Goal: Communication & Community: Answer question/provide support

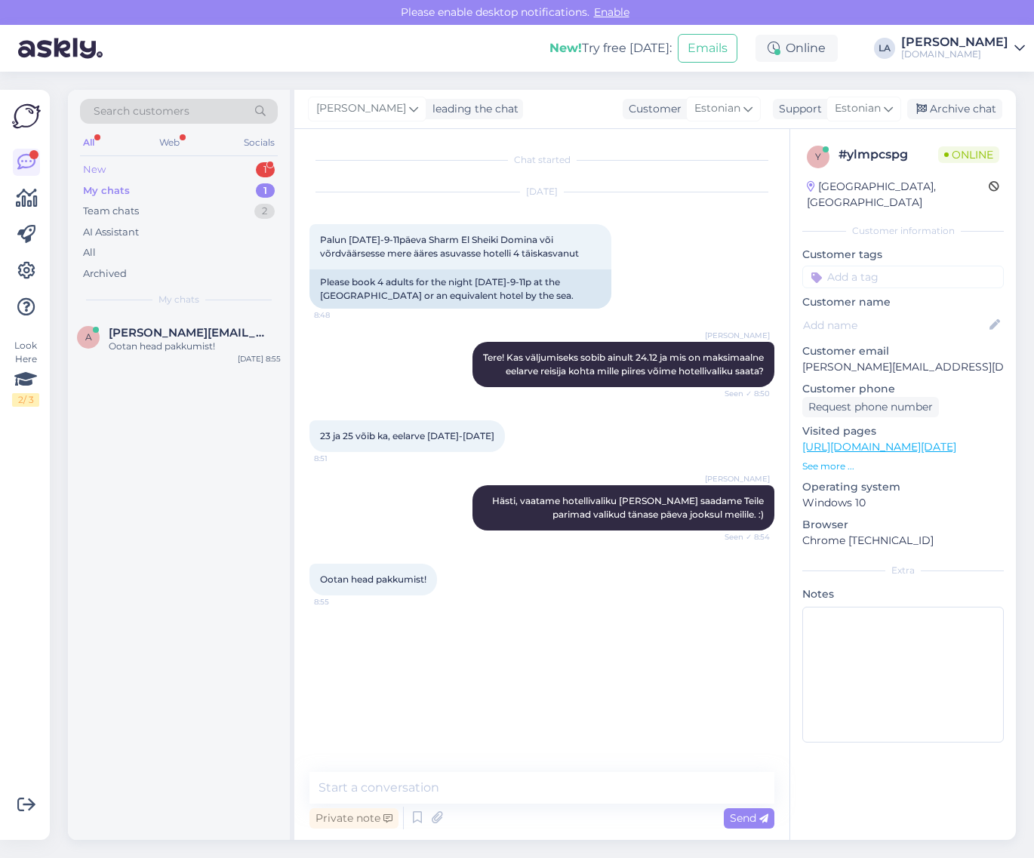
click at [223, 166] on div "New 1" at bounding box center [179, 169] width 198 height 21
click at [217, 348] on div "[PERSON_NAME] kirjutasin et soovin ära broneerida royalregensy club 660 inimene" at bounding box center [195, 353] width 172 height 27
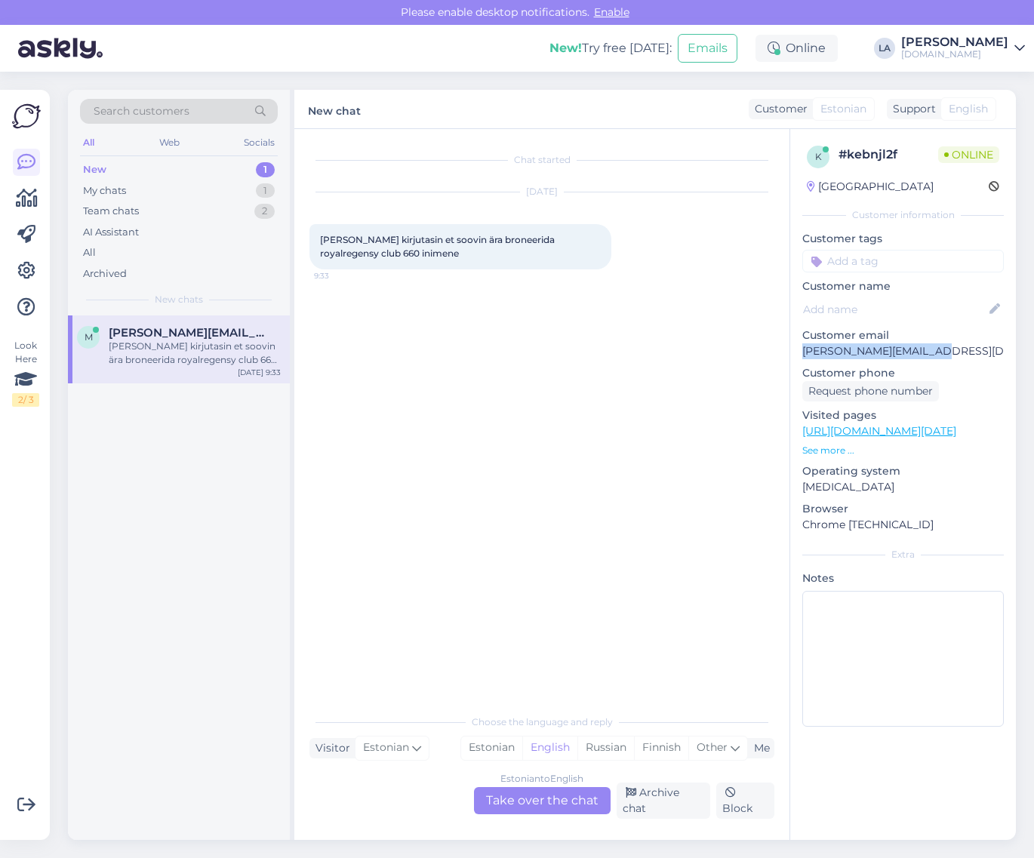
drag, startPoint x: 801, startPoint y: 348, endPoint x: 929, endPoint y: 352, distance: 128.3
click at [951, 352] on div "k # kebnjl2f Online [GEOGRAPHIC_DATA] Customer information Customer tags Custom…" at bounding box center [903, 439] width 226 height 620
copy p "[PERSON_NAME][EMAIL_ADDRESS][DOMAIN_NAME]"
click at [498, 807] on div "Estonian to English Take over the chat" at bounding box center [542, 800] width 137 height 27
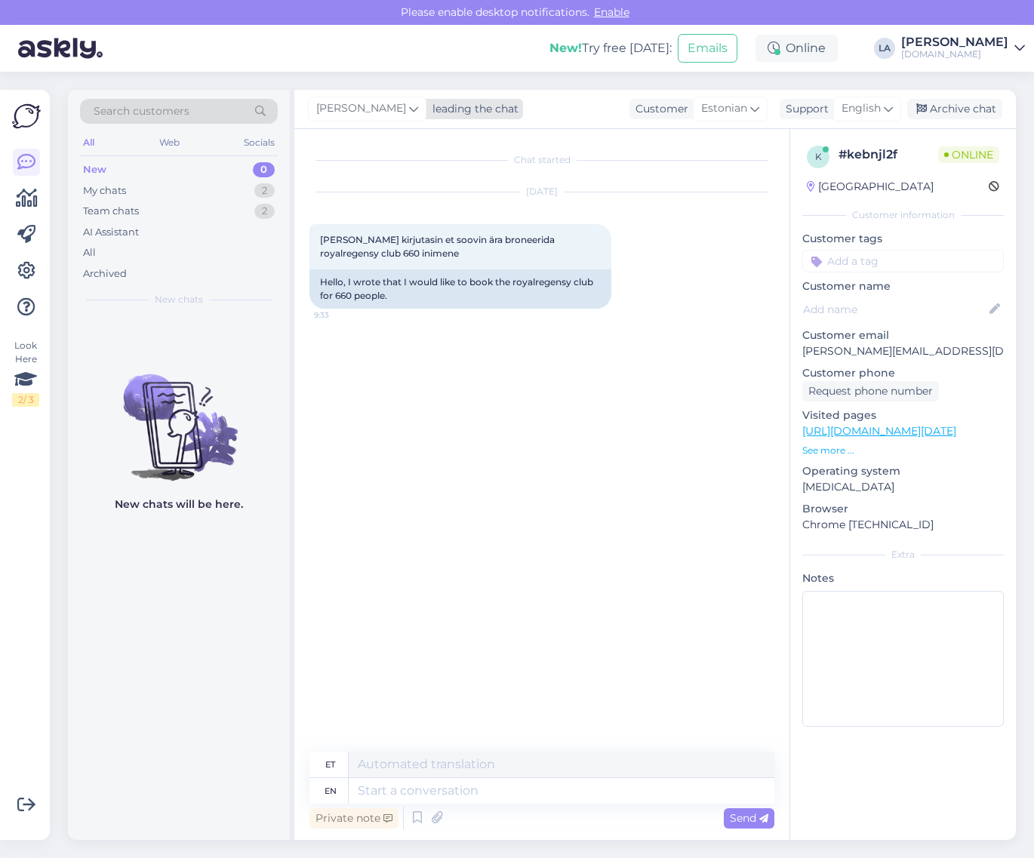
click at [349, 109] on span "[PERSON_NAME]" at bounding box center [361, 108] width 90 height 17
type input "mer"
click at [401, 191] on div "[EMAIL_ADDRESS][DOMAIN_NAME]" at bounding box center [417, 192] width 125 height 14
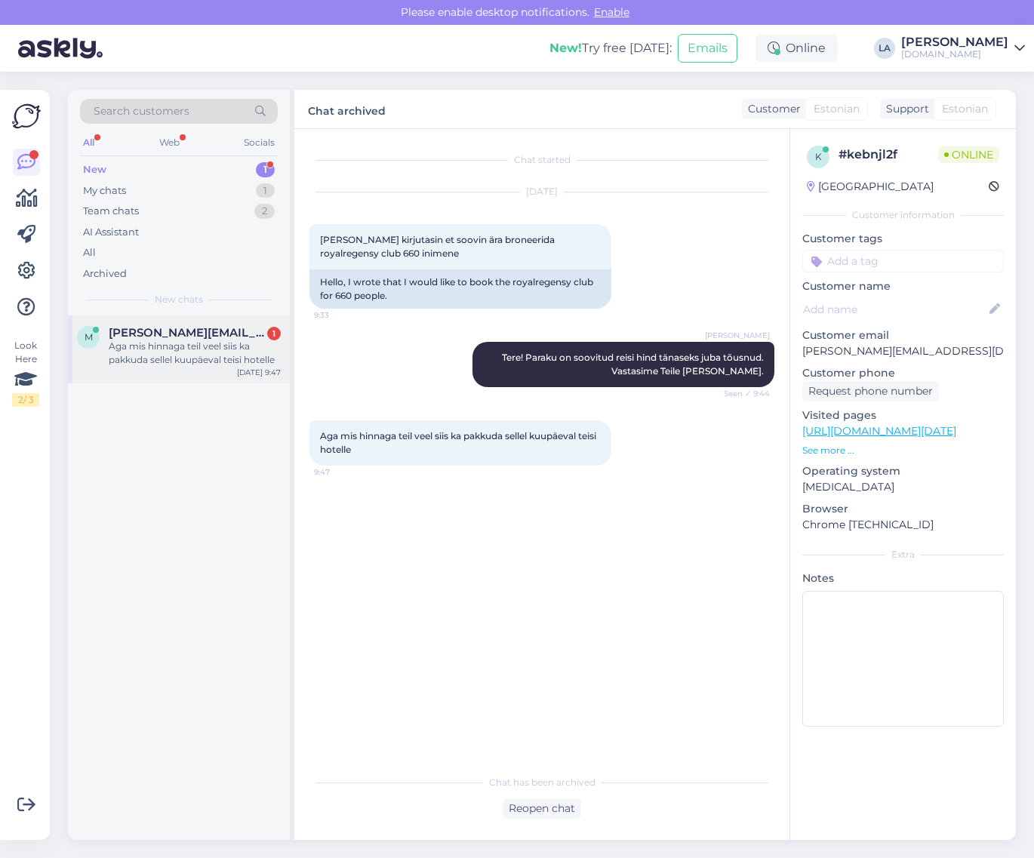
click at [214, 334] on span "[PERSON_NAME][EMAIL_ADDRESS][DOMAIN_NAME]" at bounding box center [187, 333] width 157 height 14
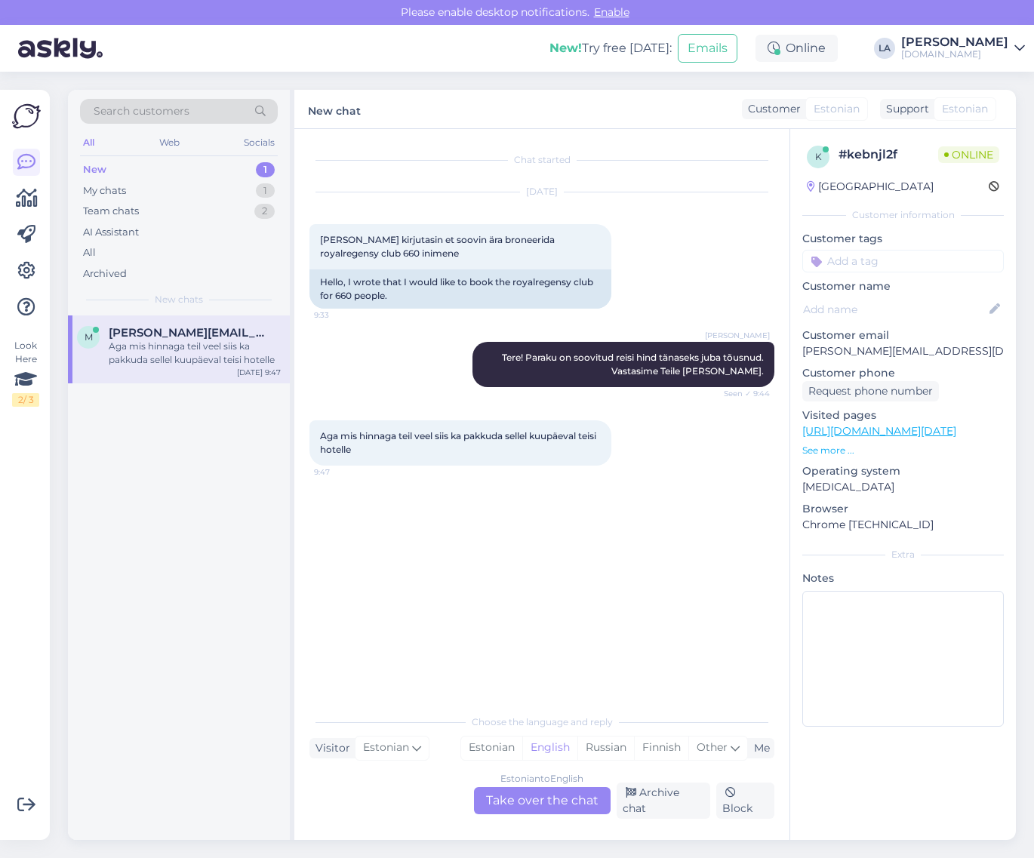
click at [564, 798] on div "Estonian to English Take over the chat" at bounding box center [542, 800] width 137 height 27
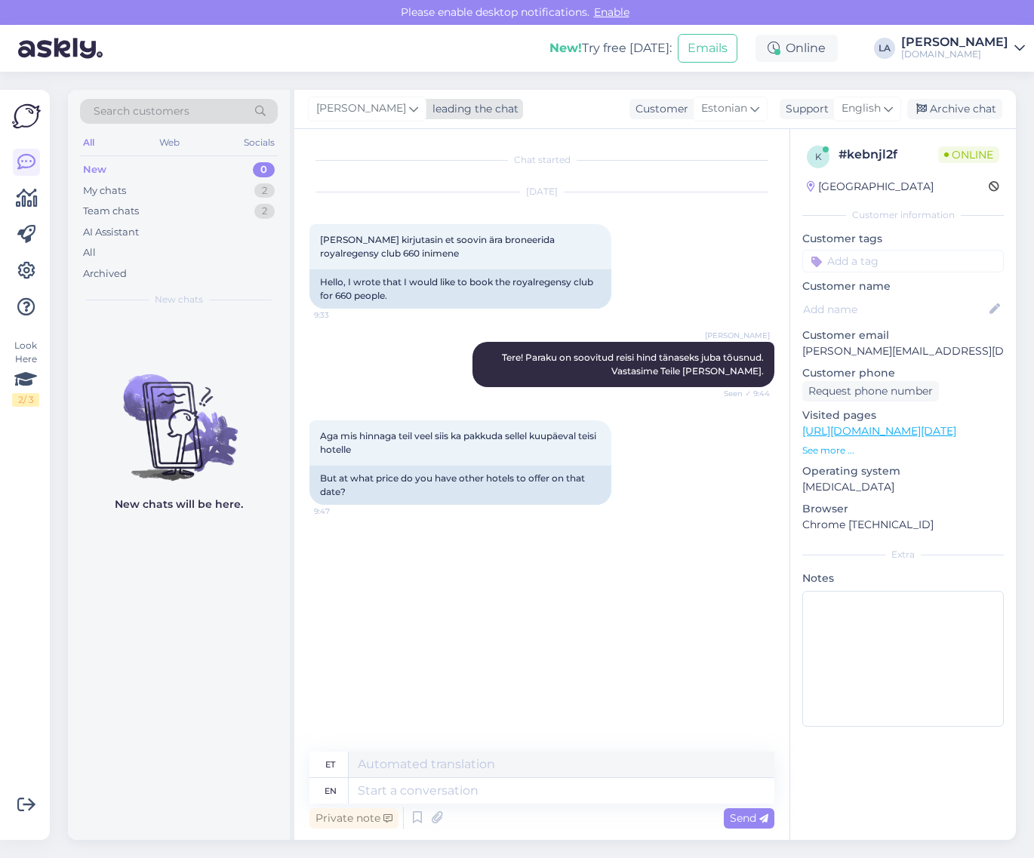
click at [356, 112] on span "[PERSON_NAME]" at bounding box center [361, 108] width 90 height 17
type input "[PERSON_NAME]"
click at [358, 174] on div "[PERSON_NAME]" at bounding box center [416, 176] width 130 height 18
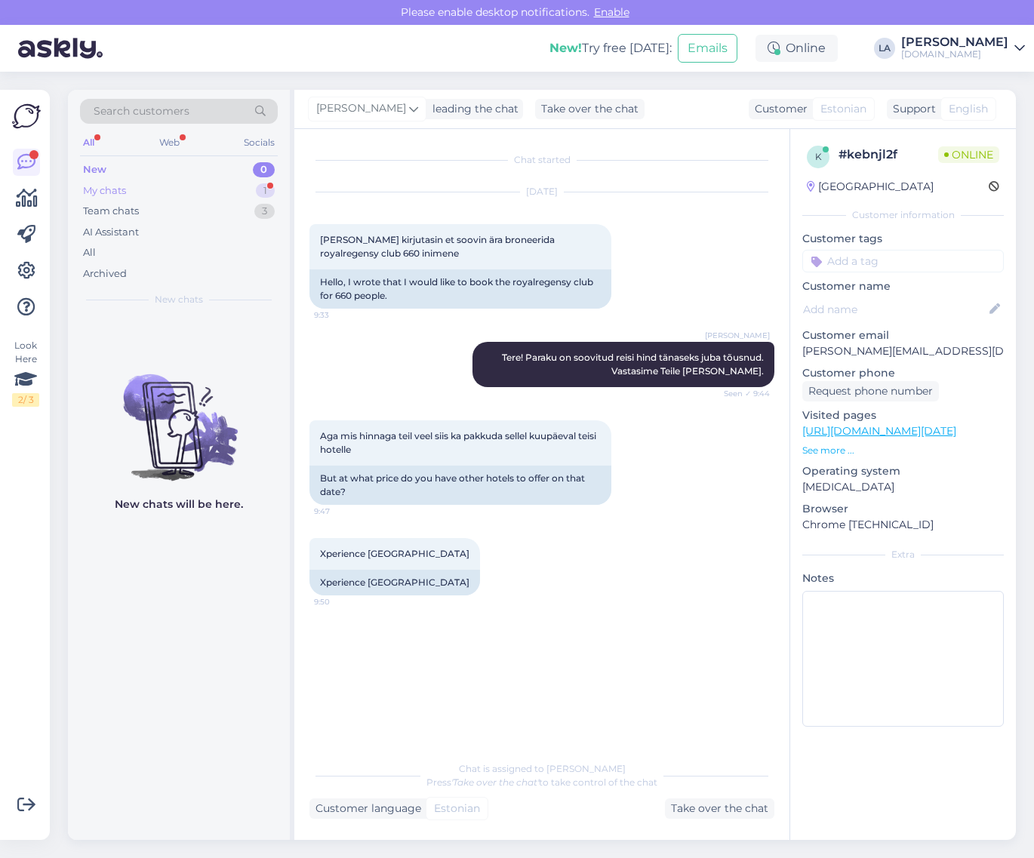
click at [239, 192] on div "My chats 1" at bounding box center [179, 190] width 198 height 21
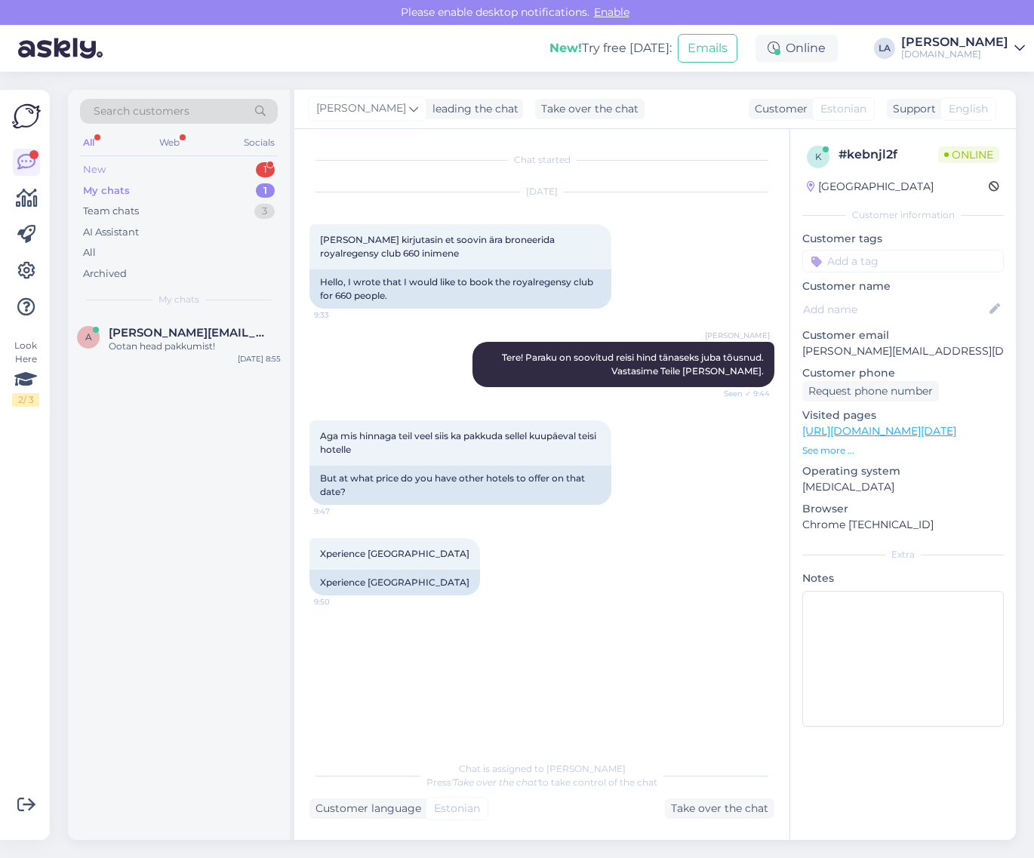
click at [269, 167] on div "1" at bounding box center [265, 169] width 19 height 15
click at [210, 336] on span "[EMAIL_ADDRESS][DOMAIN_NAME]" at bounding box center [187, 333] width 157 height 14
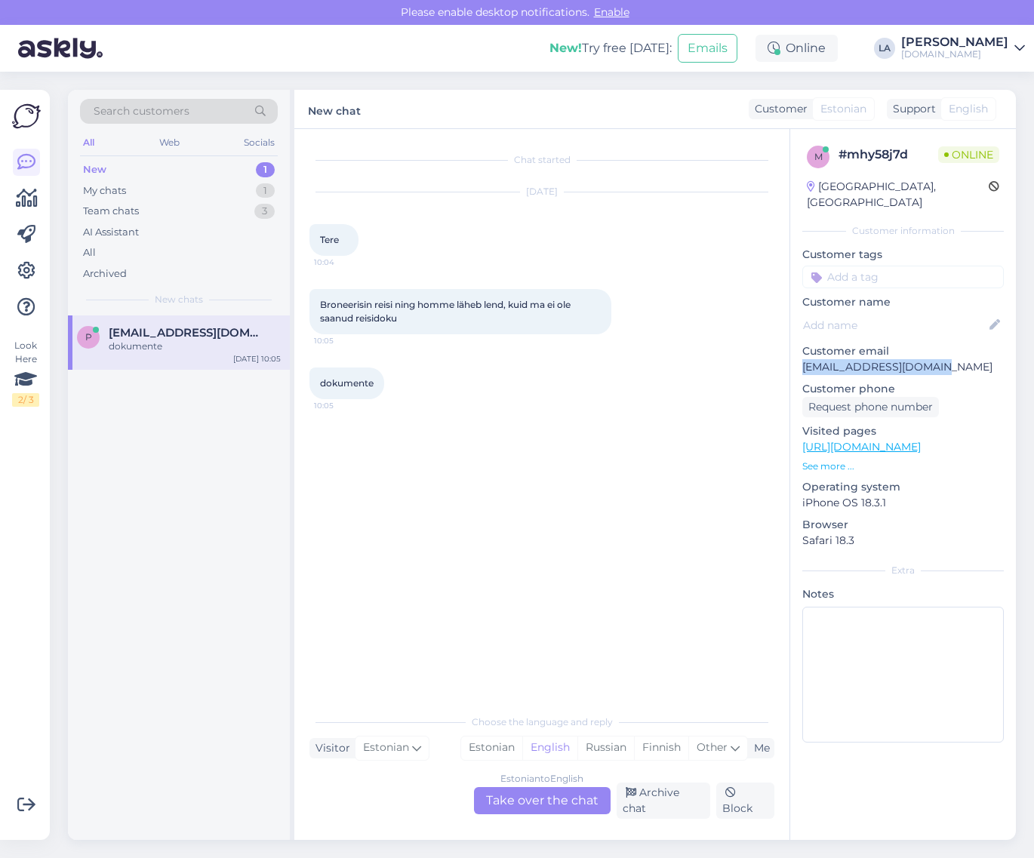
drag, startPoint x: 853, startPoint y: 351, endPoint x: 940, endPoint y: 356, distance: 86.9
click at [940, 356] on div "m # mhy58j7d Online [GEOGRAPHIC_DATA], [GEOGRAPHIC_DATA] Customer information C…" at bounding box center [903, 447] width 226 height 636
copy p "[EMAIL_ADDRESS][DOMAIN_NAME]"
click at [552, 798] on div "Estonian to English Take over the chat" at bounding box center [542, 800] width 137 height 27
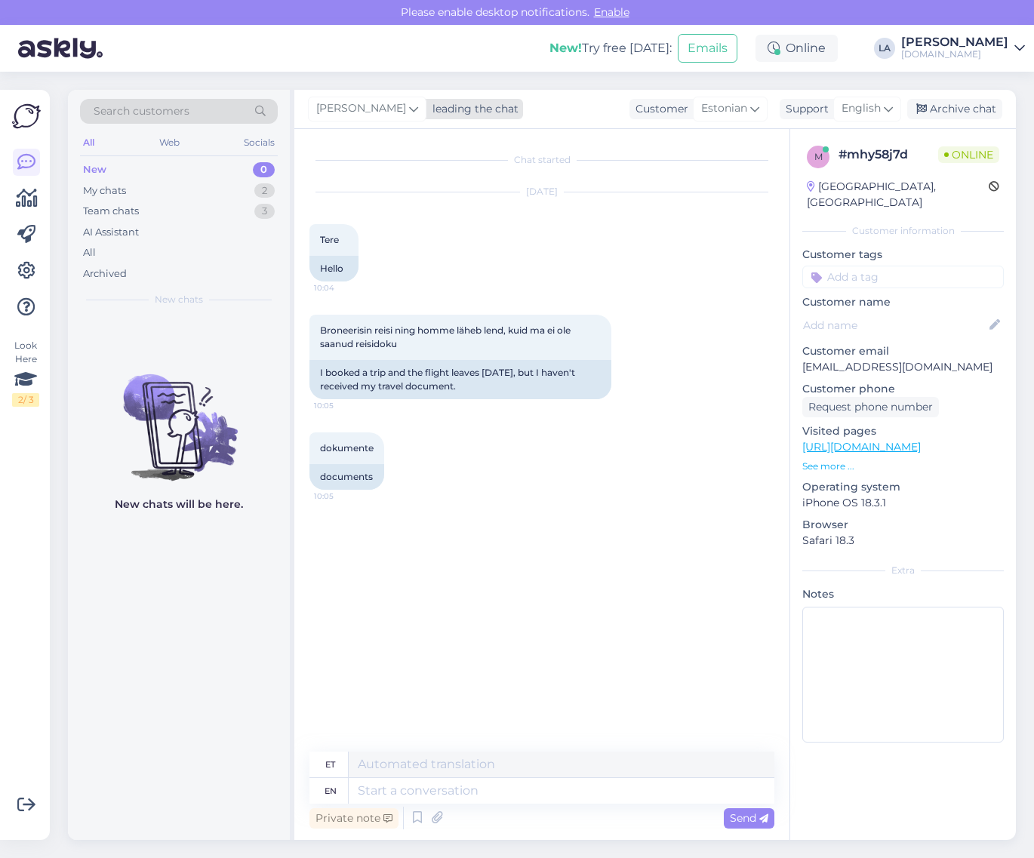
click at [361, 100] on span "[PERSON_NAME]" at bounding box center [361, 108] width 90 height 17
type input "trii"
click at [412, 183] on div "Triin Üürike" at bounding box center [416, 176] width 130 height 18
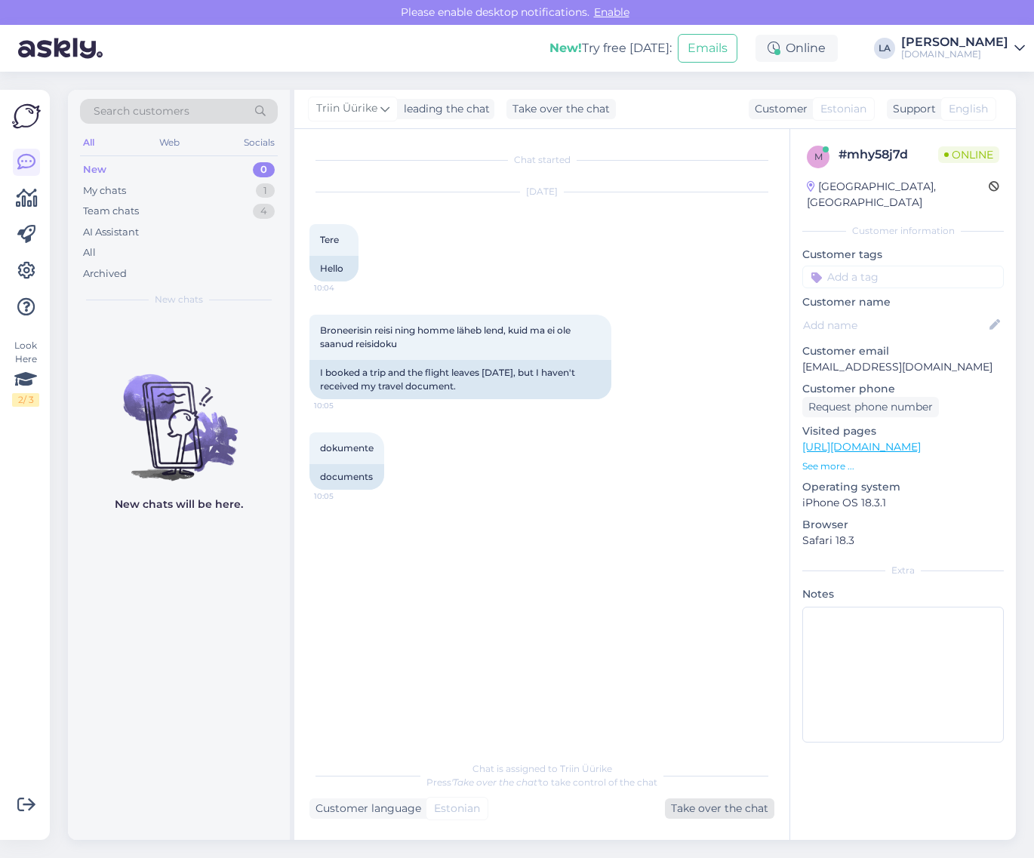
click at [714, 804] on div "Take over the chat" at bounding box center [719, 808] width 109 height 20
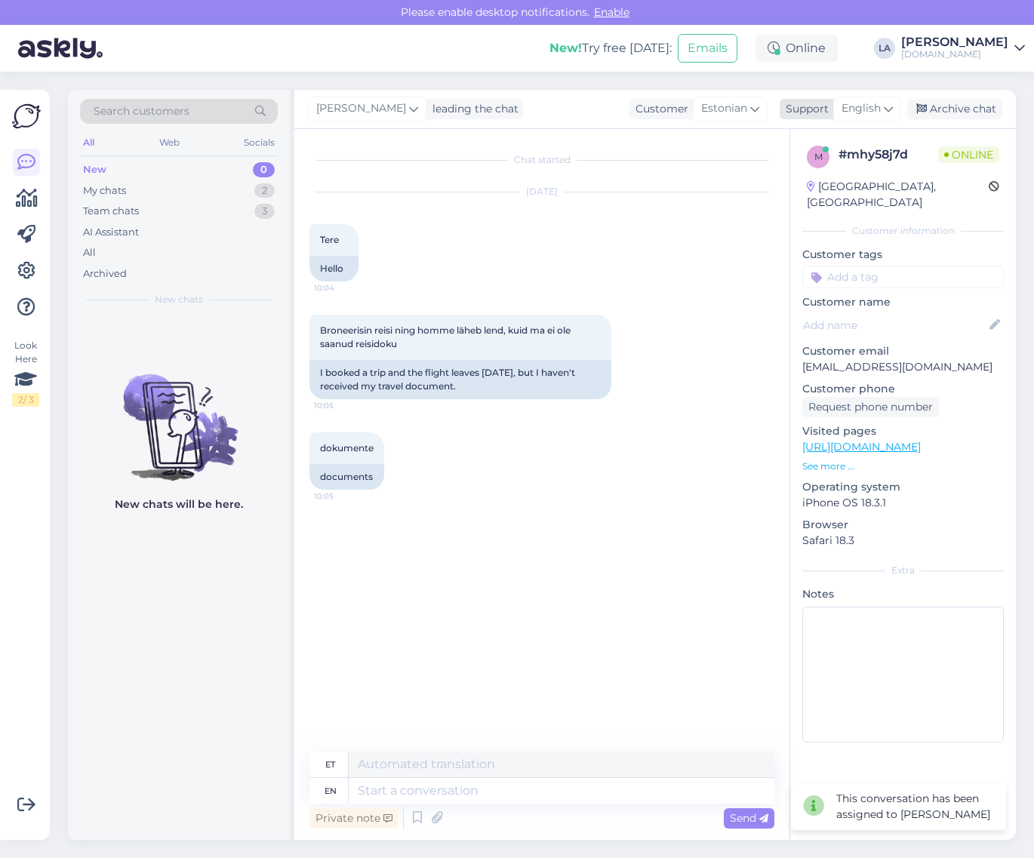
click at [880, 111] on span "English" at bounding box center [860, 108] width 39 height 17
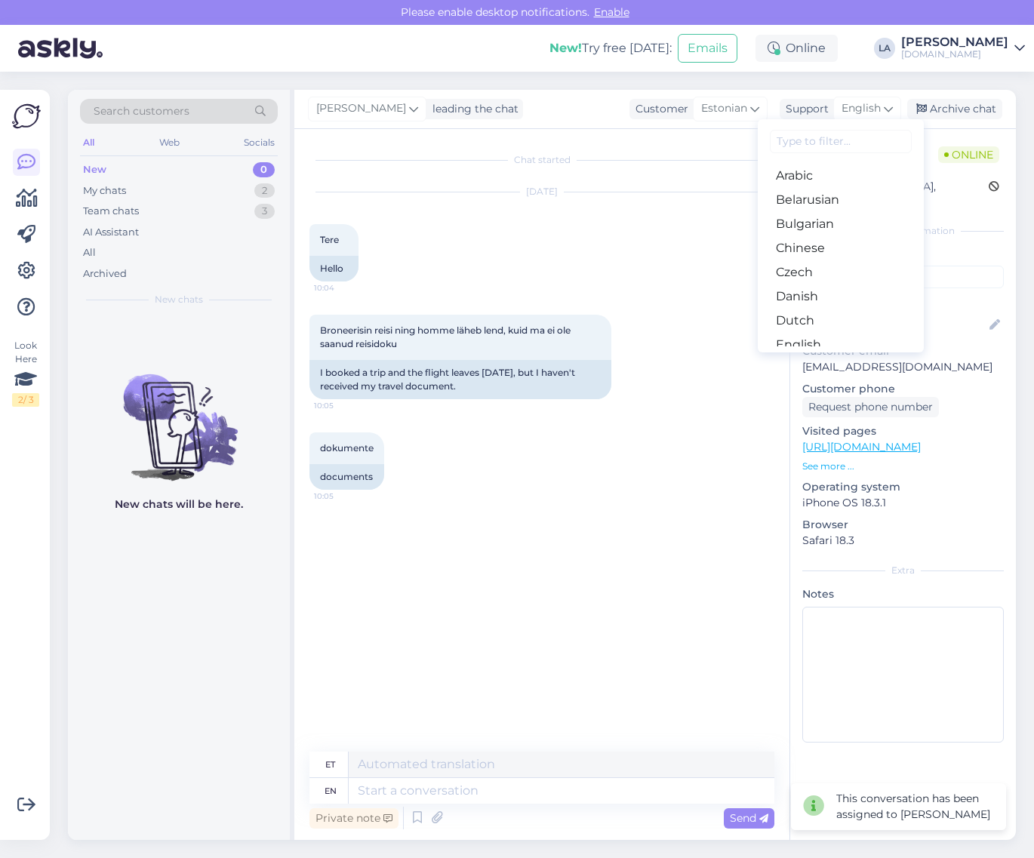
drag, startPoint x: 808, startPoint y: 275, endPoint x: 756, endPoint y: 372, distance: 109.7
click at [808, 357] on link "Estonian" at bounding box center [841, 369] width 166 height 24
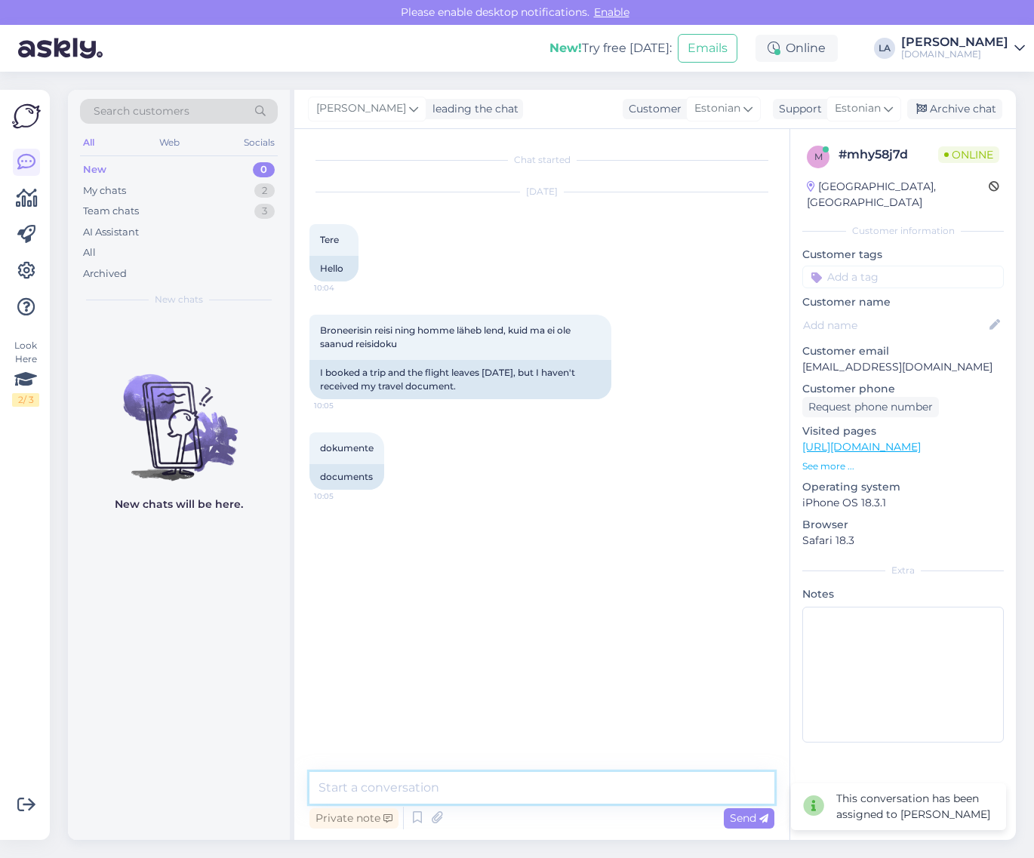
click at [446, 791] on textarea at bounding box center [541, 788] width 465 height 32
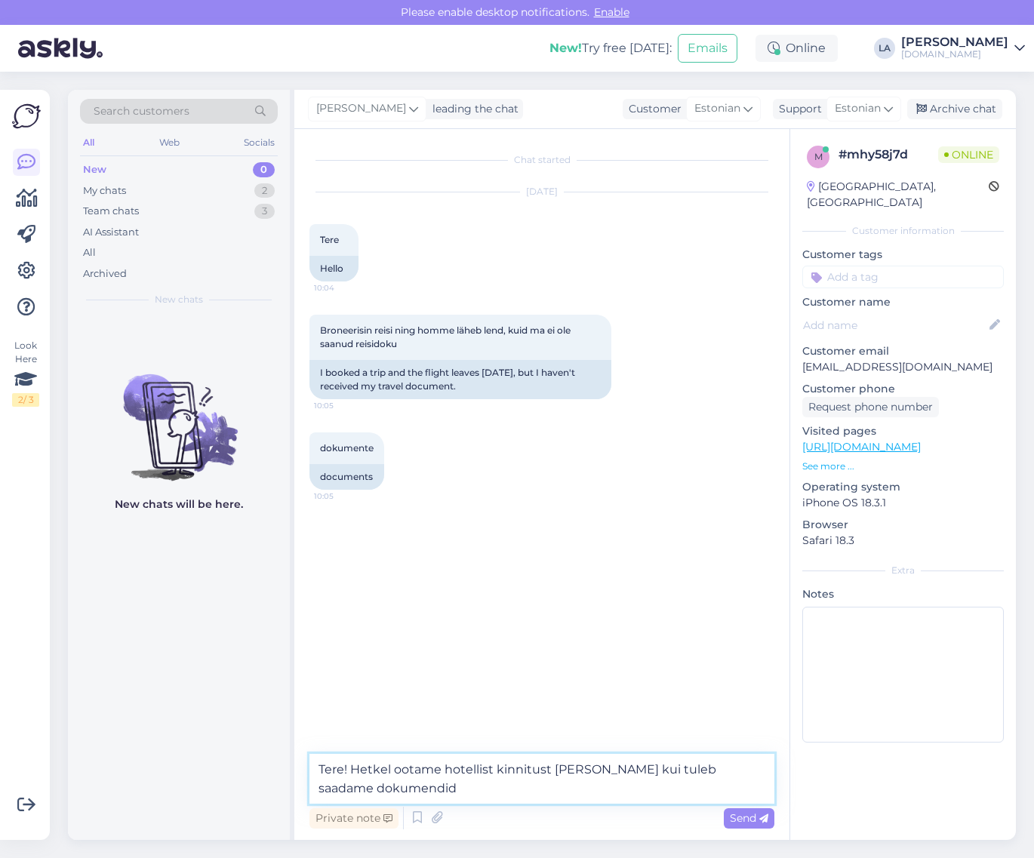
type textarea "Tere! Hetkel ootame hotellist kinnitust [PERSON_NAME] kui tuleb saadame dokumen…"
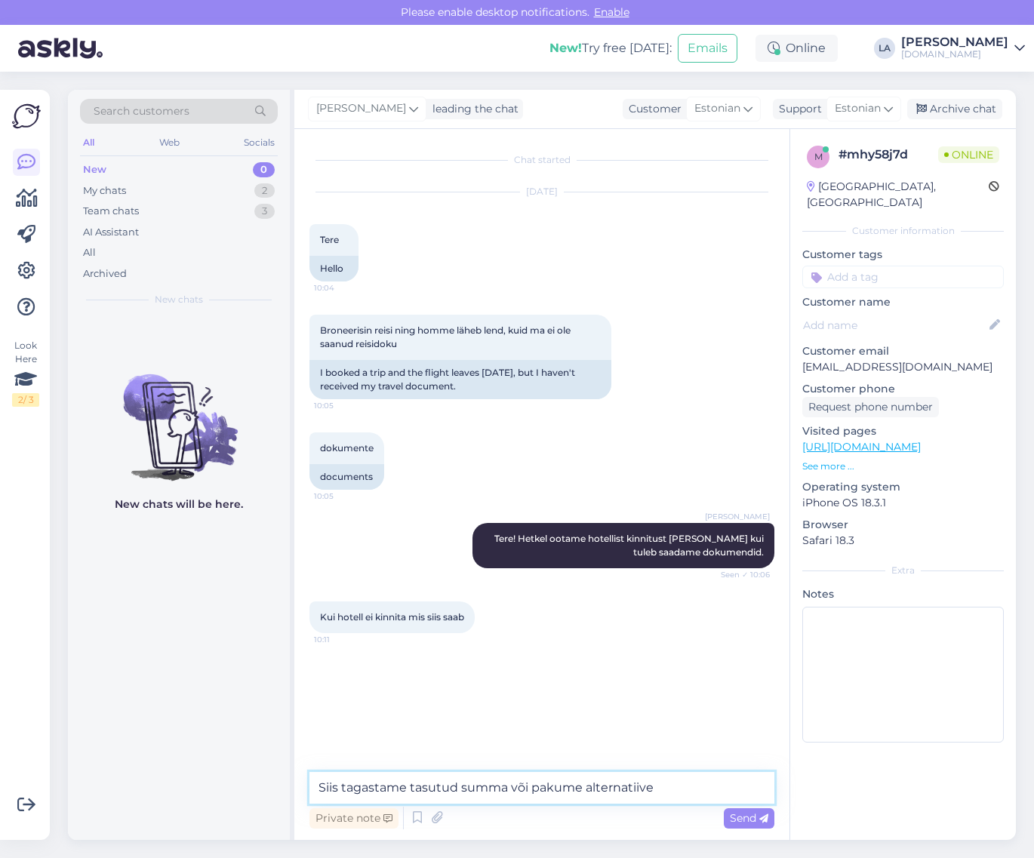
type textarea "Siis tagastame tasutud summa või pakume alternatiive."
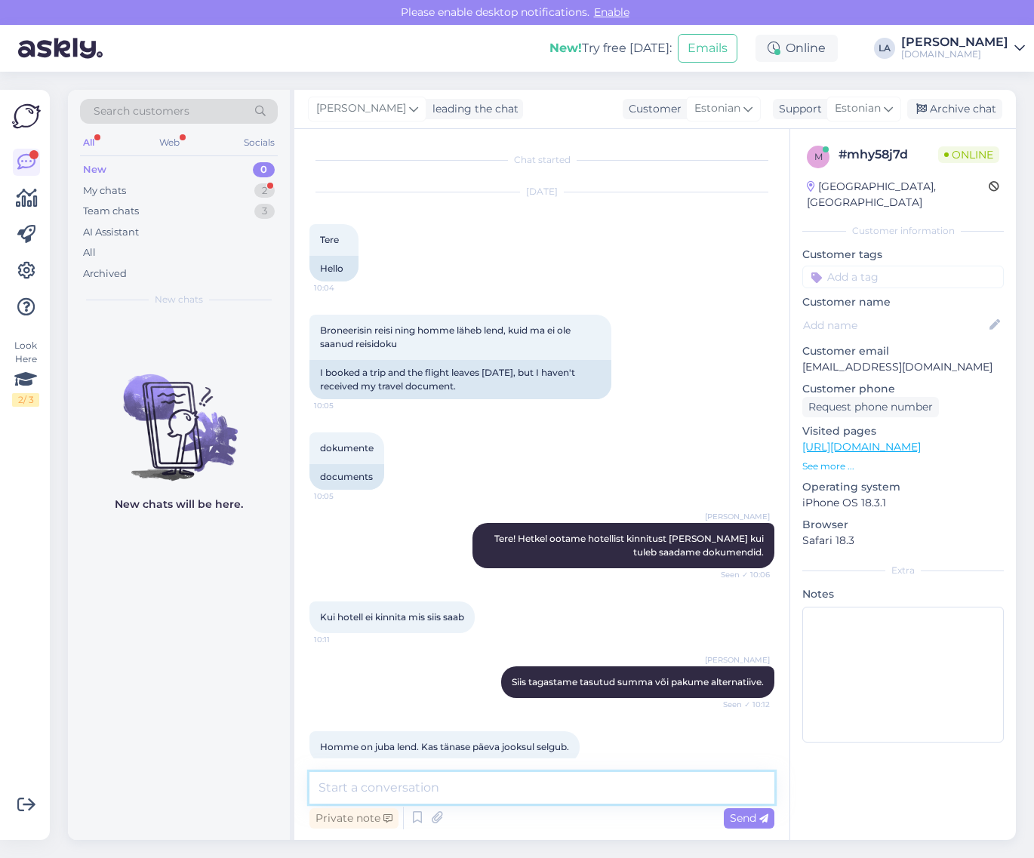
scroll to position [20, 0]
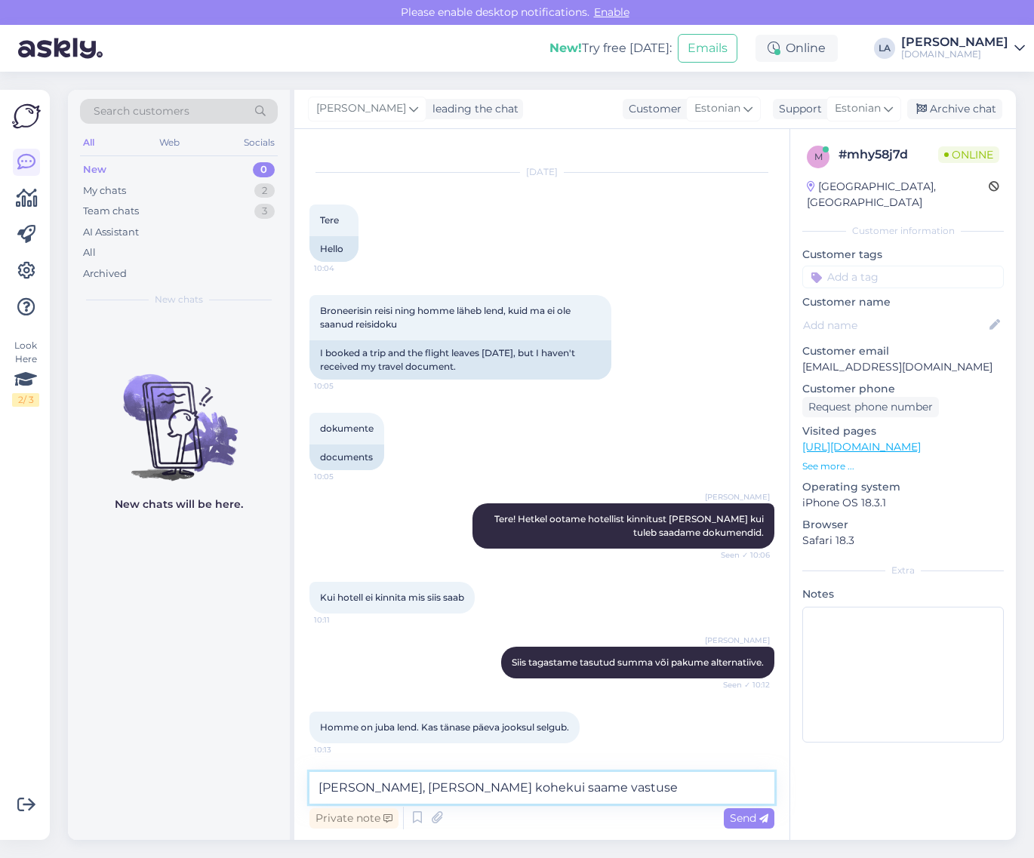
type textarea "[PERSON_NAME], [PERSON_NAME] kohekui saame vastuse."
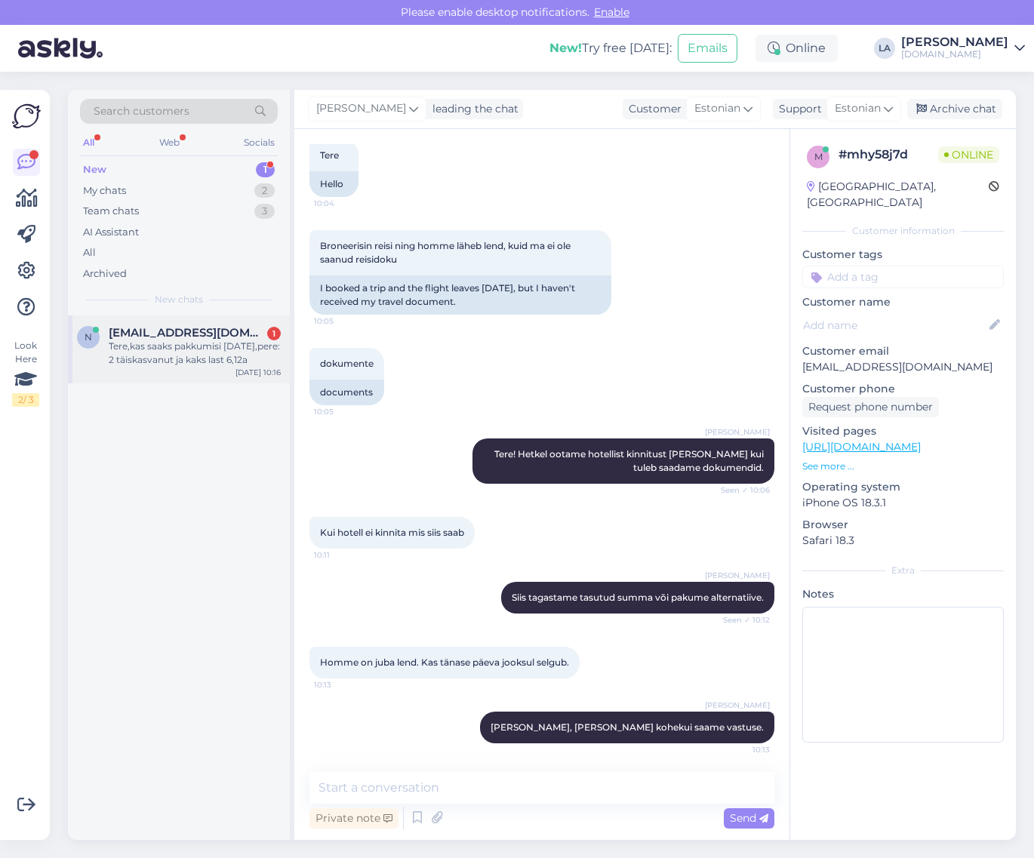
click at [183, 345] on div "Tere,kas saaks pakkumisi [DATE],pere: 2 täiskasvanut ja kaks last 6,12a" at bounding box center [195, 353] width 172 height 27
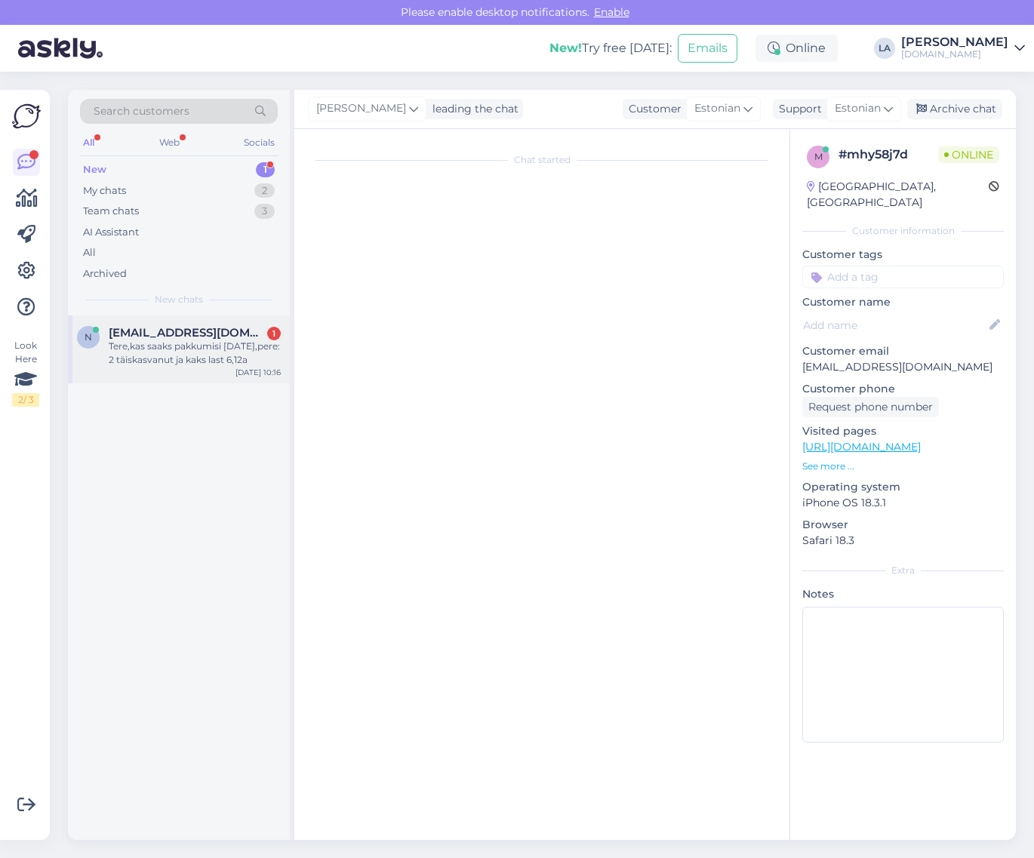
scroll to position [0, 0]
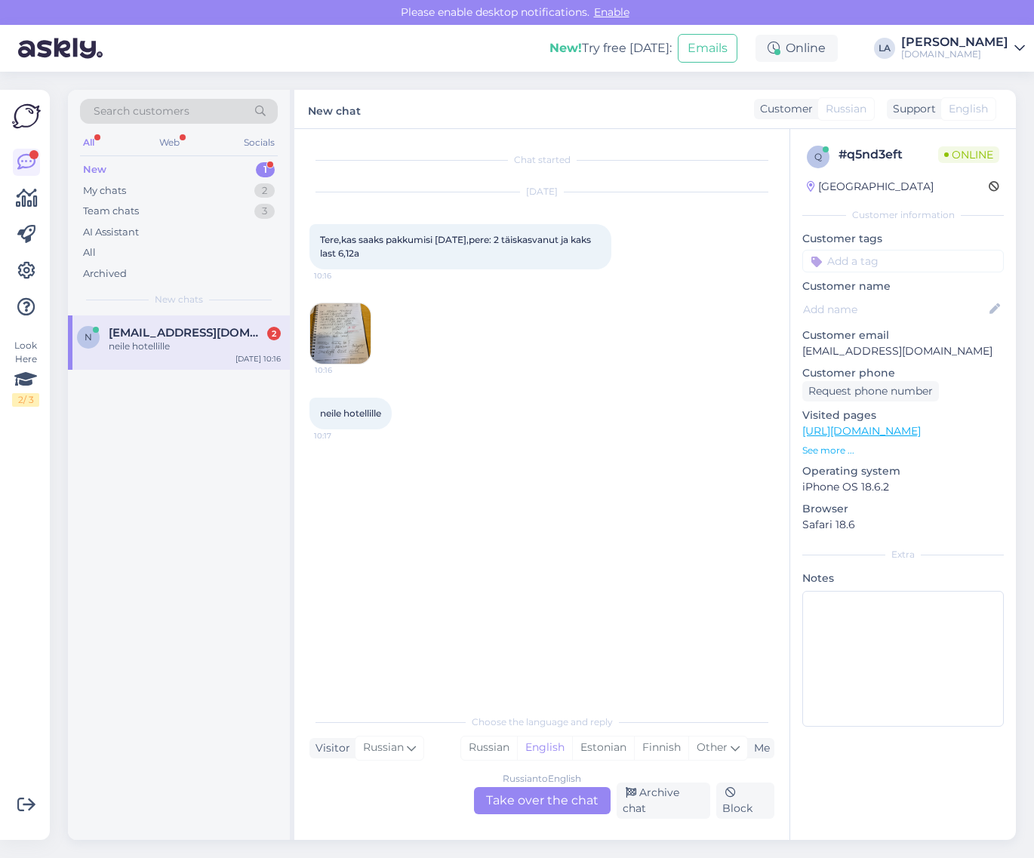
click at [355, 329] on img at bounding box center [340, 333] width 60 height 60
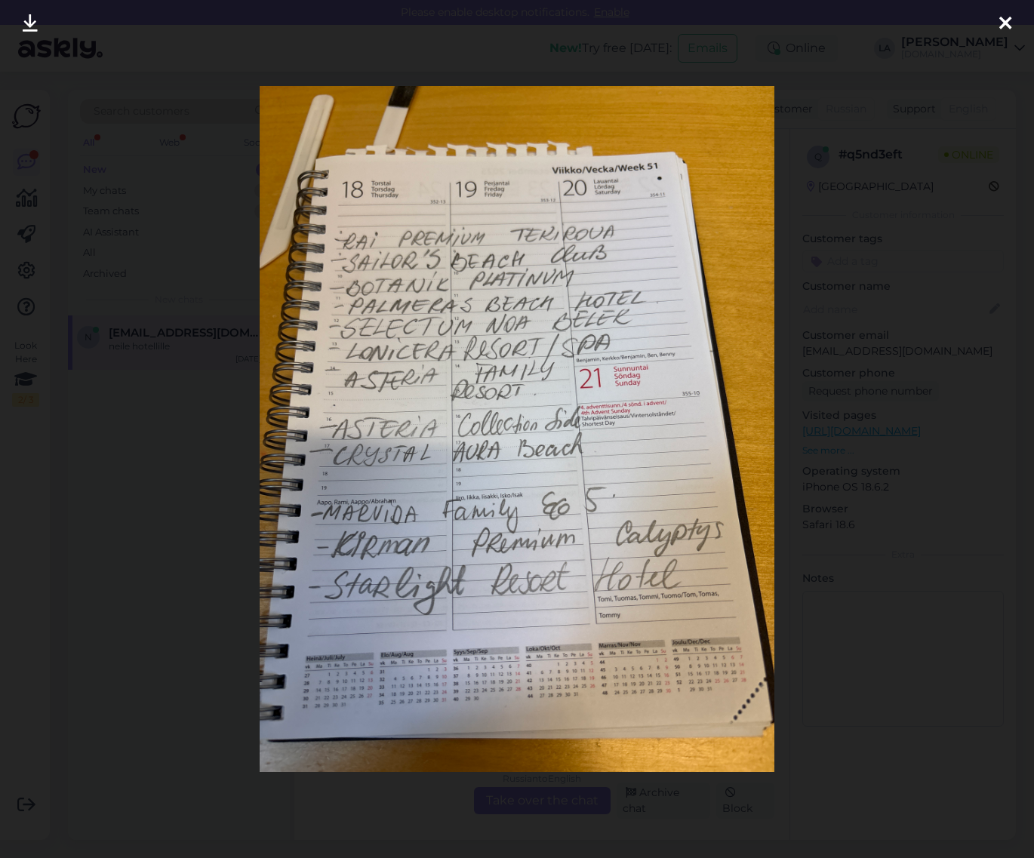
click at [858, 338] on div at bounding box center [517, 429] width 1034 height 858
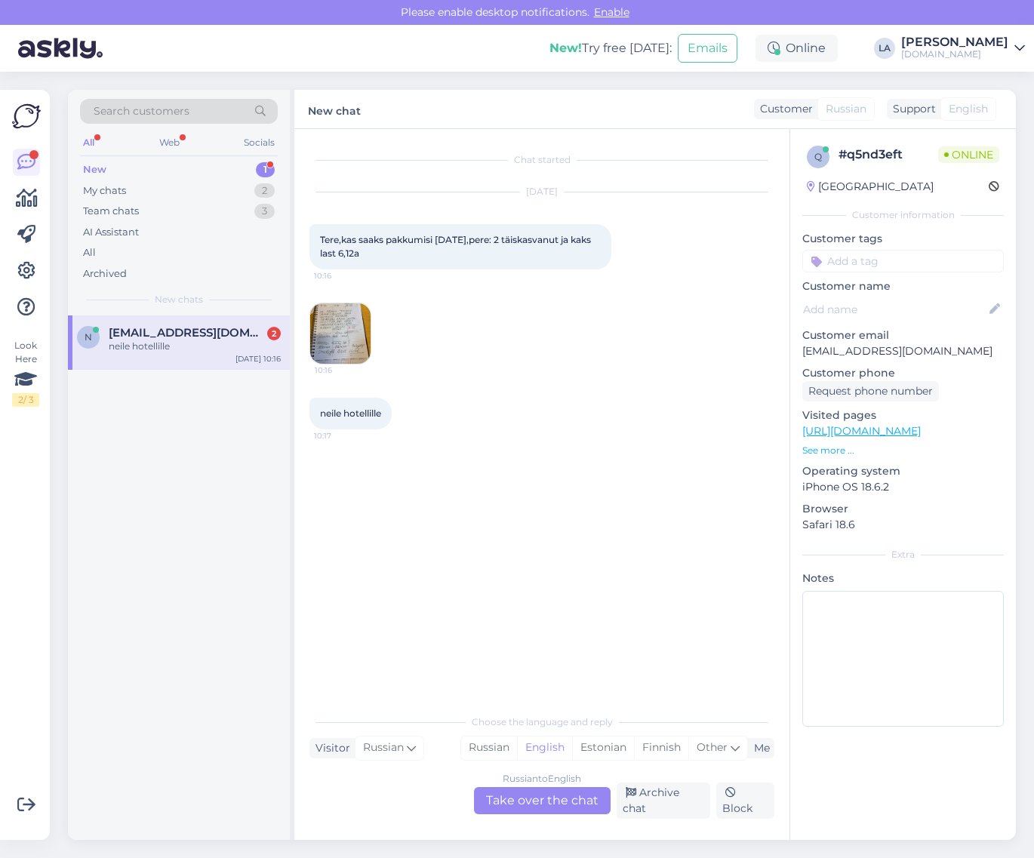
click at [349, 325] on img at bounding box center [340, 333] width 60 height 60
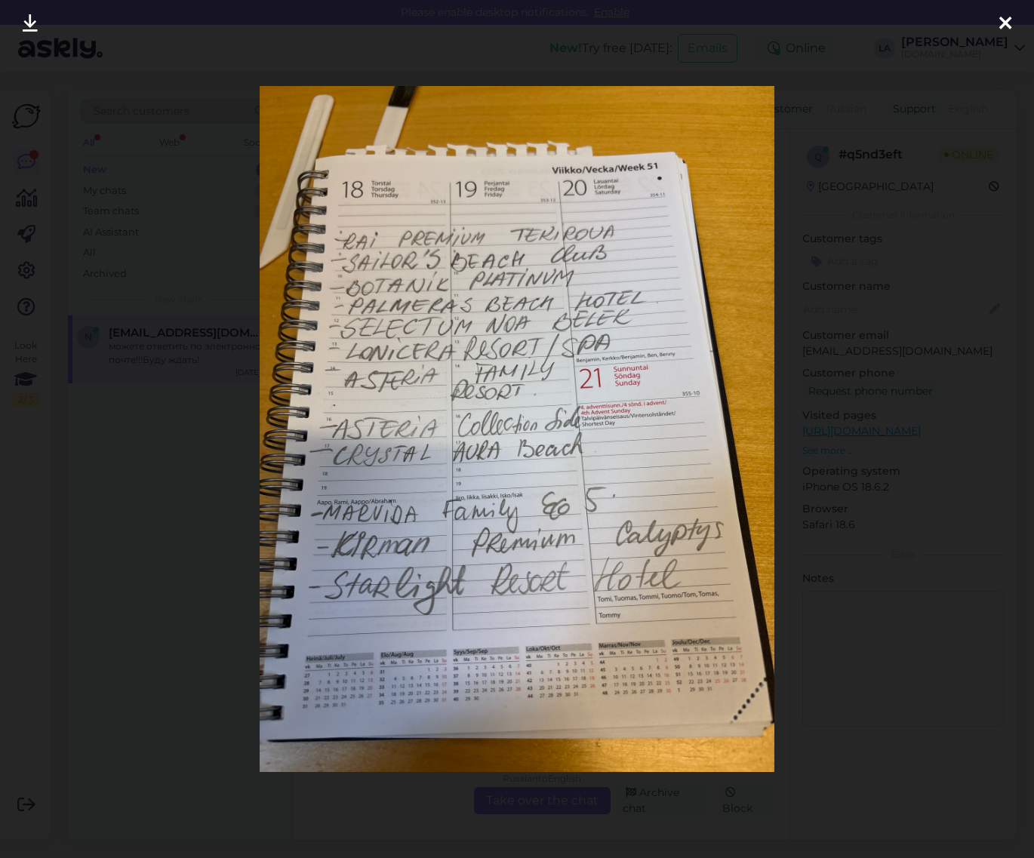
click at [999, 23] on icon at bounding box center [1005, 24] width 12 height 20
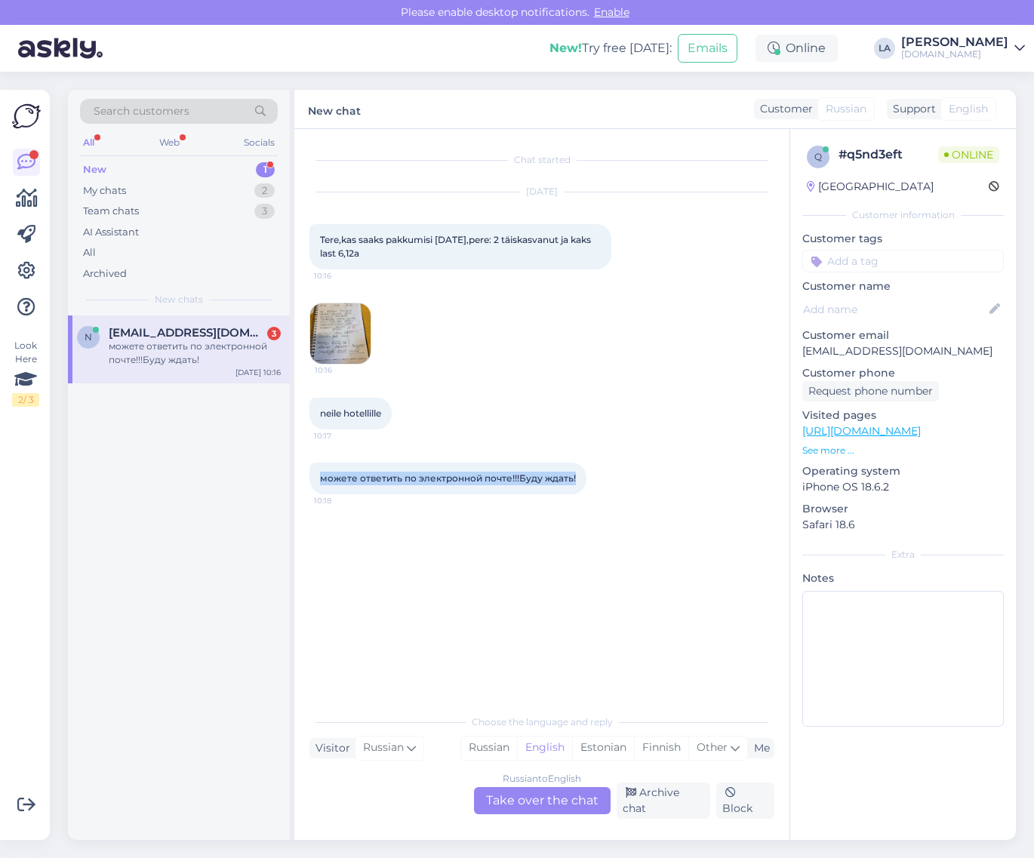
drag, startPoint x: 323, startPoint y: 479, endPoint x: 576, endPoint y: 488, distance: 252.9
click at [576, 488] on div "можете ответить по электронной почте!!!Буду ждать! 10:18" at bounding box center [447, 479] width 277 height 32
click at [511, 801] on div "Russian to English Take over the chat" at bounding box center [542, 800] width 137 height 27
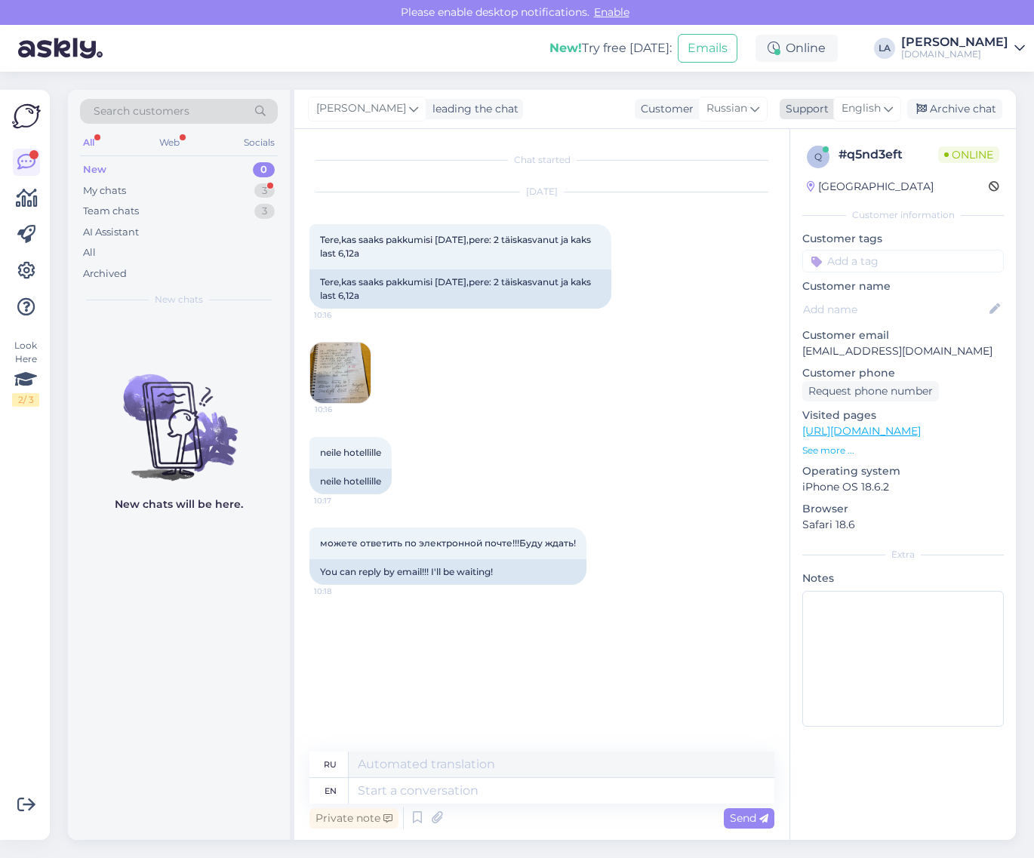
click at [865, 118] on div "English" at bounding box center [867, 109] width 68 height 24
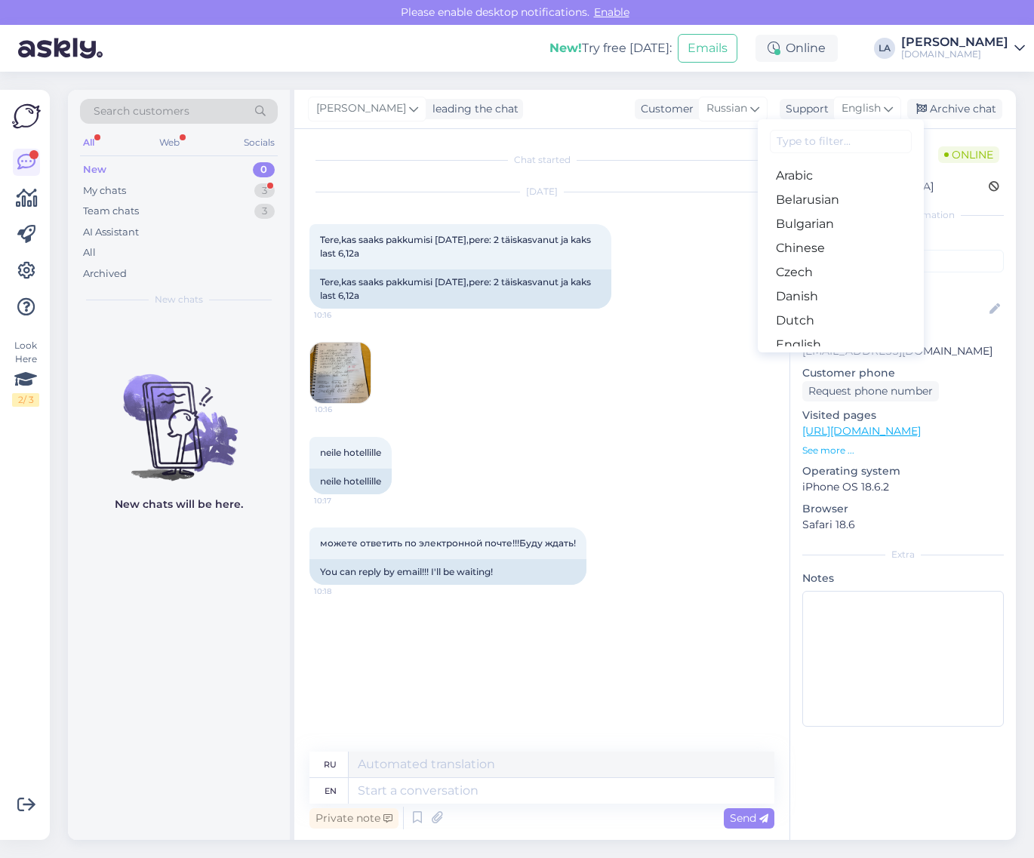
click at [824, 357] on link "Estonian" at bounding box center [841, 369] width 166 height 24
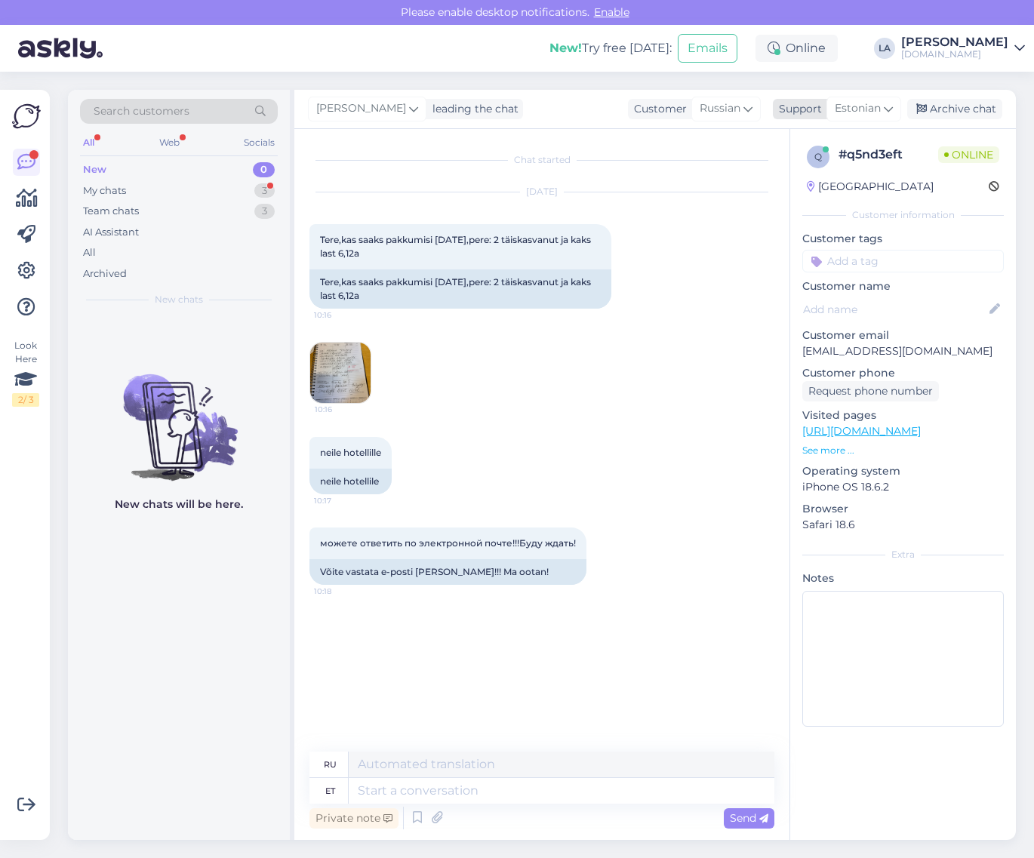
click at [862, 114] on span "Estonian" at bounding box center [858, 108] width 46 height 17
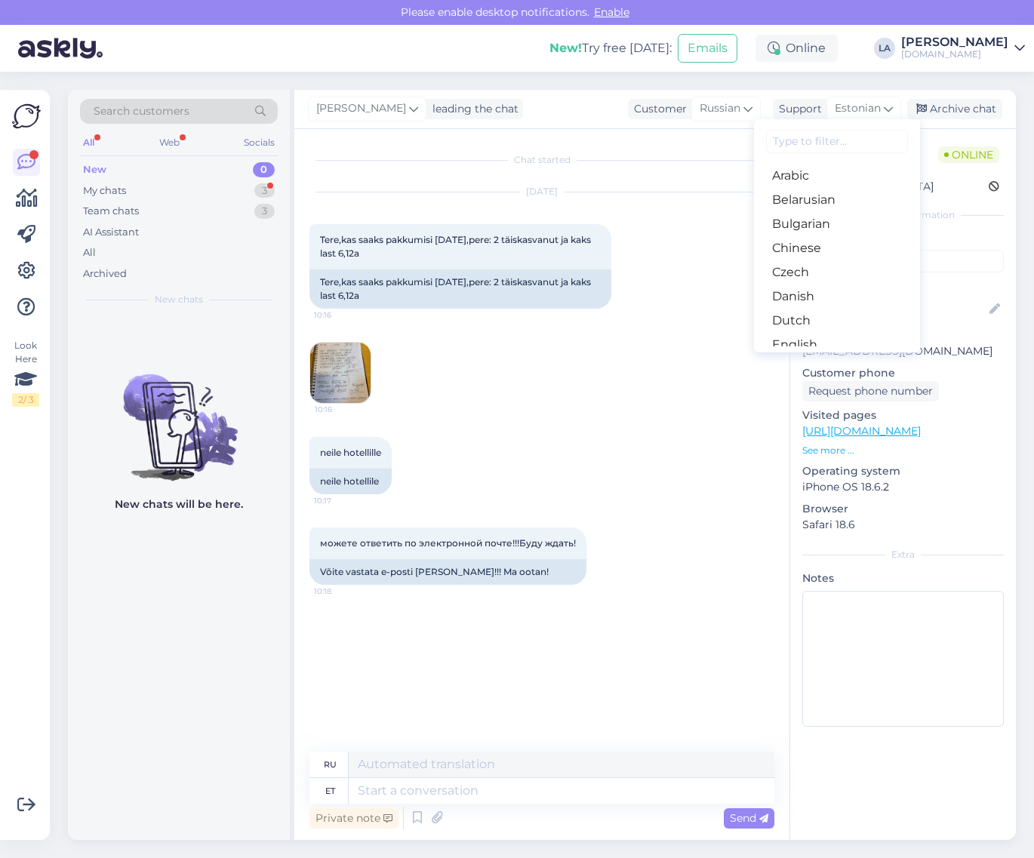
click at [816, 357] on link "Estonian" at bounding box center [837, 369] width 166 height 24
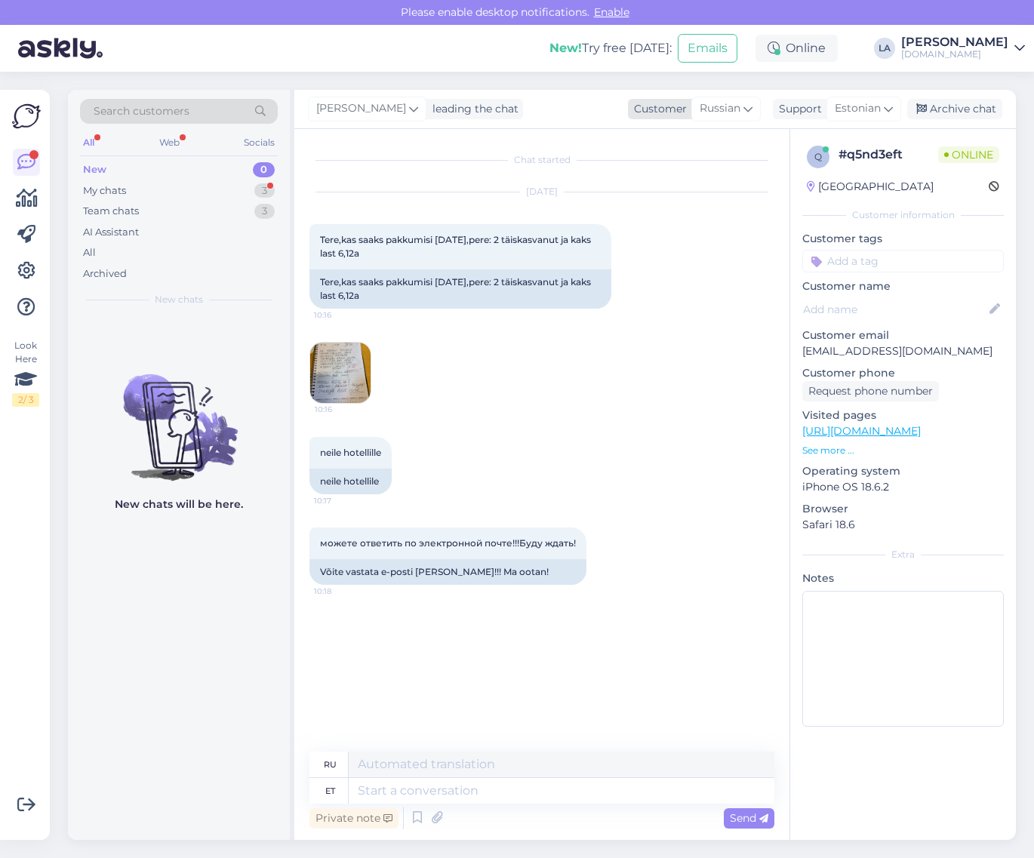
click at [718, 115] on span "Russian" at bounding box center [719, 108] width 41 height 17
click at [659, 275] on link "Estonian" at bounding box center [694, 275] width 166 height 24
click at [463, 790] on textarea at bounding box center [541, 788] width 465 height 32
type textarea "Tere! Kas soovite pakkumist eesi või vene keeles?"
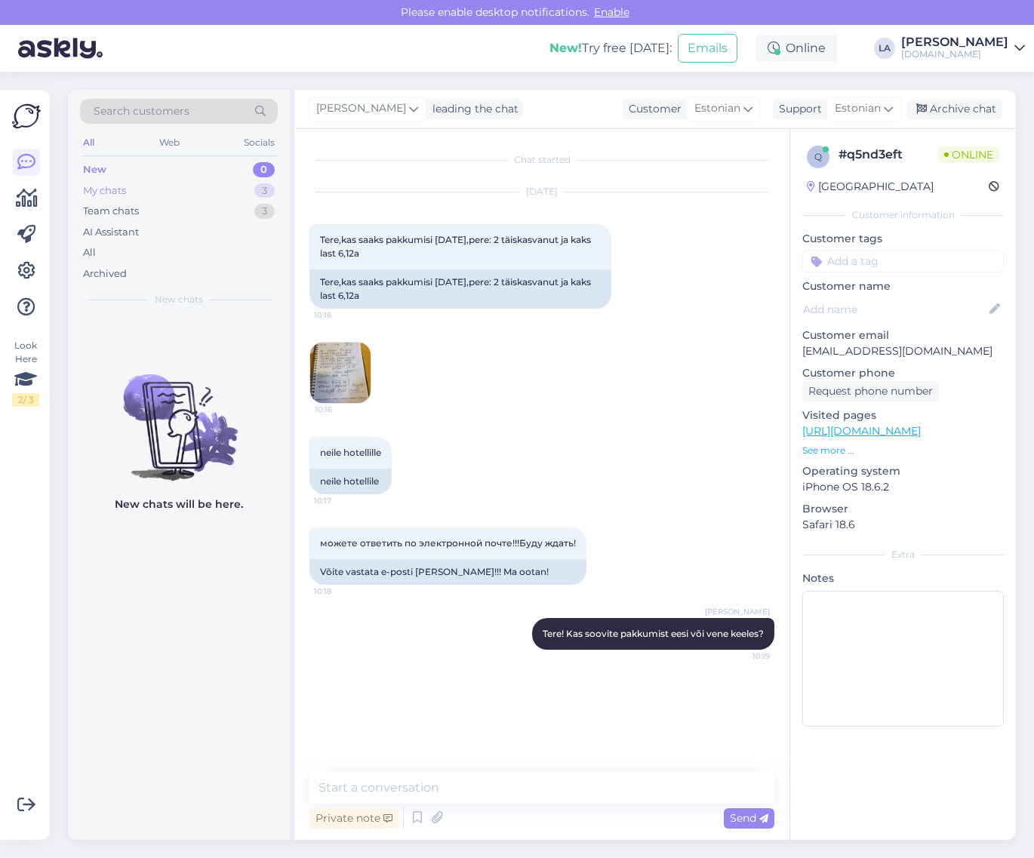
click at [261, 190] on div "3" at bounding box center [264, 190] width 20 height 15
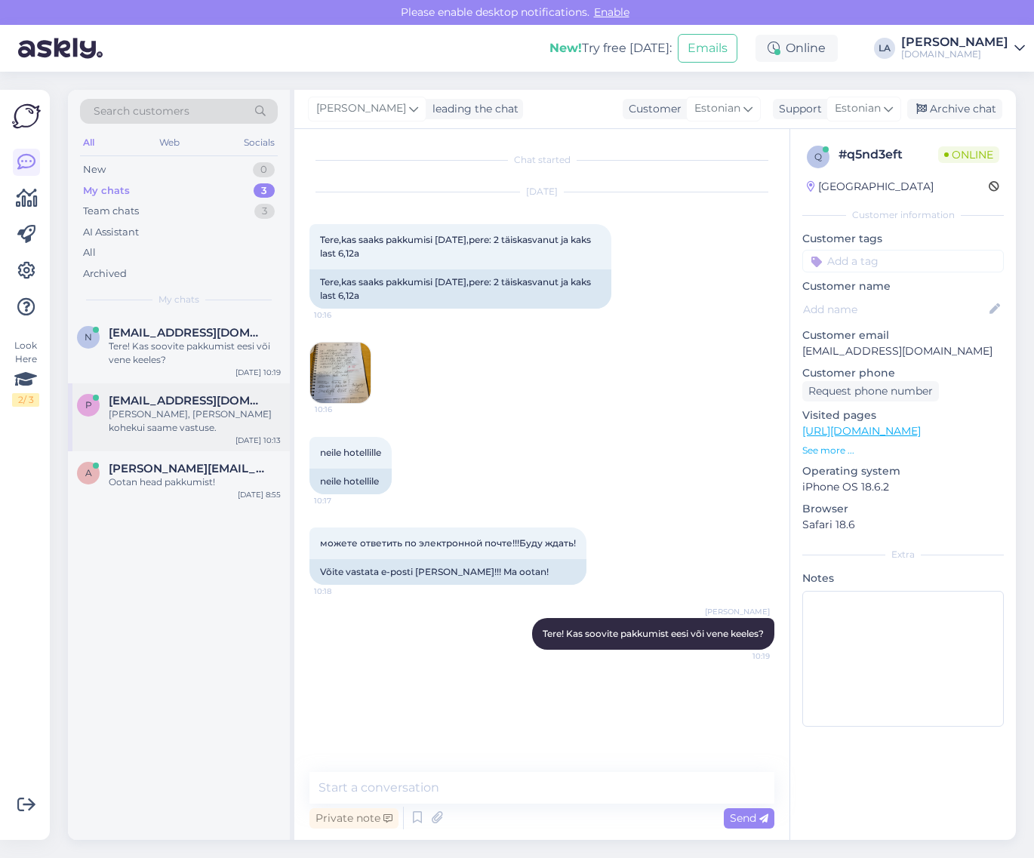
click at [204, 411] on div "[PERSON_NAME], [PERSON_NAME] kohekui saame vastuse." at bounding box center [195, 420] width 172 height 27
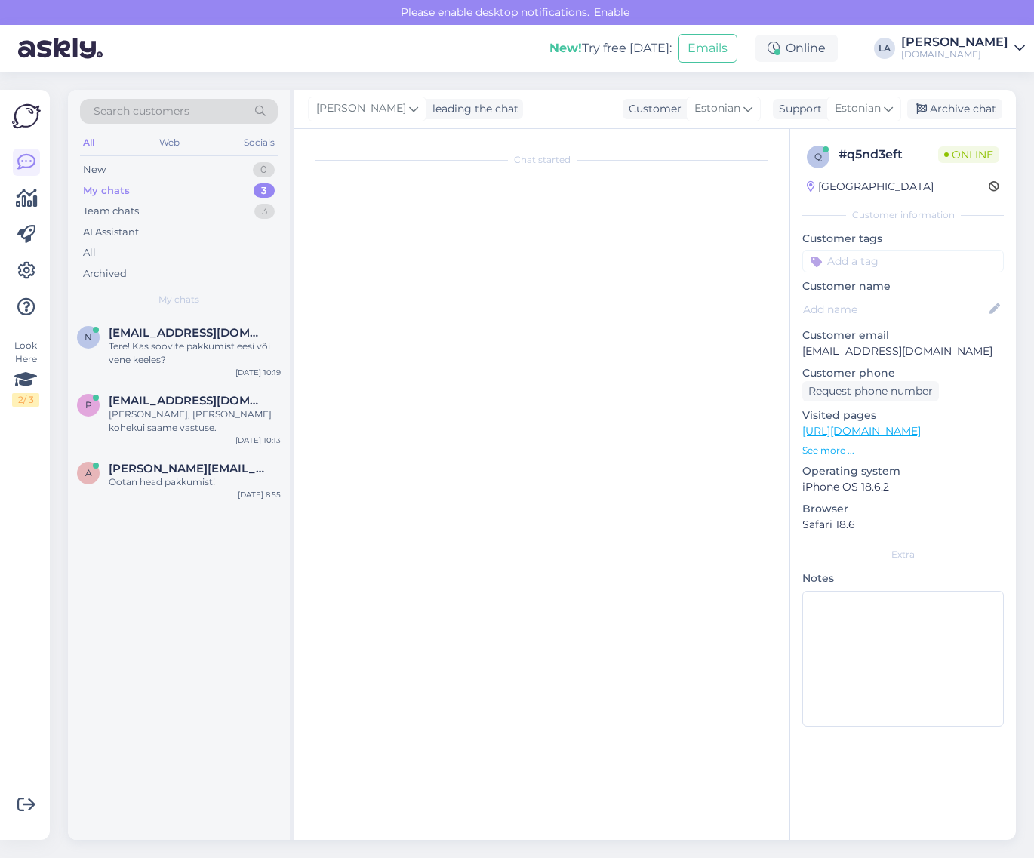
scroll to position [85, 0]
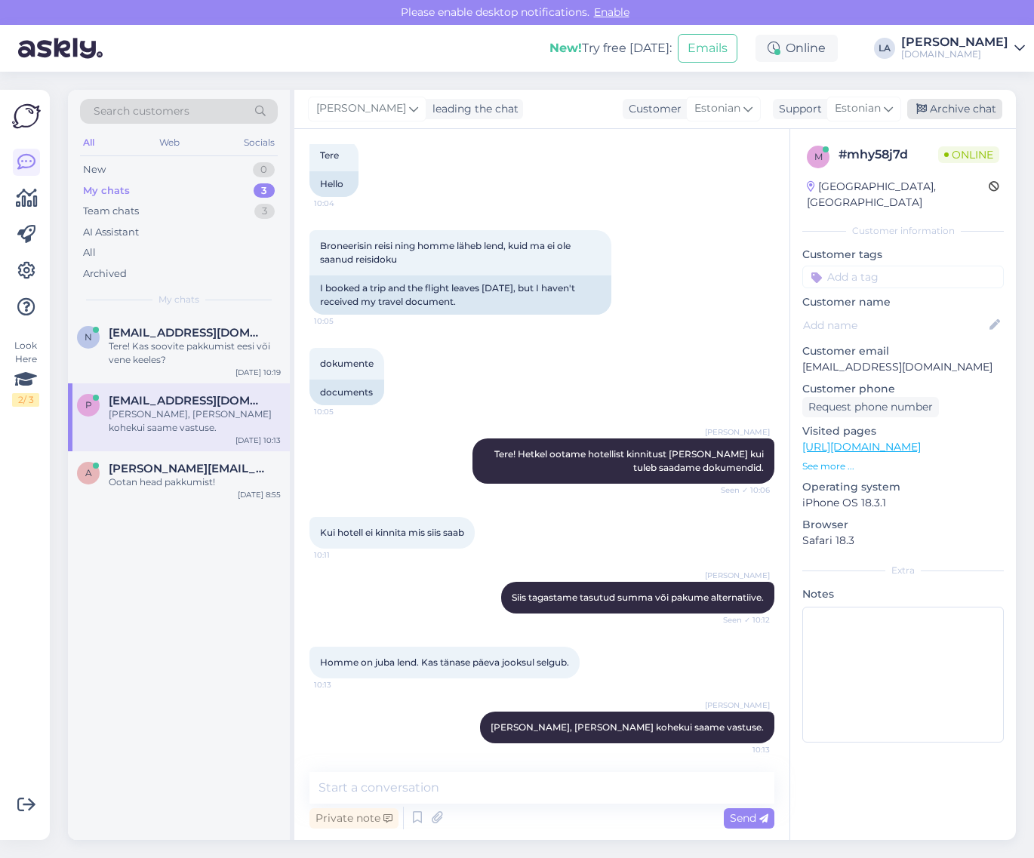
click at [961, 113] on div "Archive chat" at bounding box center [954, 109] width 95 height 20
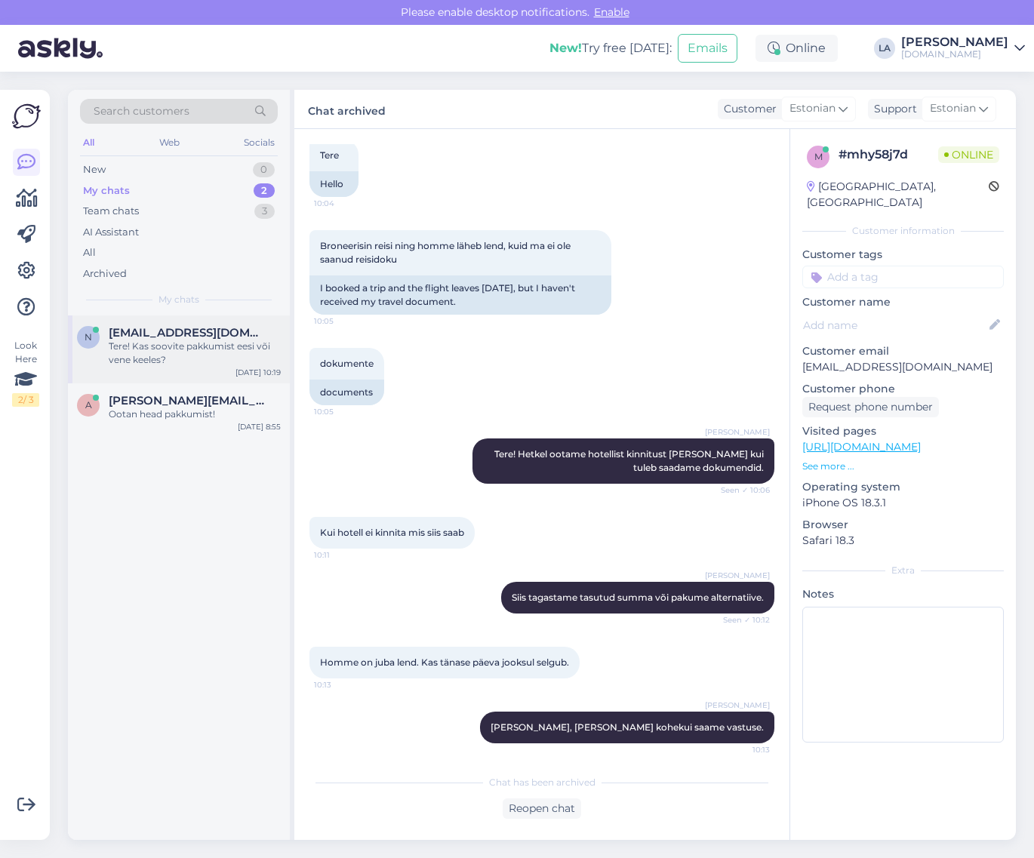
click at [98, 355] on div "n [EMAIL_ADDRESS][DOMAIN_NAME] Tere! Kas soovite pakkumist eesi või vene keeles?" at bounding box center [179, 346] width 204 height 41
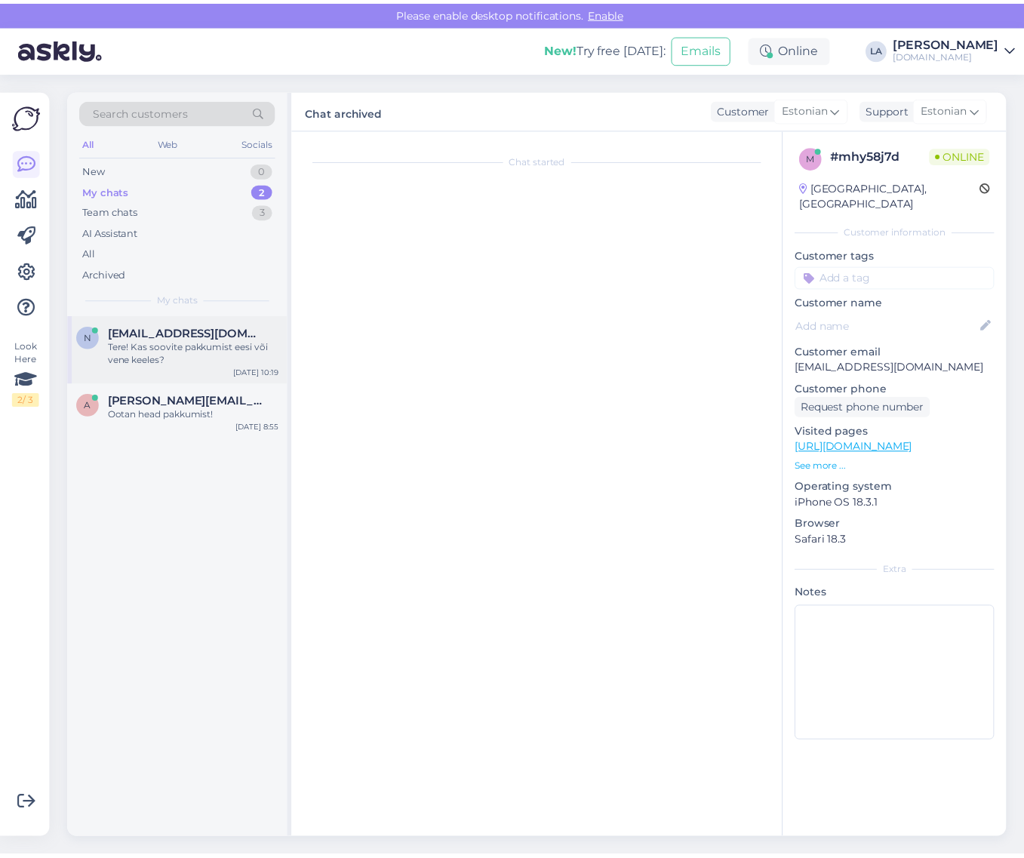
scroll to position [0, 0]
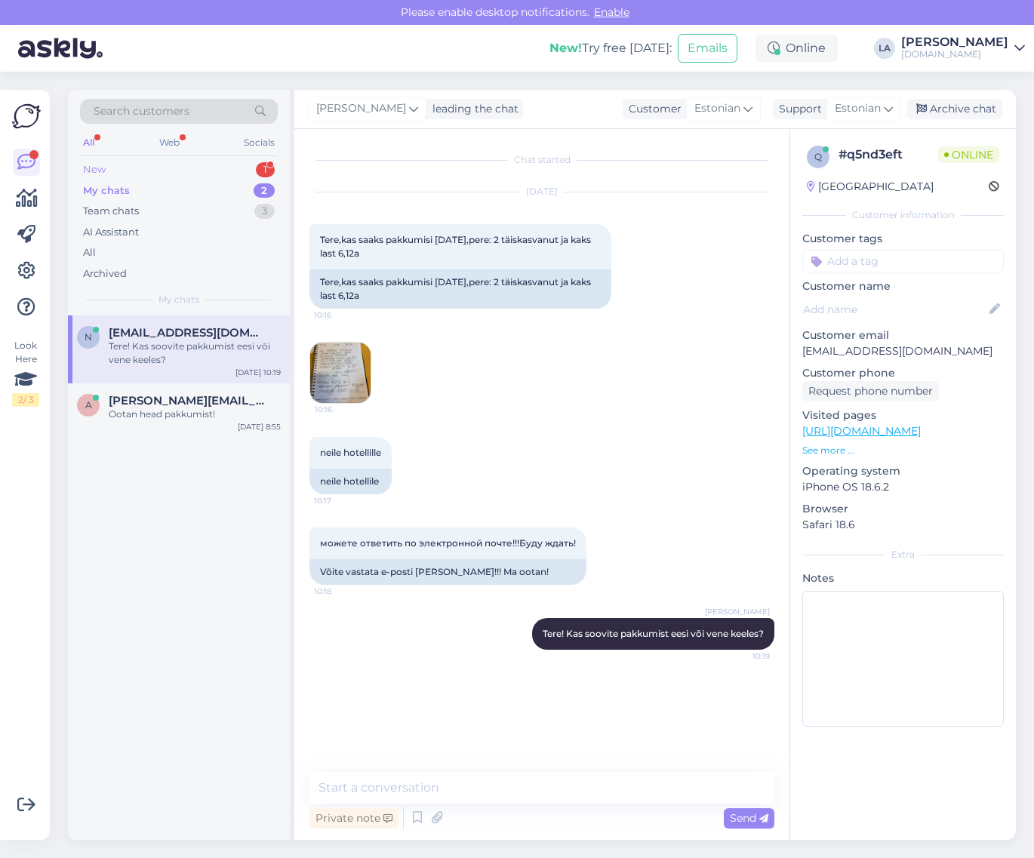
click at [242, 171] on div "New 1" at bounding box center [179, 169] width 198 height 21
click at [177, 329] on span "[EMAIL_ADDRESS][DOMAIN_NAME]" at bounding box center [187, 333] width 157 height 14
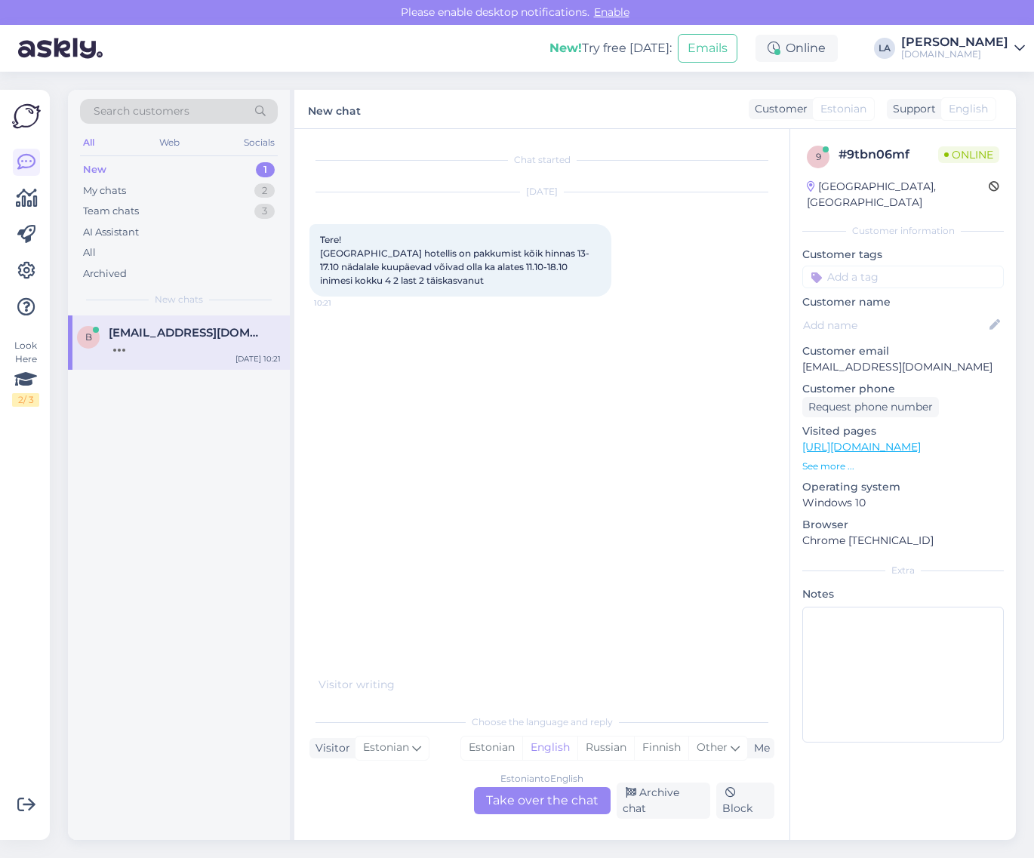
click at [583, 785] on div "Estonian to English" at bounding box center [541, 779] width 83 height 14
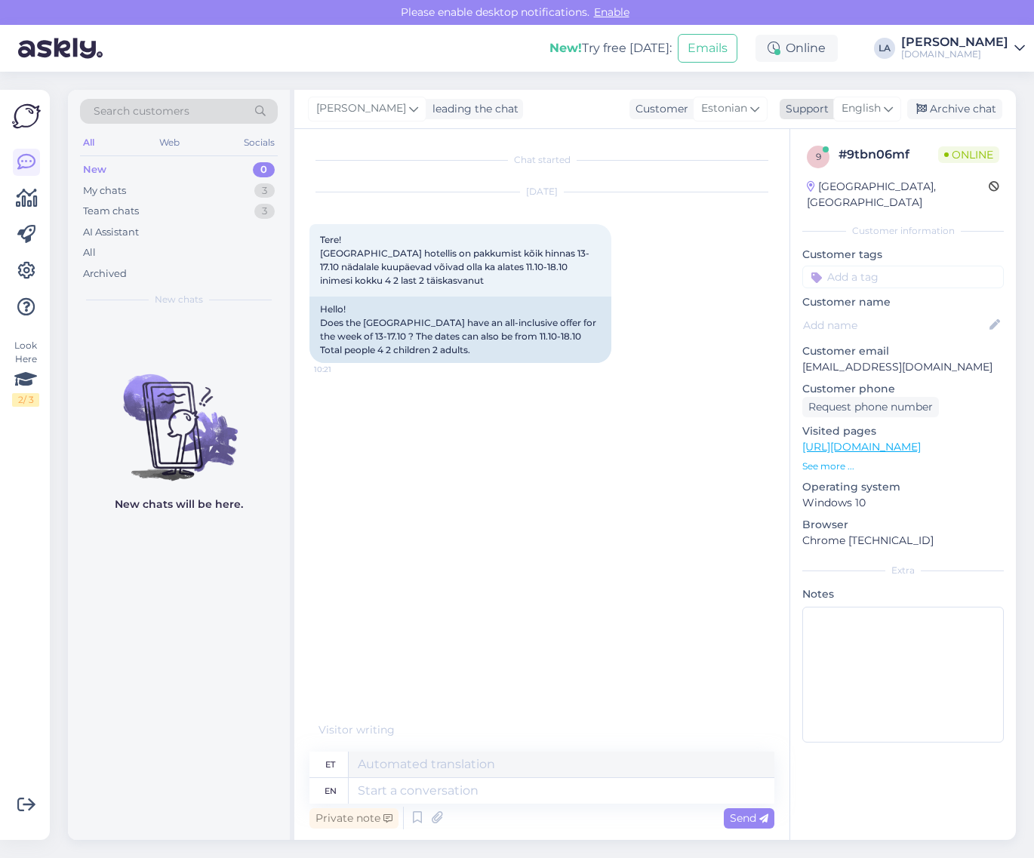
click at [869, 118] on div "English" at bounding box center [867, 109] width 68 height 24
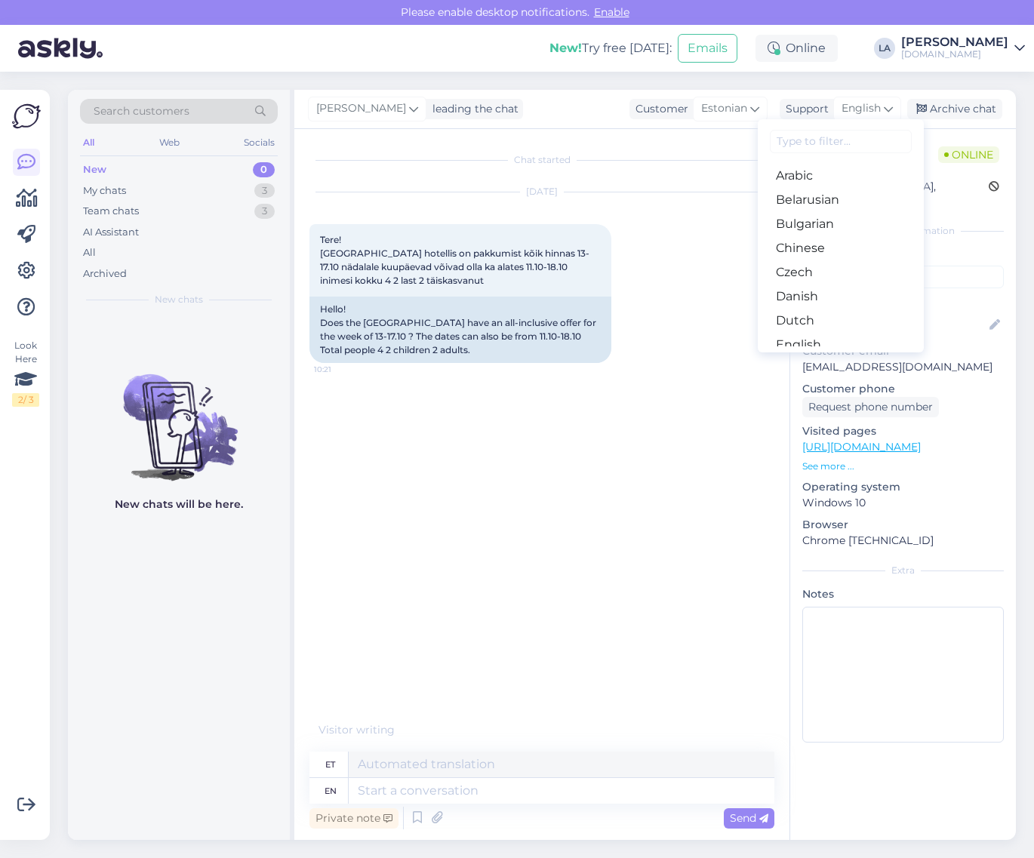
click at [828, 357] on link "Estonian" at bounding box center [841, 369] width 166 height 24
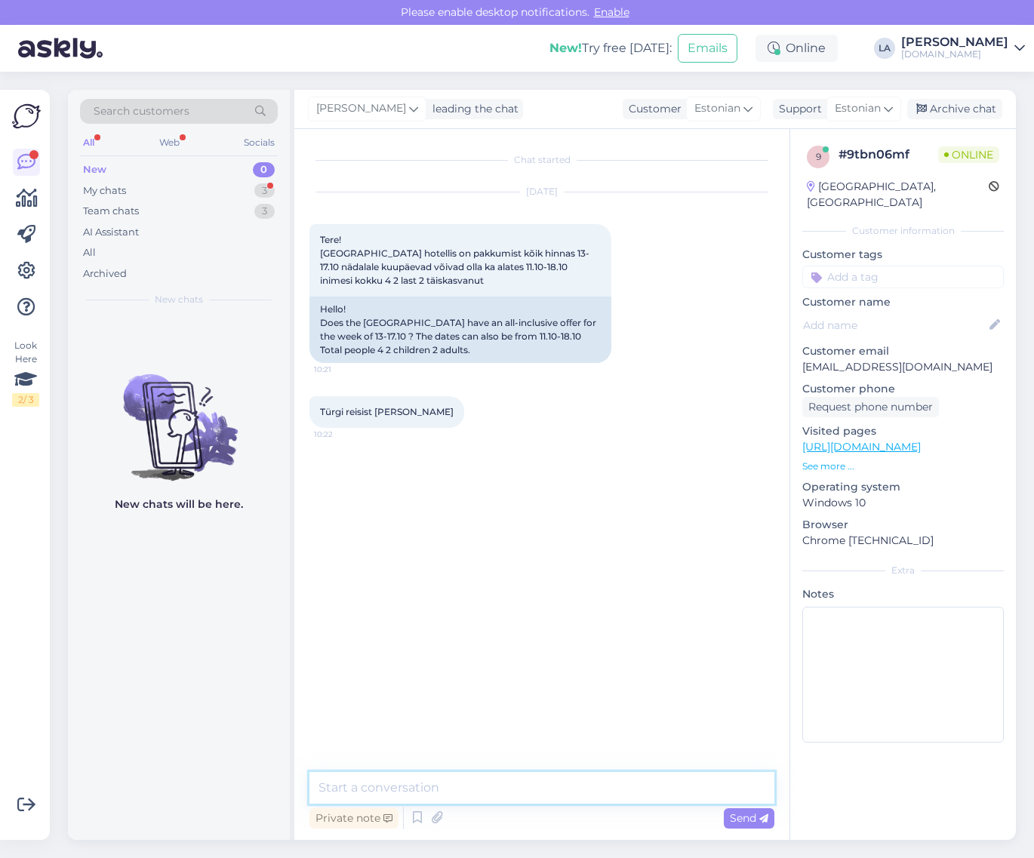
click at [506, 790] on textarea at bounding box center [541, 788] width 465 height 32
type textarea "Tere! See hotell on kogu oktoobriks välja müüdud."
click at [745, 815] on span "Send" at bounding box center [749, 818] width 38 height 14
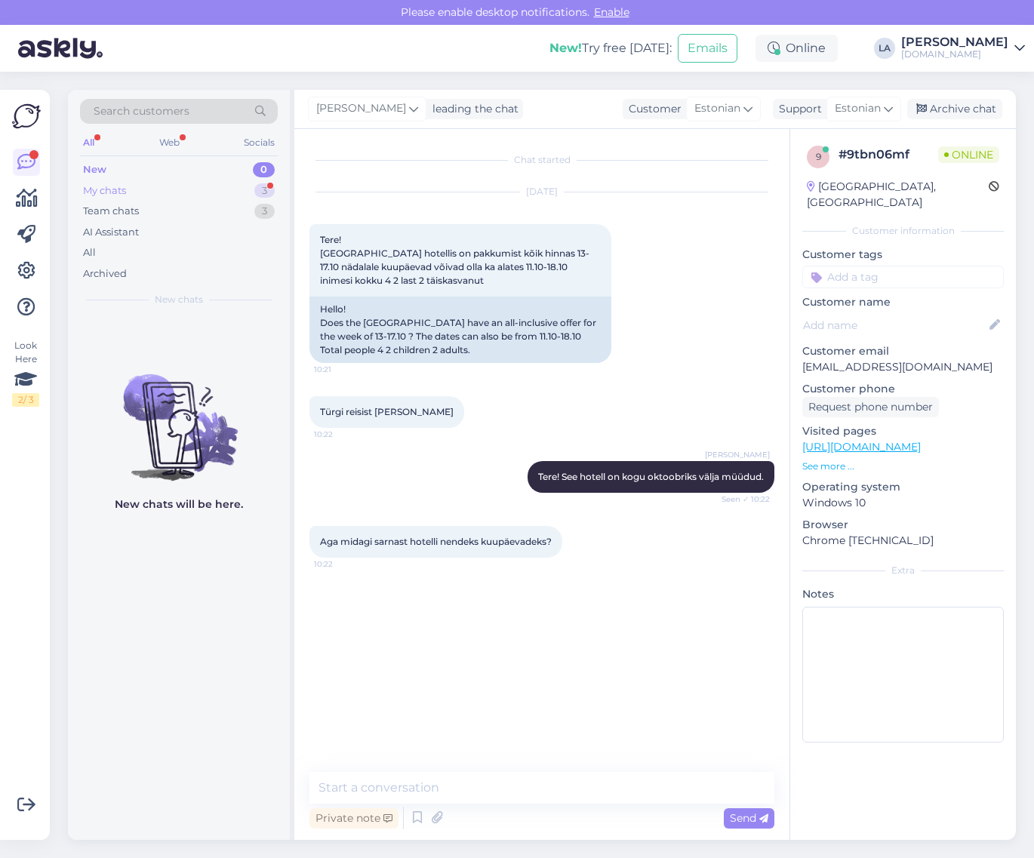
click at [258, 189] on div "3" at bounding box center [264, 190] width 20 height 15
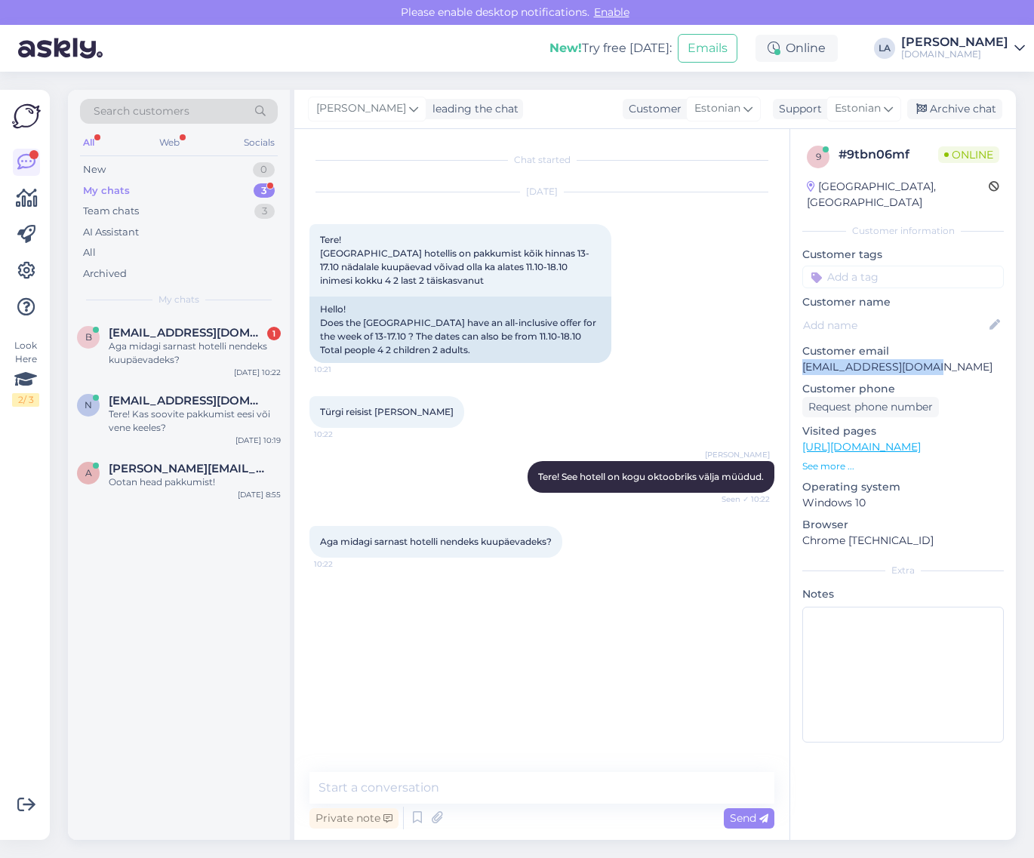
drag, startPoint x: 800, startPoint y: 349, endPoint x: 926, endPoint y: 351, distance: 126.0
click at [926, 351] on div "9 # 9tbn06mf Online [GEOGRAPHIC_DATA], [GEOGRAPHIC_DATA] Customer information C…" at bounding box center [903, 447] width 226 height 636
copy p "[EMAIL_ADDRESS][DOMAIN_NAME]"
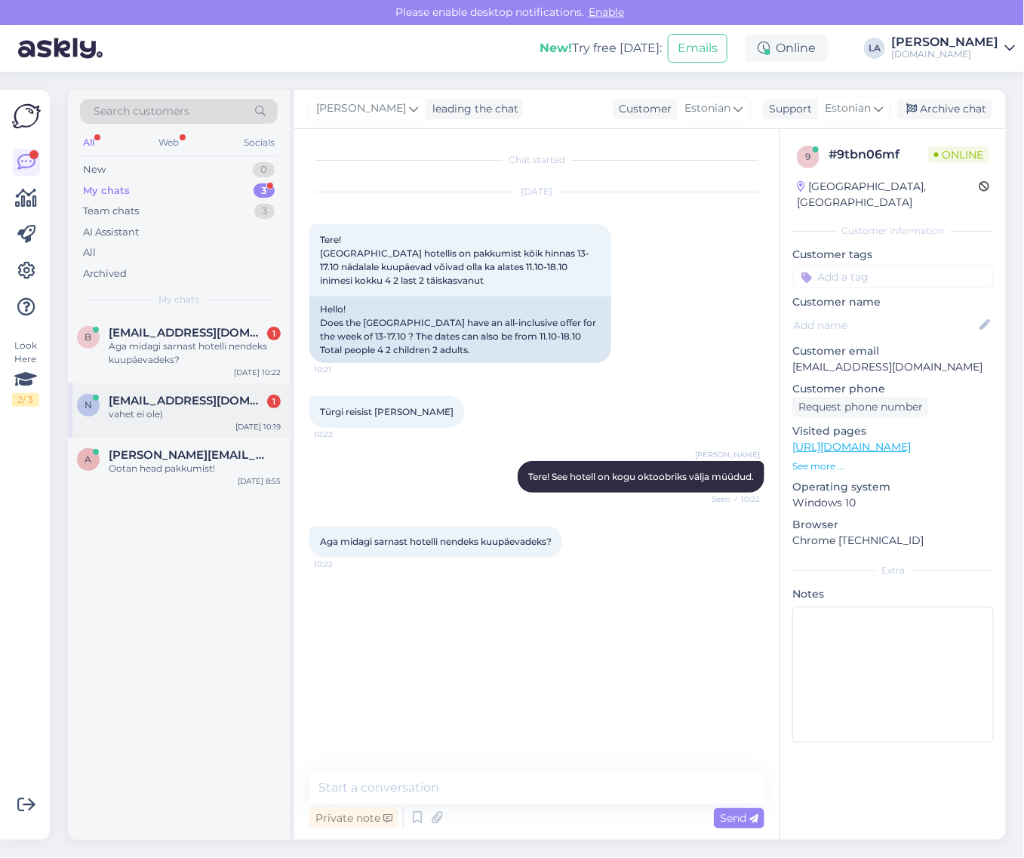
click at [179, 398] on span "[EMAIL_ADDRESS][DOMAIN_NAME]" at bounding box center [187, 401] width 157 height 14
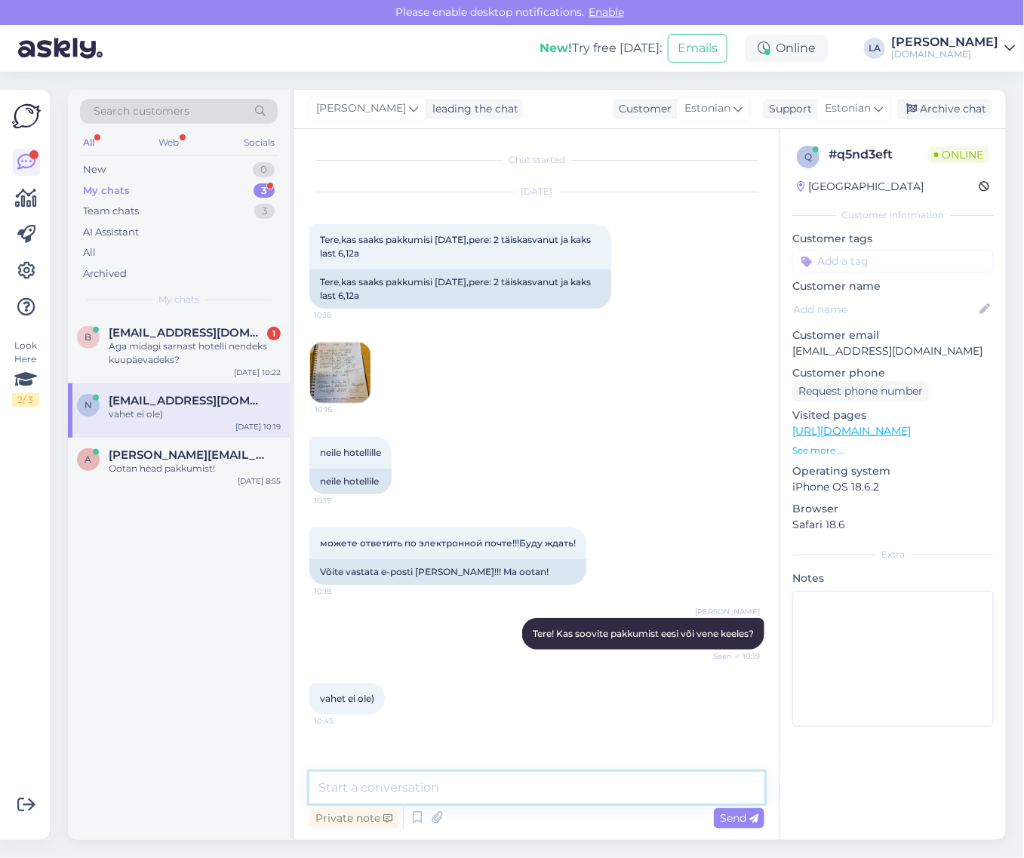
click at [435, 800] on textarea at bounding box center [536, 788] width 455 height 32
type textarea "Kas reisimiseks sobib terve juuli või kindlad kuupäevad?"
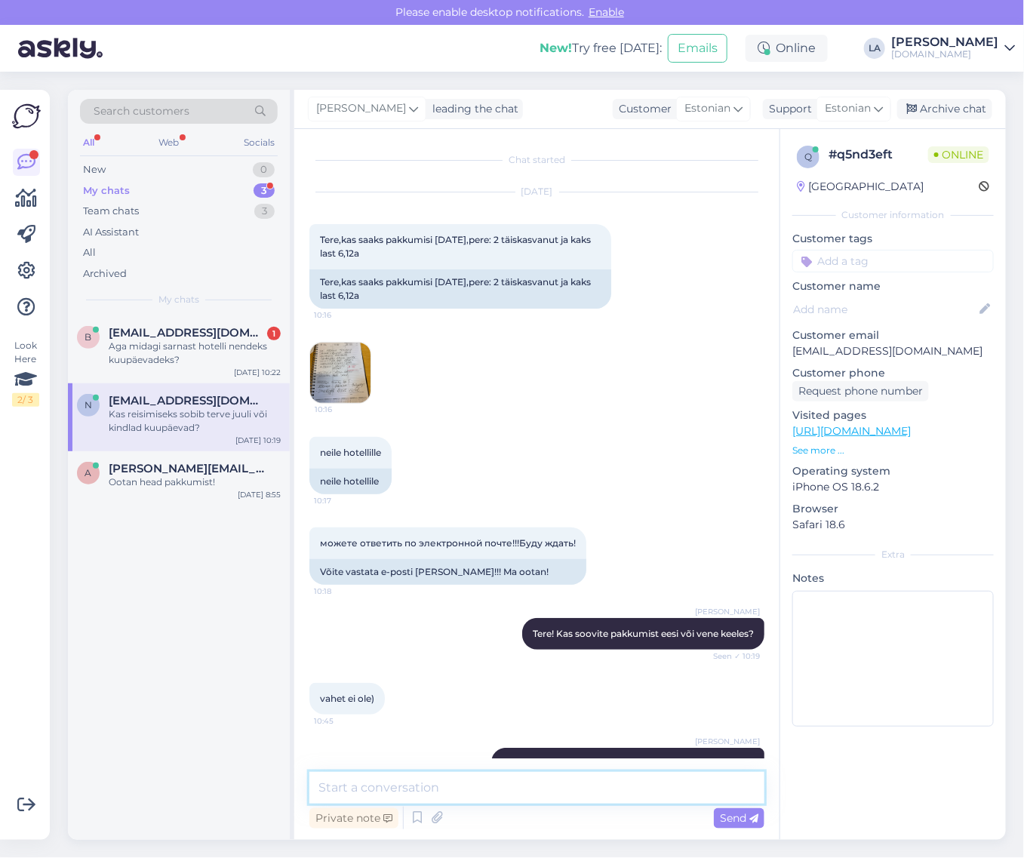
scroll to position [36, 0]
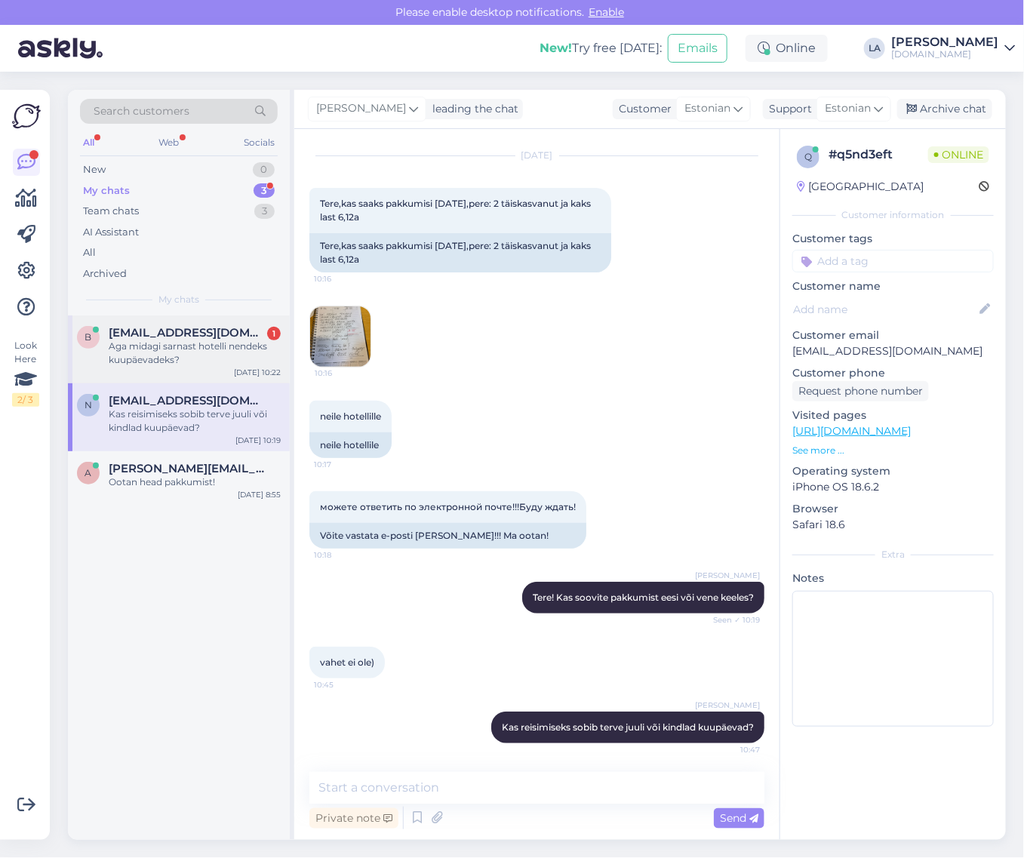
click at [230, 358] on div "Aga midagi sarnast hotelli nendeks kuupäevadeks?" at bounding box center [195, 353] width 172 height 27
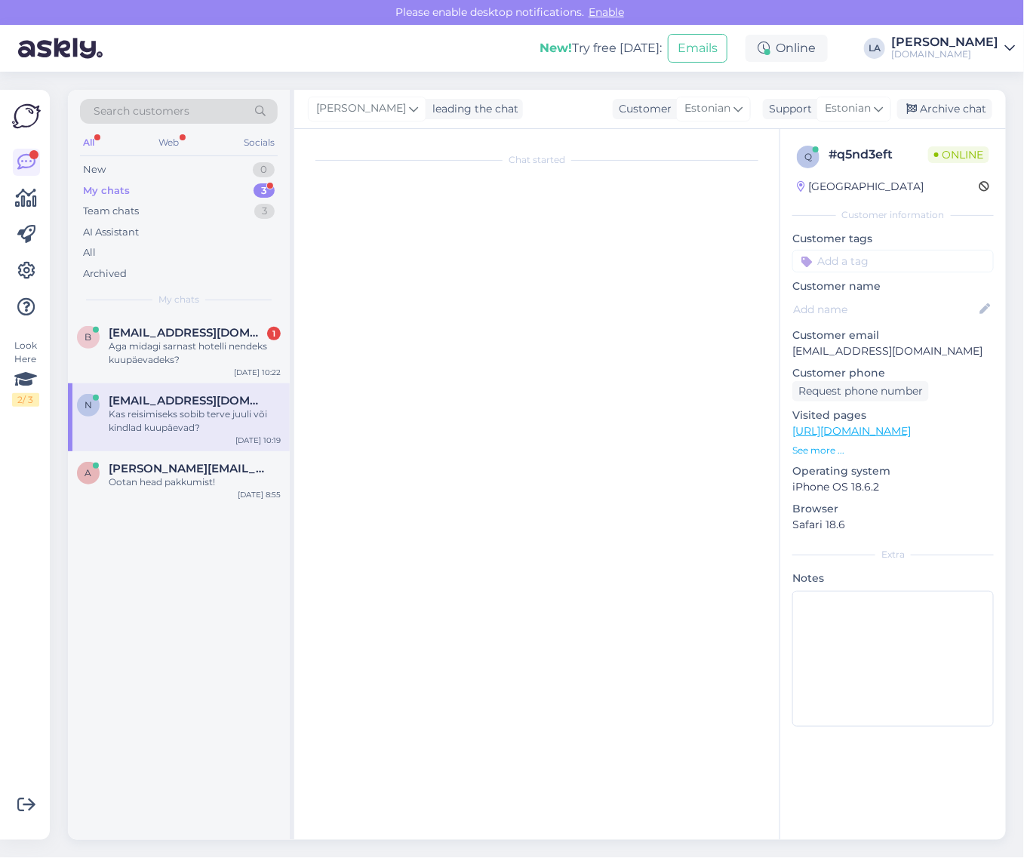
scroll to position [0, 0]
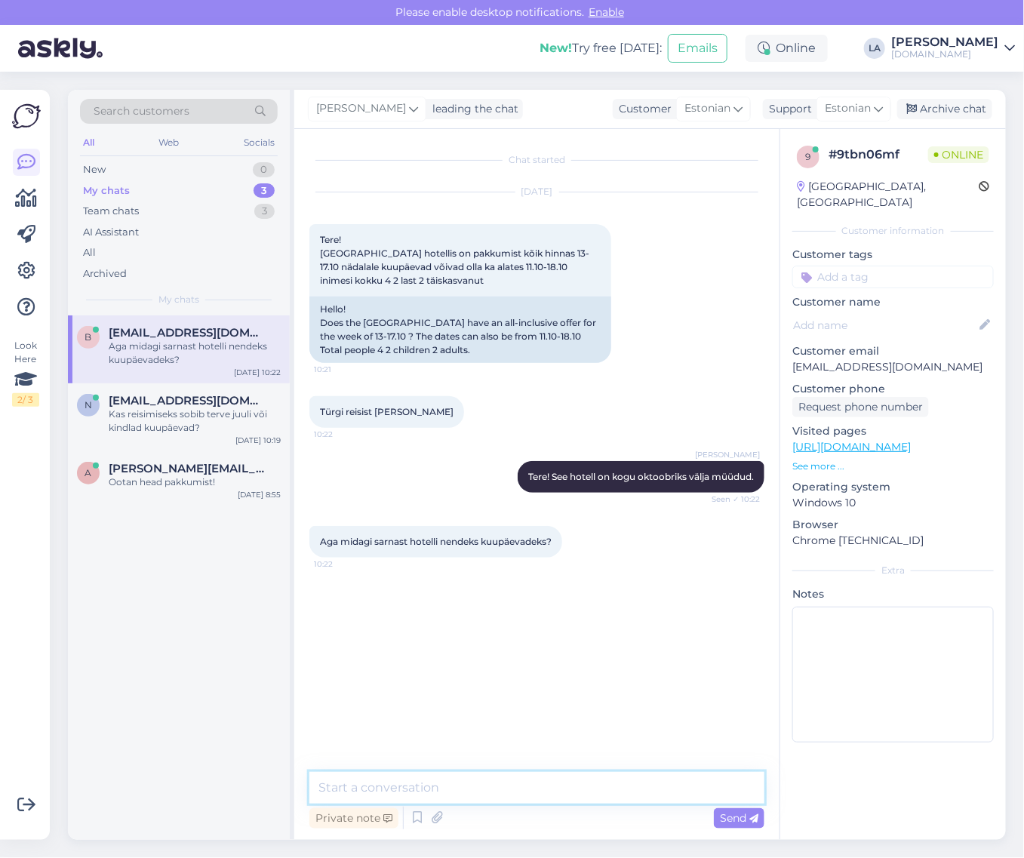
click at [447, 795] on textarea at bounding box center [536, 788] width 455 height 32
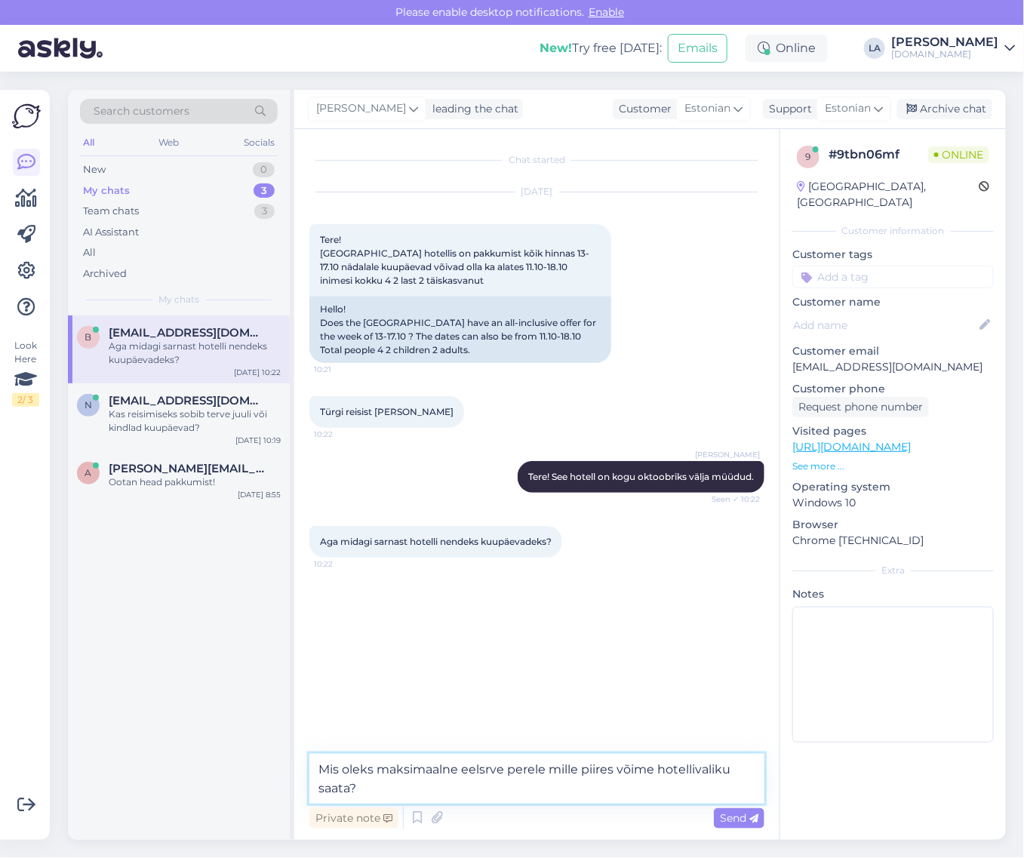
click at [484, 770] on textarea "Mis oleks maksimaalne eelsrve perele mille piires võime hotellivaliku saata?" at bounding box center [536, 779] width 455 height 50
click at [509, 789] on textarea "Mis oleks maksimaalne eelarve perele mille piires võime hotellivaliku saata?" at bounding box center [536, 779] width 455 height 50
type textarea "Mis oleks maksimaalne eelarve perele mille piires võime hotellivaliku saata?"
click at [732, 820] on span "Send" at bounding box center [739, 818] width 38 height 14
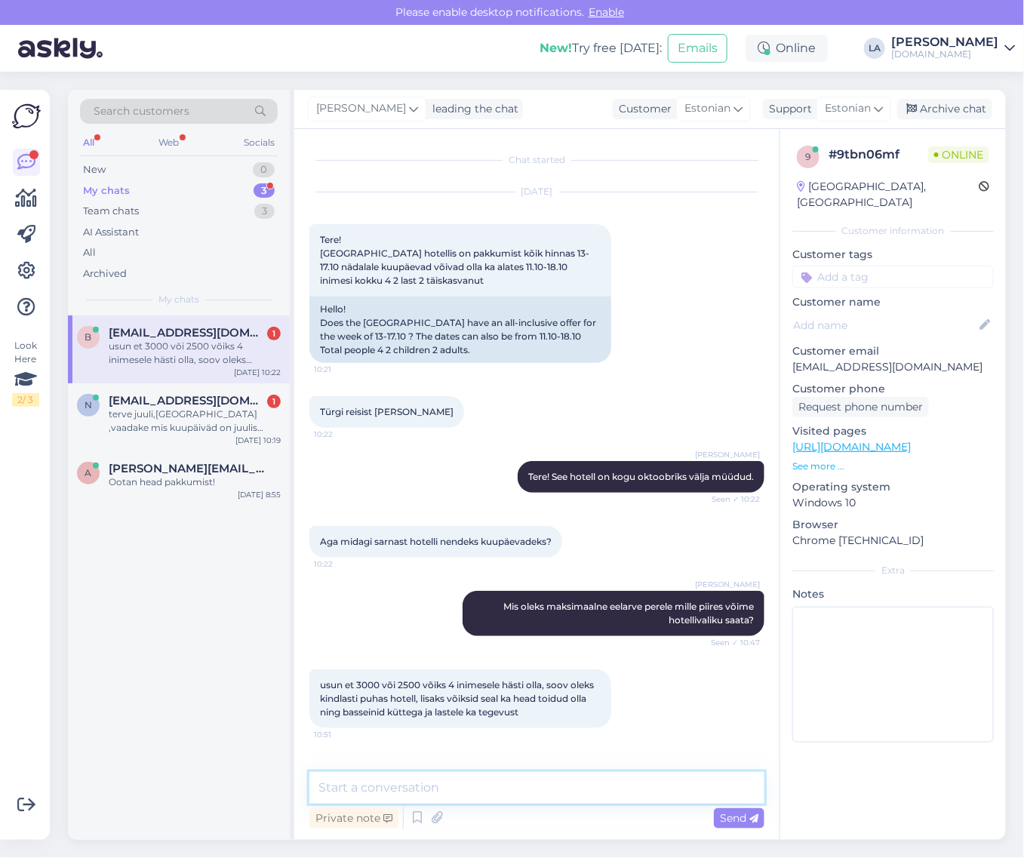
click at [447, 791] on textarea at bounding box center [536, 788] width 455 height 32
type textarea "Mis on laste vanused?"
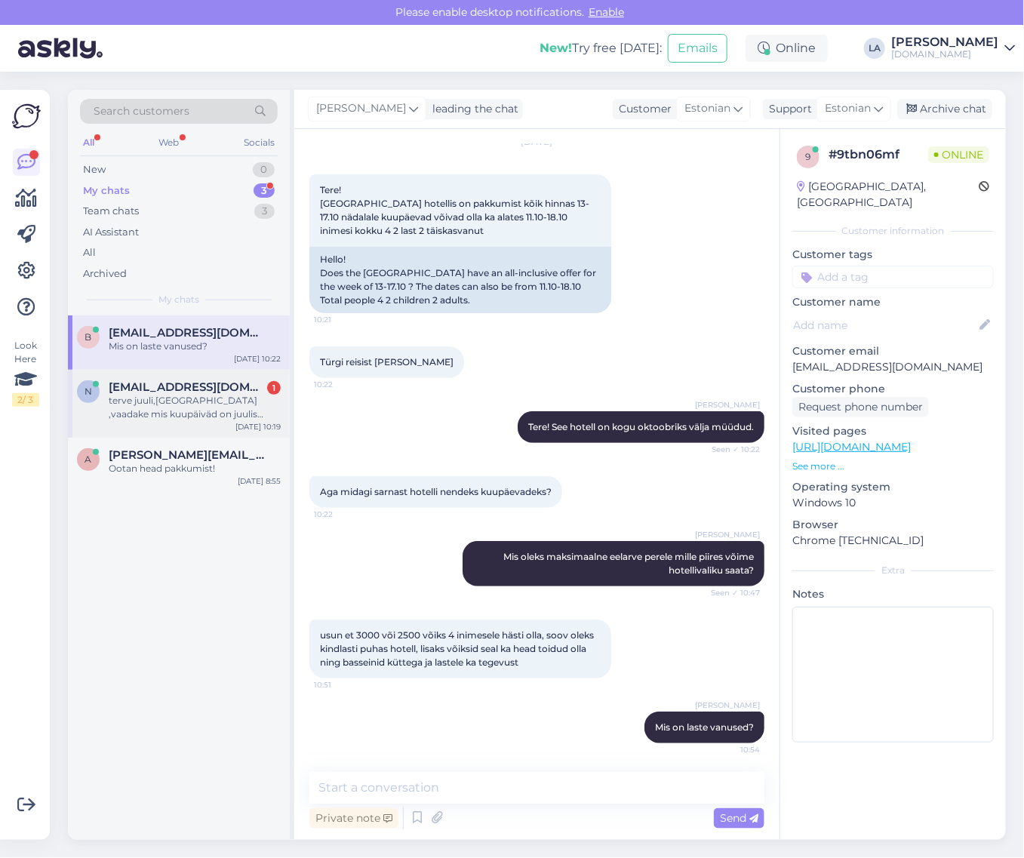
click at [229, 417] on div "terve juuli,[GEOGRAPHIC_DATA] ,vaadake mis kuupäiväd on juulis [GEOGRAPHIC_DATA…" at bounding box center [195, 407] width 172 height 27
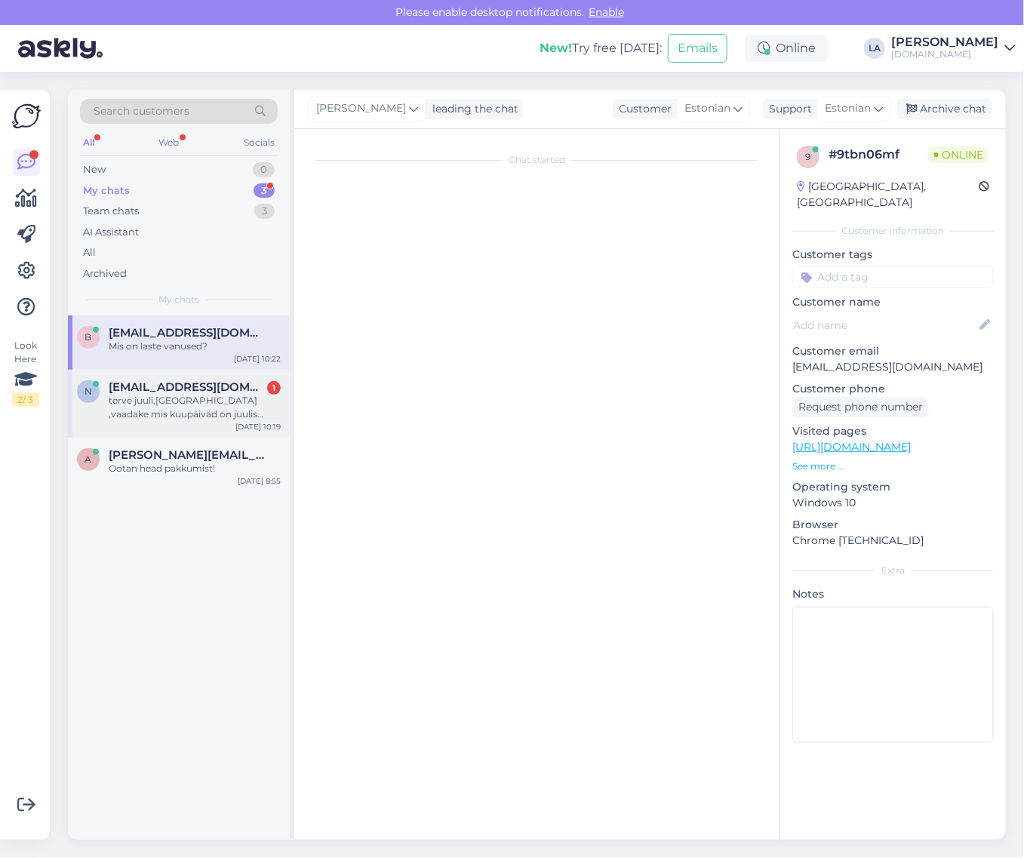
scroll to position [102, 0]
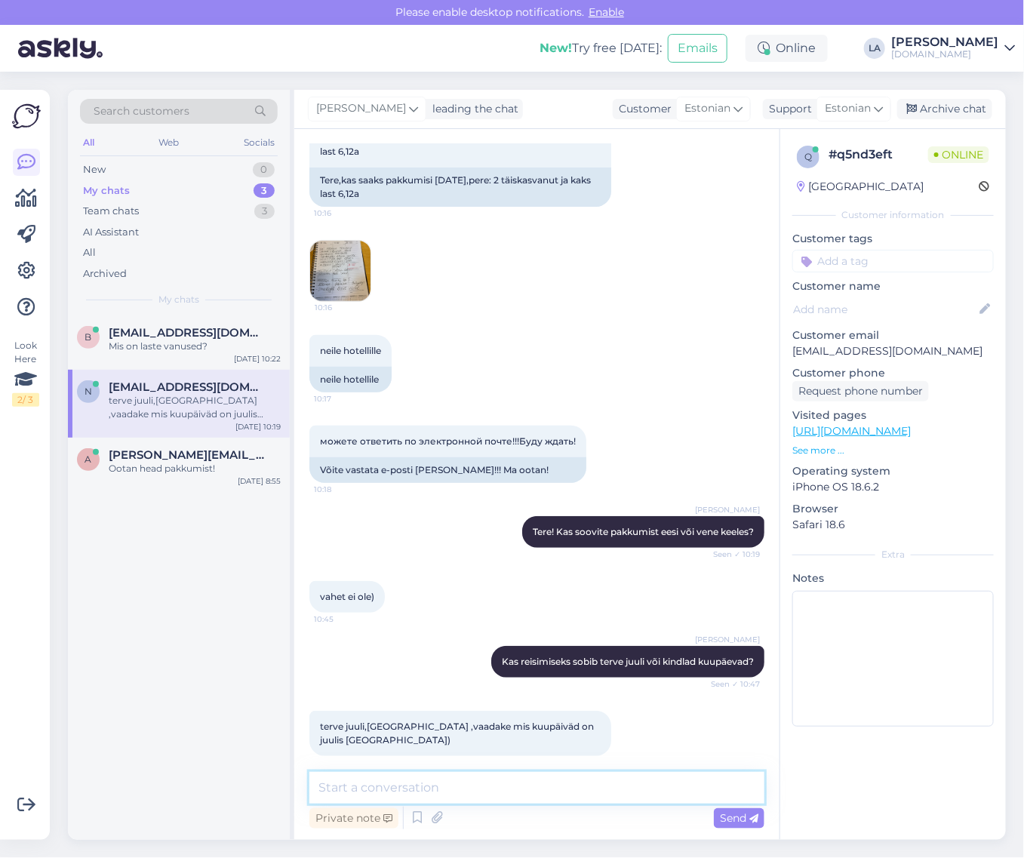
click at [435, 786] on textarea at bounding box center [536, 788] width 455 height 32
type textarea "Jah, saadame pakkumised tänase päeva jooksul."
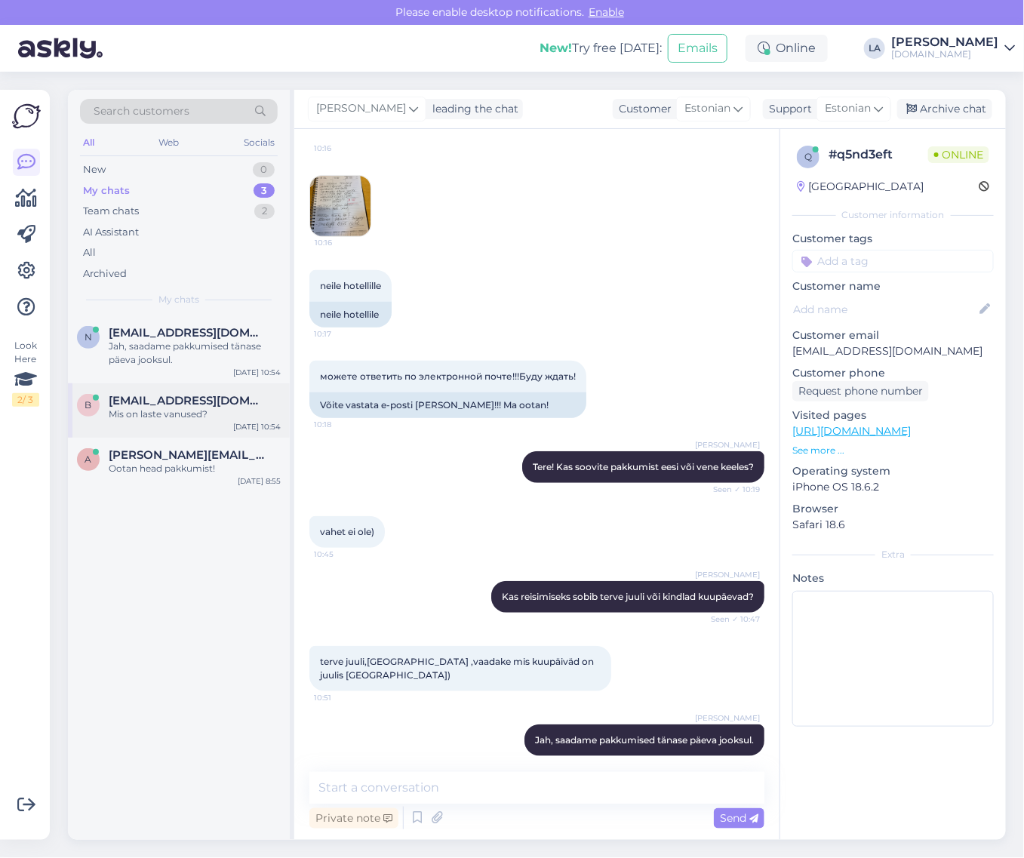
click at [186, 402] on span "[EMAIL_ADDRESS][DOMAIN_NAME]" at bounding box center [187, 401] width 157 height 14
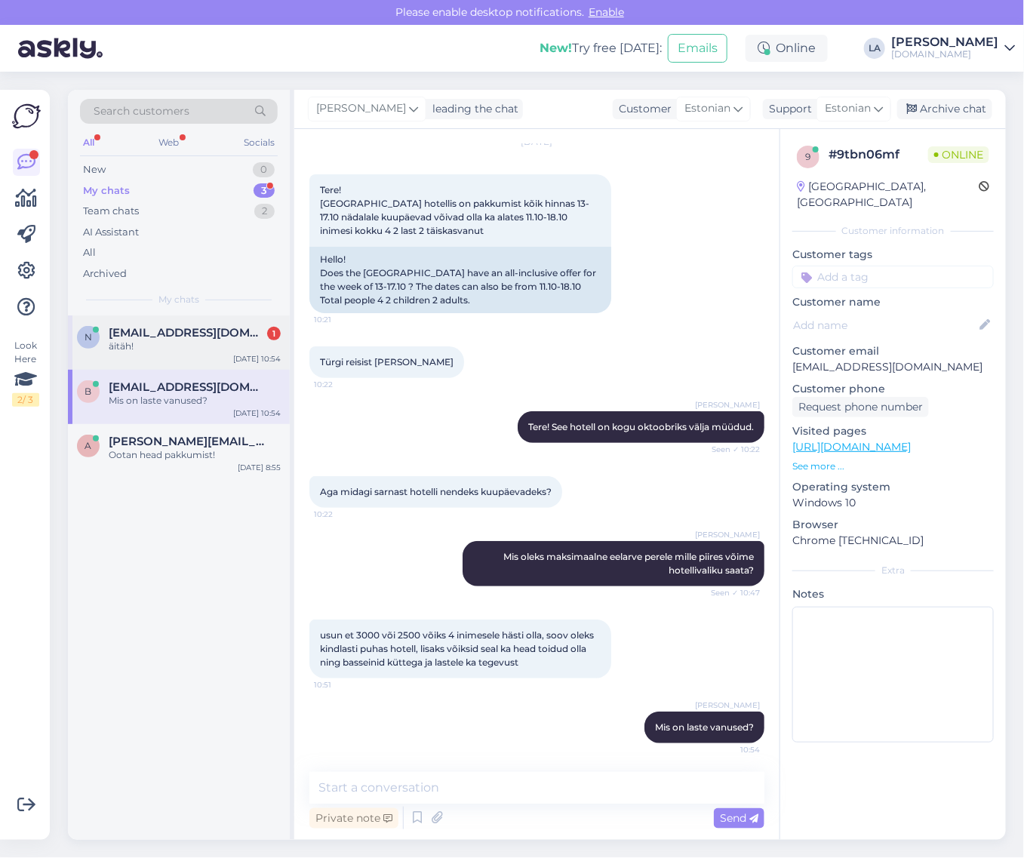
click at [186, 342] on div "äitäh!" at bounding box center [195, 347] width 172 height 14
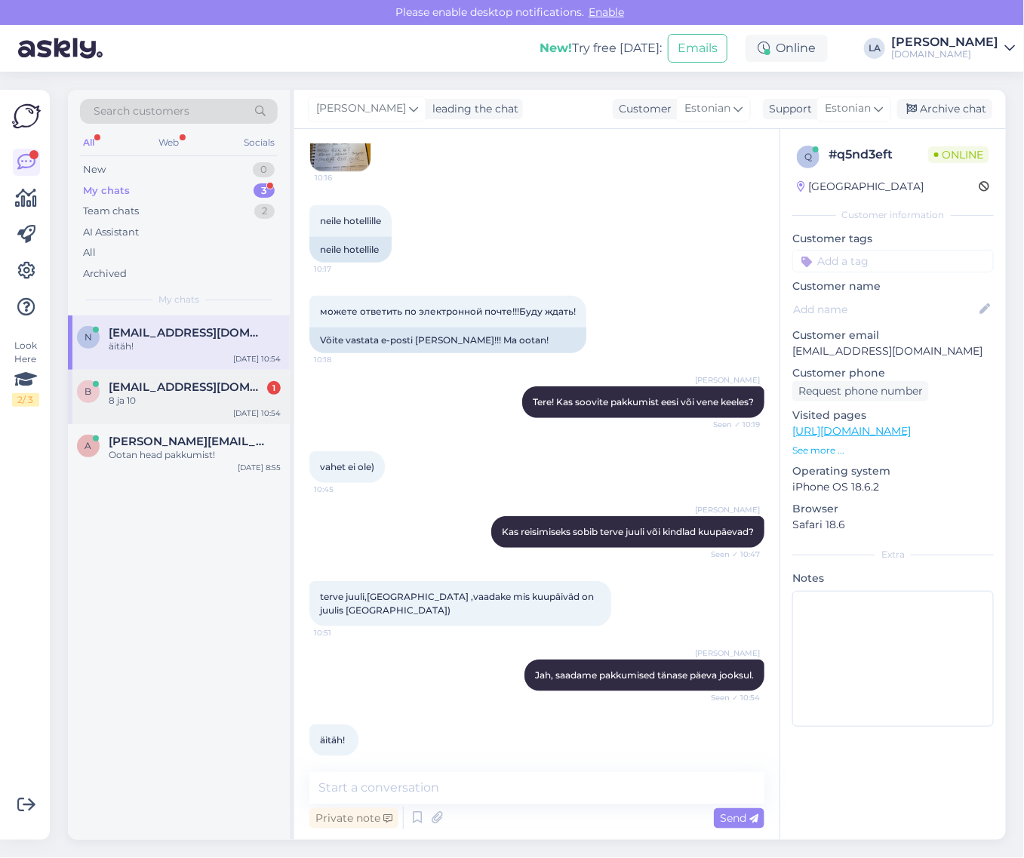
click at [246, 395] on div "8 ja 10" at bounding box center [195, 401] width 172 height 14
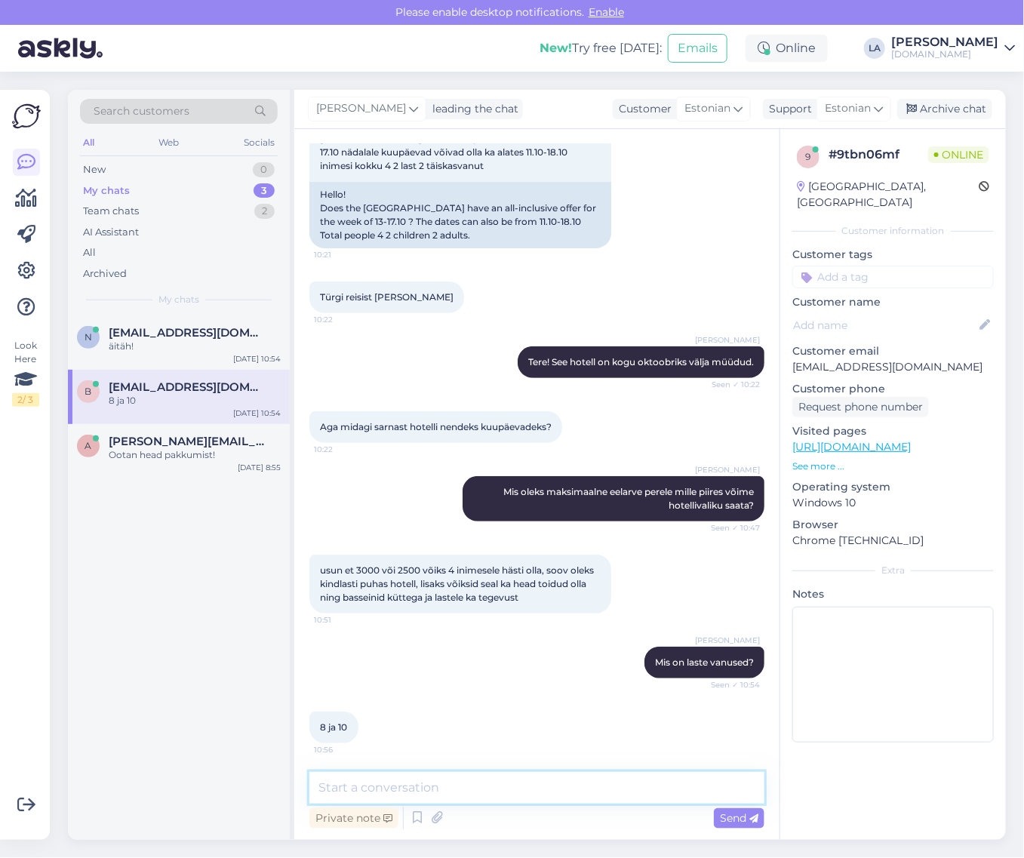
click at [450, 801] on textarea at bounding box center [536, 788] width 455 height 32
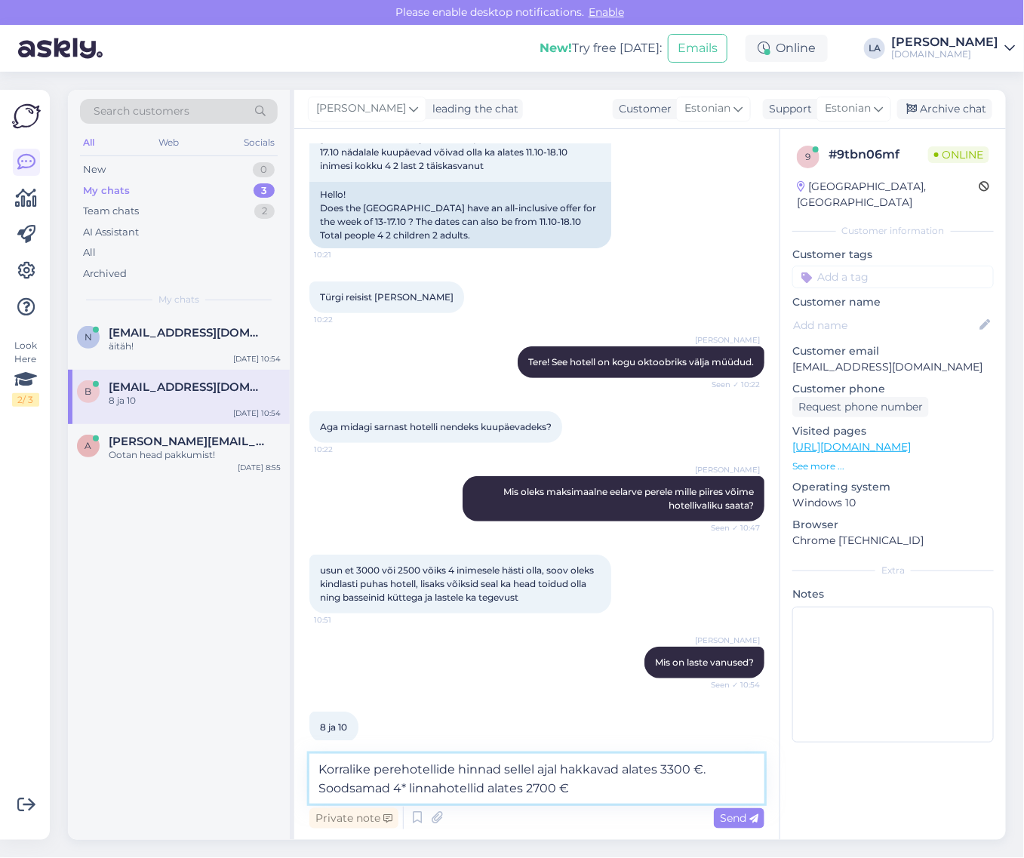
type textarea "Korralike perehotellide hinnad sellel ajal hakkavad alates 3300 €. Soodsamad 4*…"
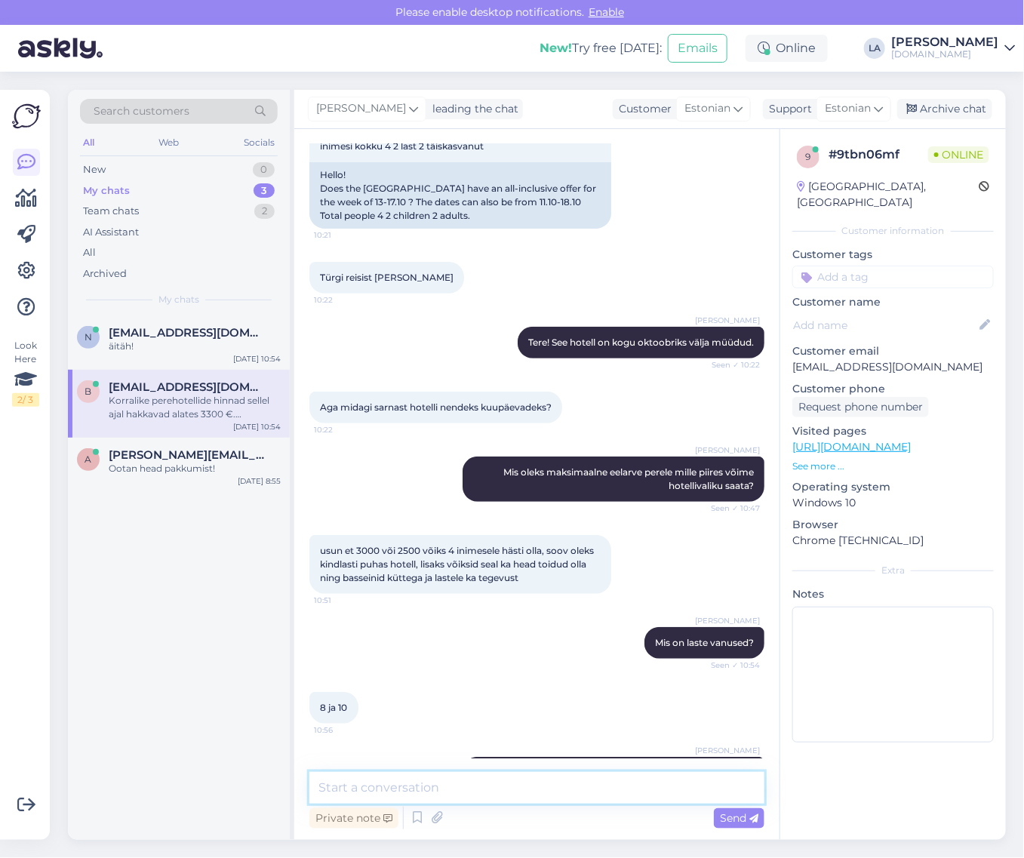
scroll to position [193, 0]
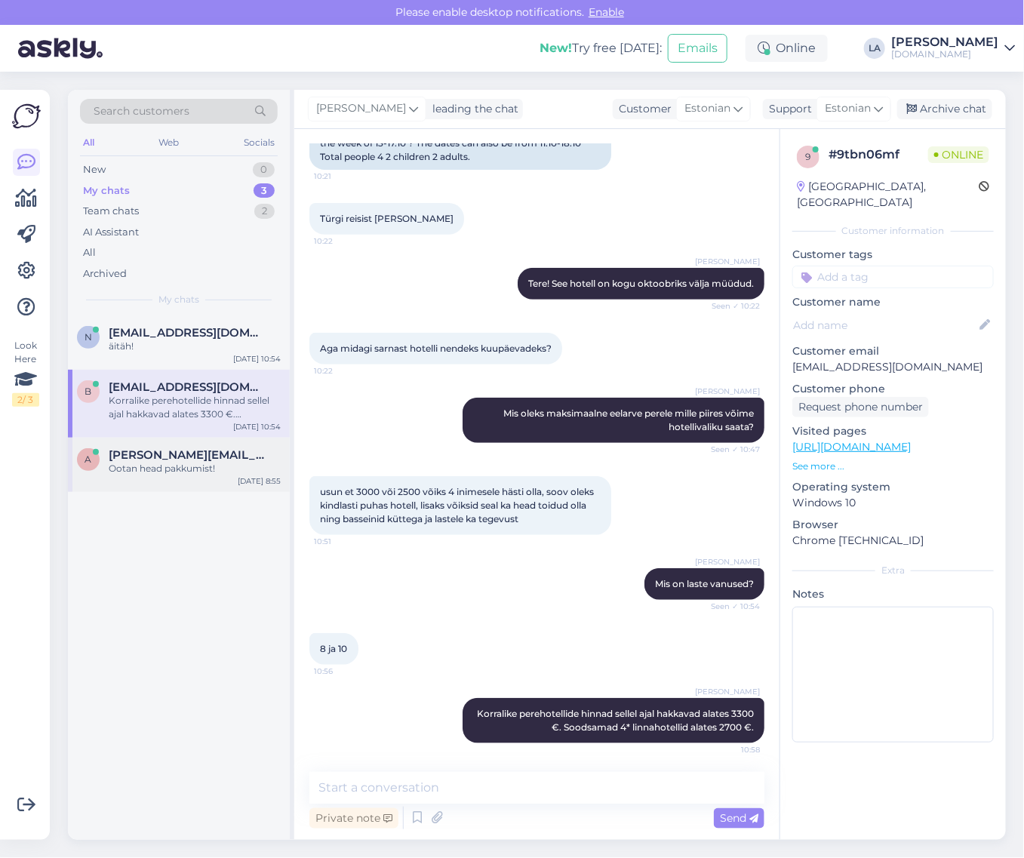
click at [235, 469] on div "Ootan head pakkumist!" at bounding box center [195, 469] width 172 height 14
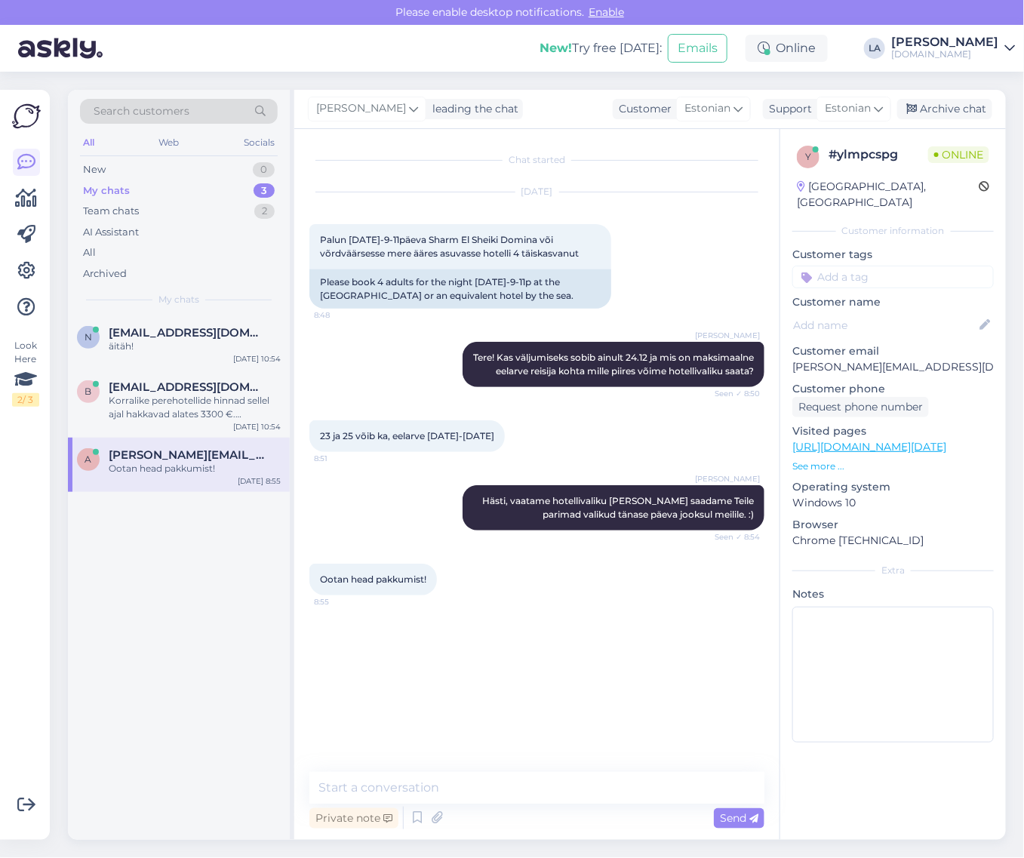
scroll to position [0, 0]
click at [186, 373] on div "b [EMAIL_ADDRESS][DOMAIN_NAME] Korralike perehotellide hinnad sellel ajal hakka…" at bounding box center [179, 404] width 222 height 68
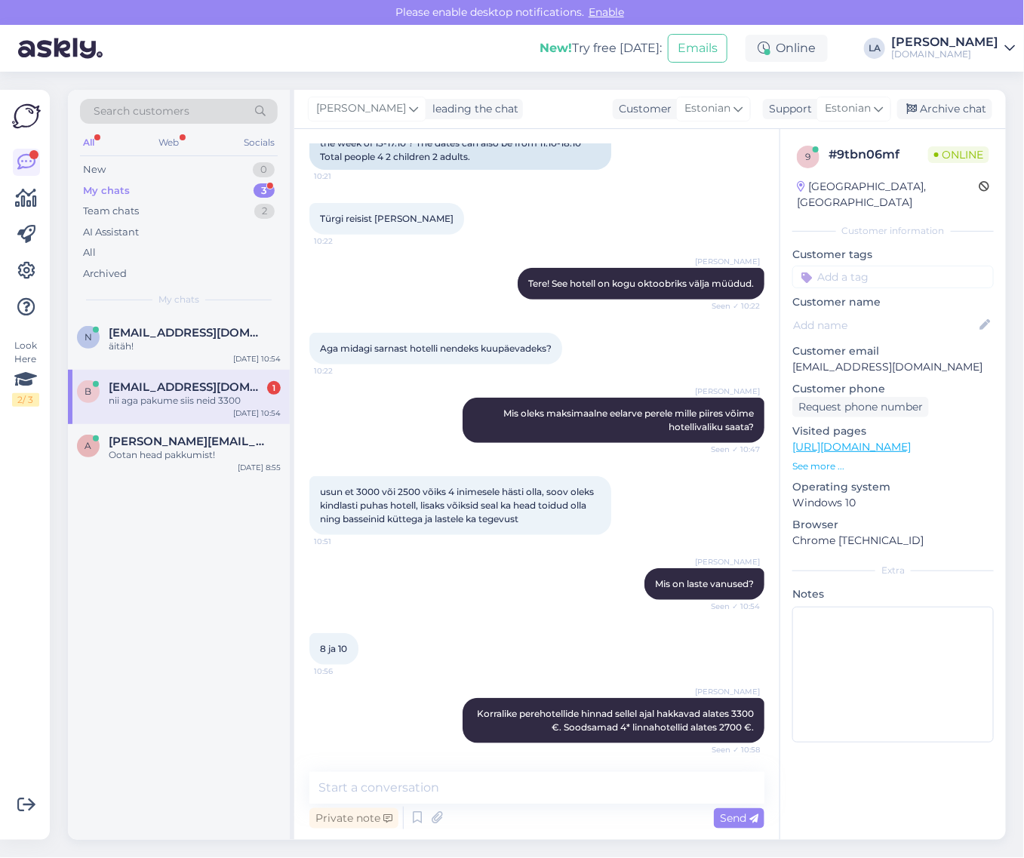
scroll to position [258, 0]
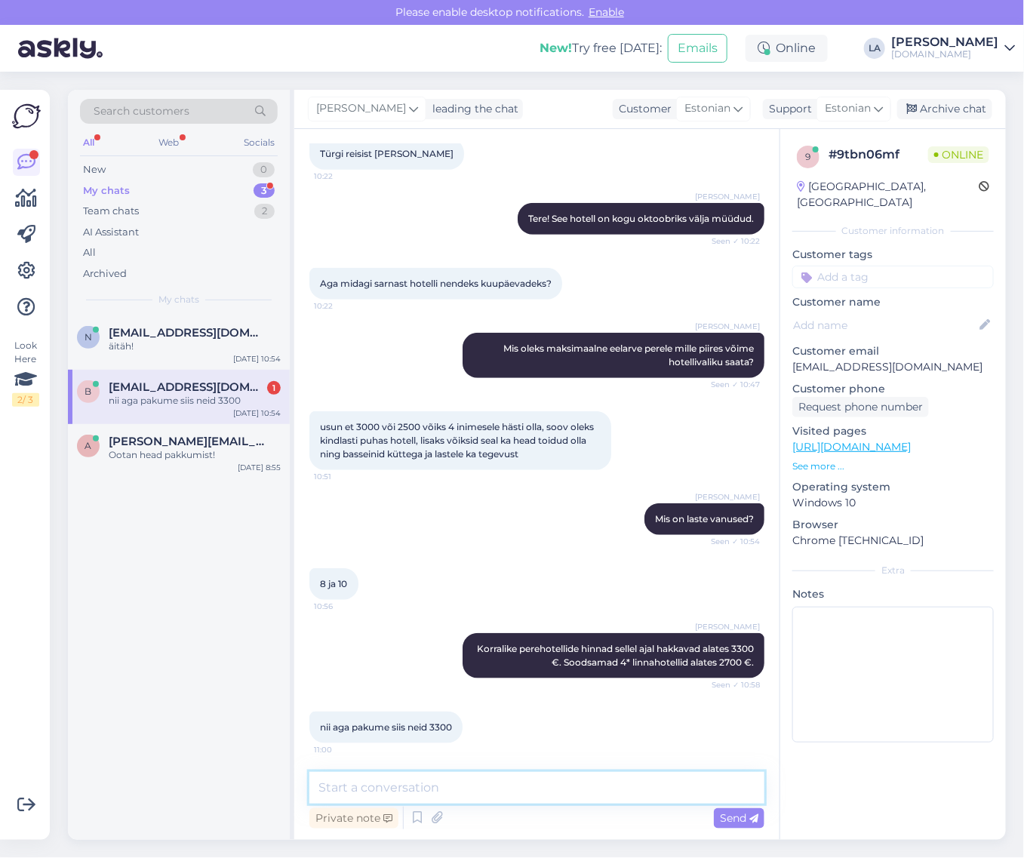
click at [400, 785] on textarea at bounding box center [536, 788] width 455 height 32
type textarea "Saadame pakkumised meilile tänase päeva jooksul."
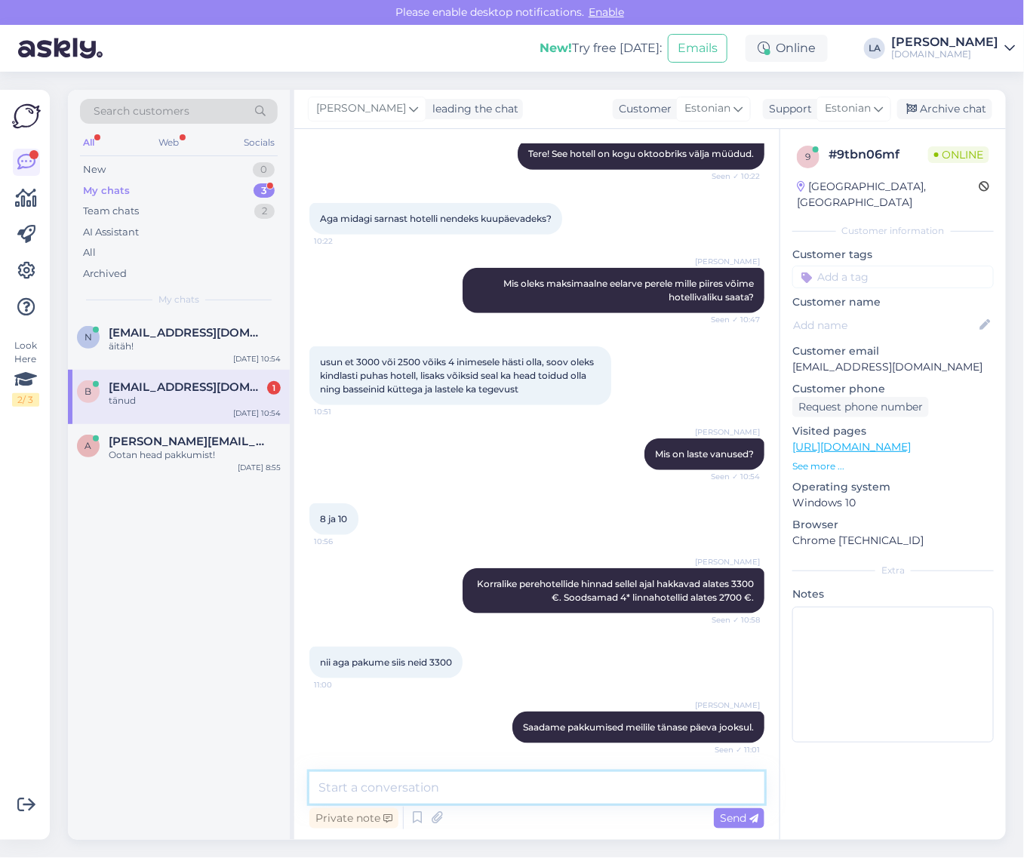
scroll to position [387, 0]
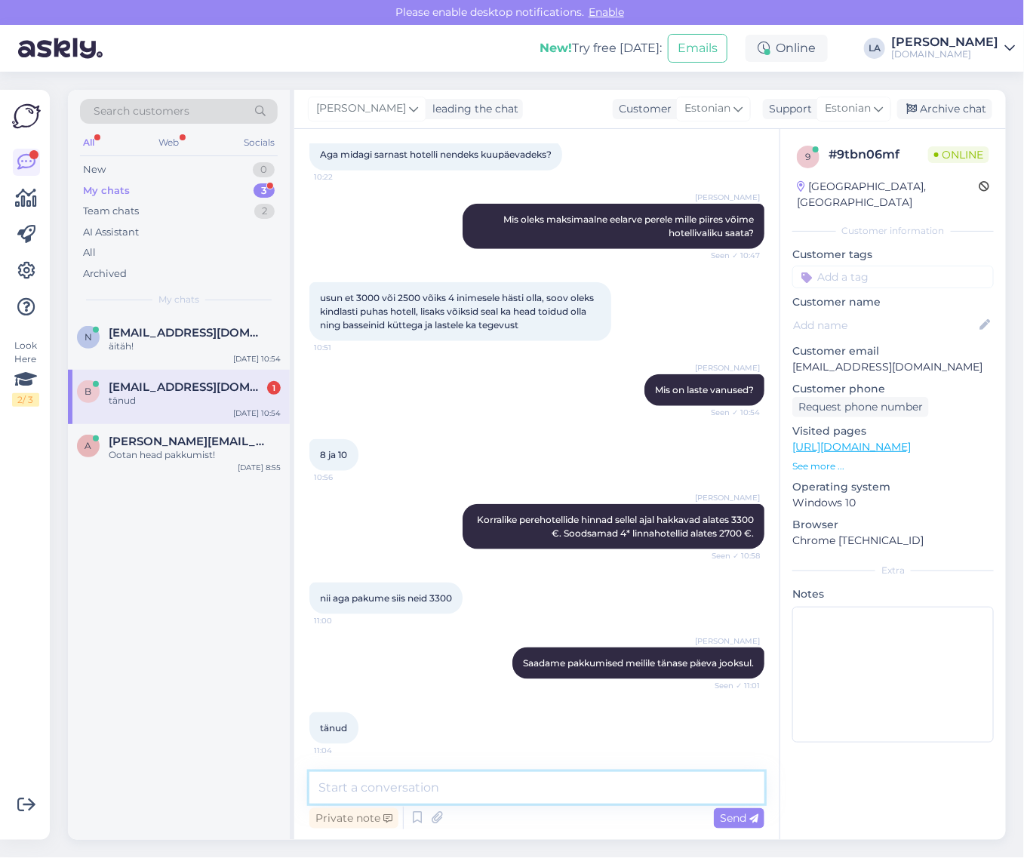
click at [396, 790] on textarea at bounding box center [536, 788] width 455 height 32
click at [136, 465] on div "a [PERSON_NAME][EMAIL_ADDRESS][DOMAIN_NAME] Ootan head pakkumist! [DATE] 8:55" at bounding box center [179, 451] width 222 height 54
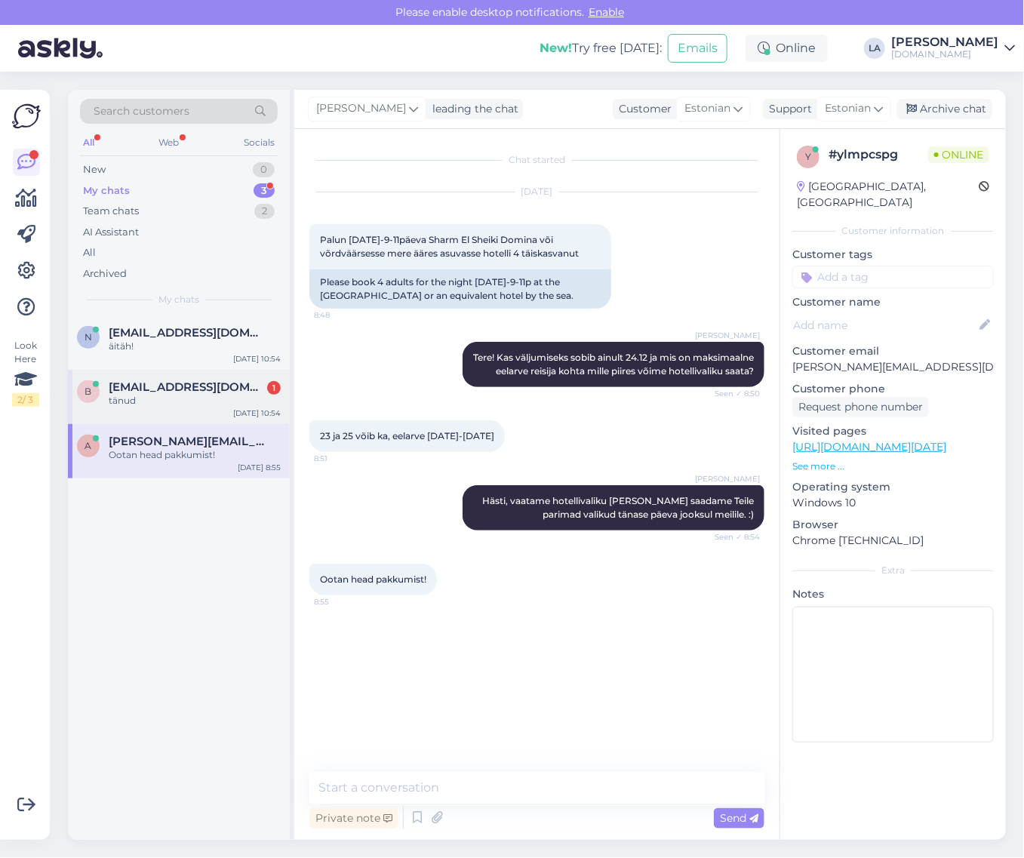
click at [143, 398] on div "tänud" at bounding box center [195, 401] width 172 height 14
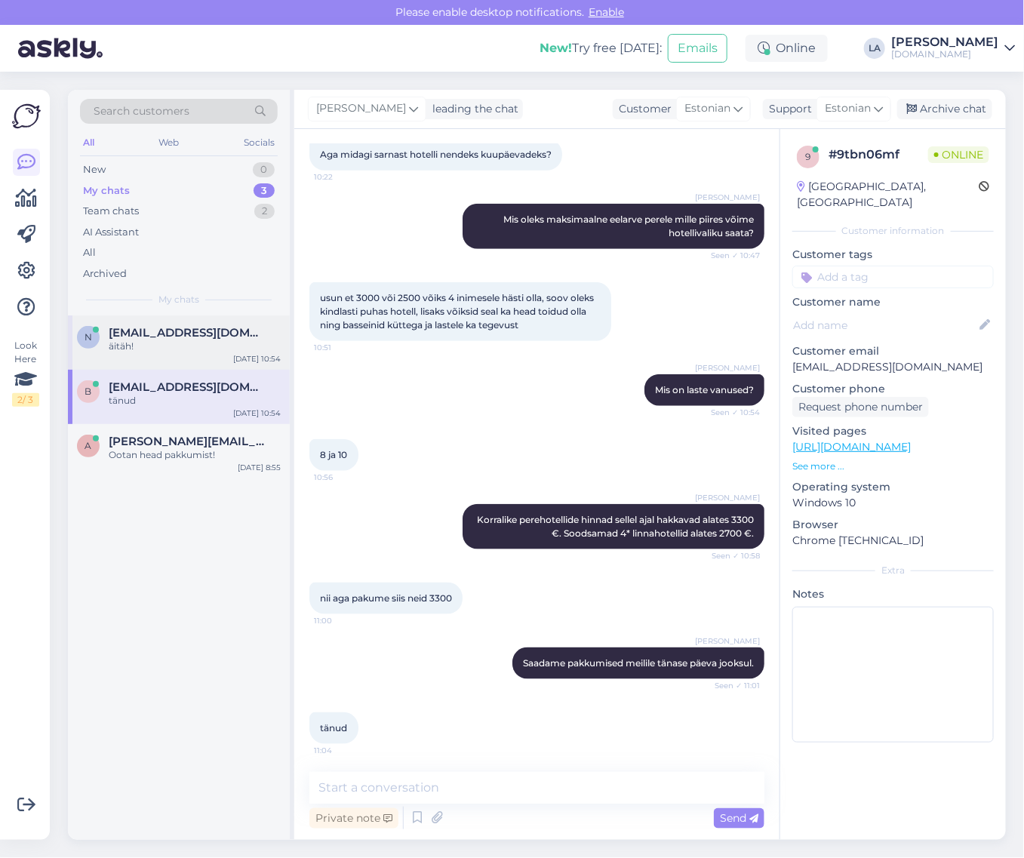
click at [159, 343] on div "äitäh!" at bounding box center [195, 347] width 172 height 14
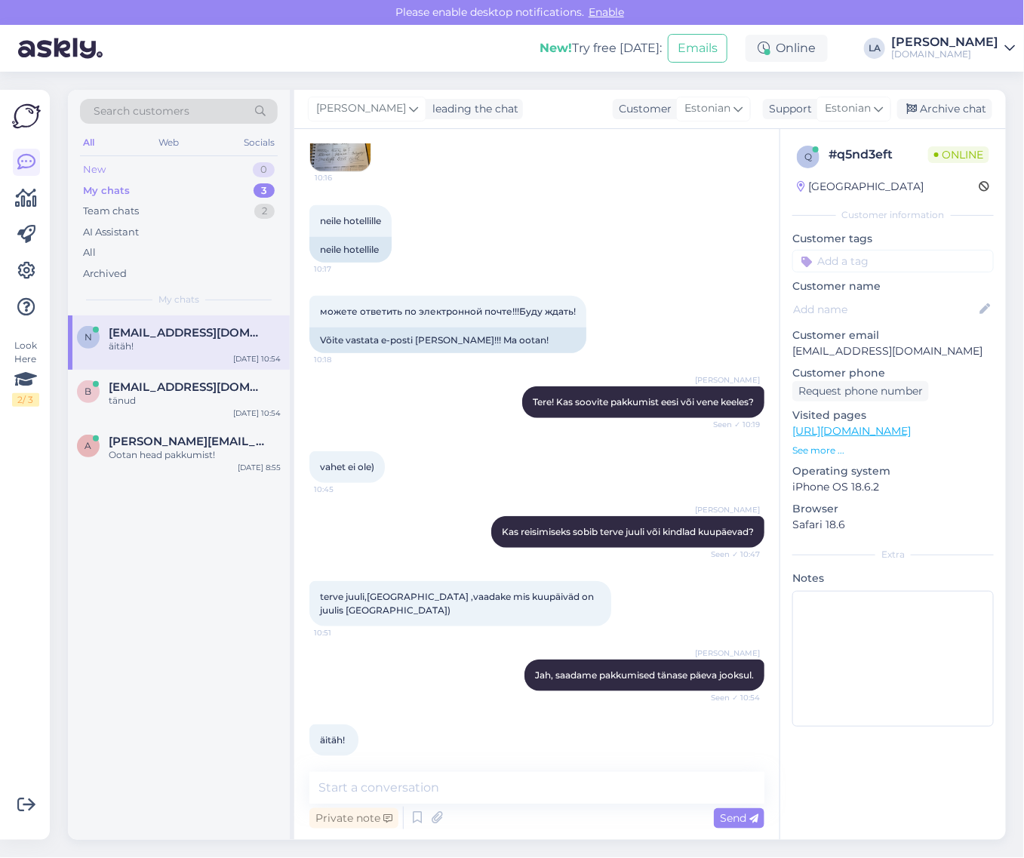
click at [239, 167] on div "New 0" at bounding box center [179, 169] width 198 height 21
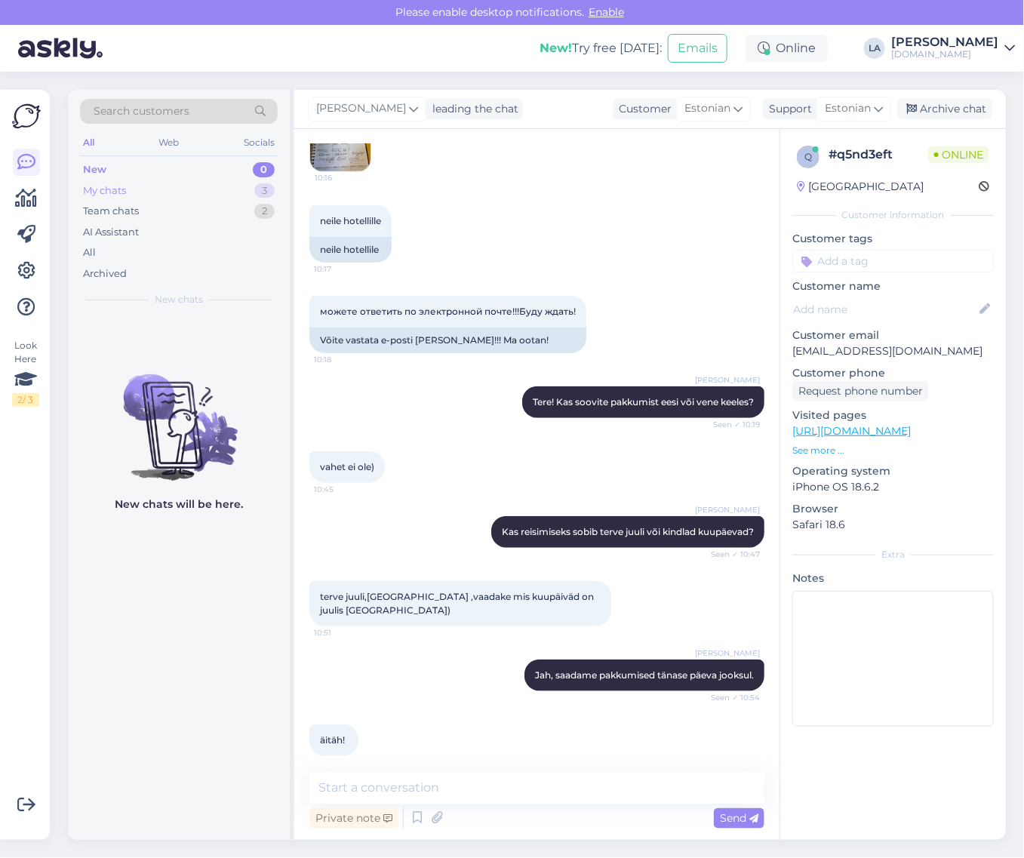
click at [234, 191] on div "My chats 3" at bounding box center [179, 190] width 198 height 21
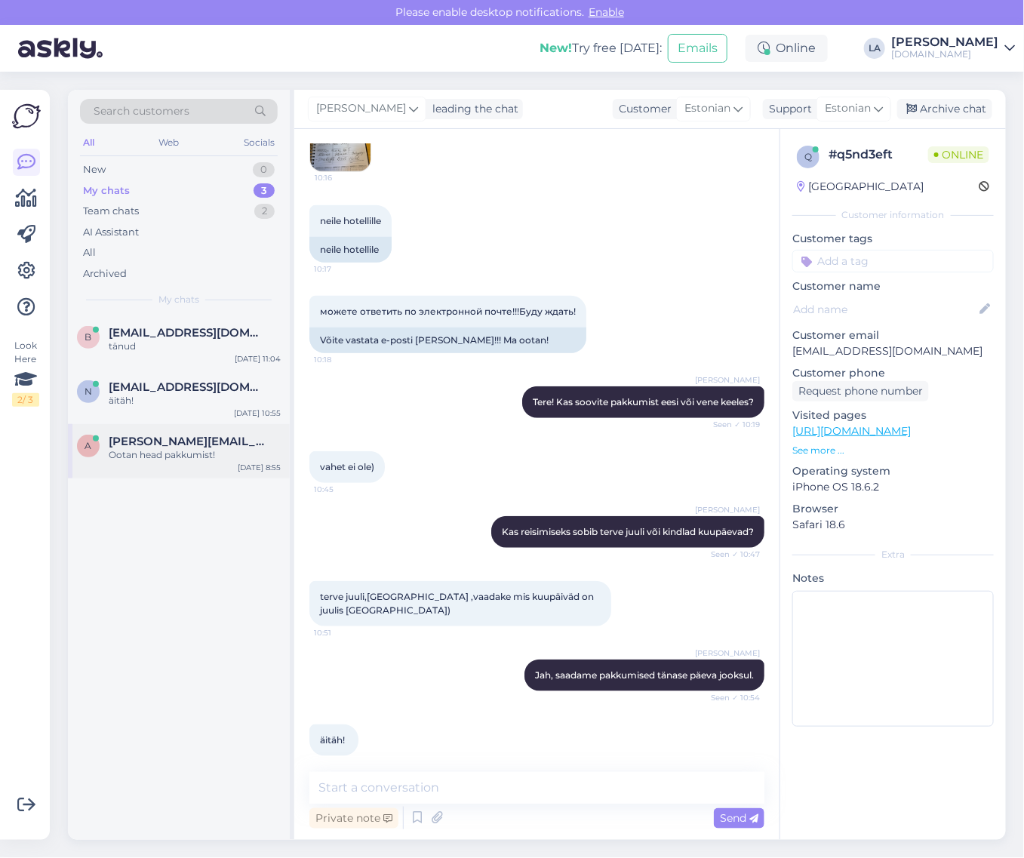
click at [160, 451] on div "Ootan head pakkumist!" at bounding box center [195, 455] width 172 height 14
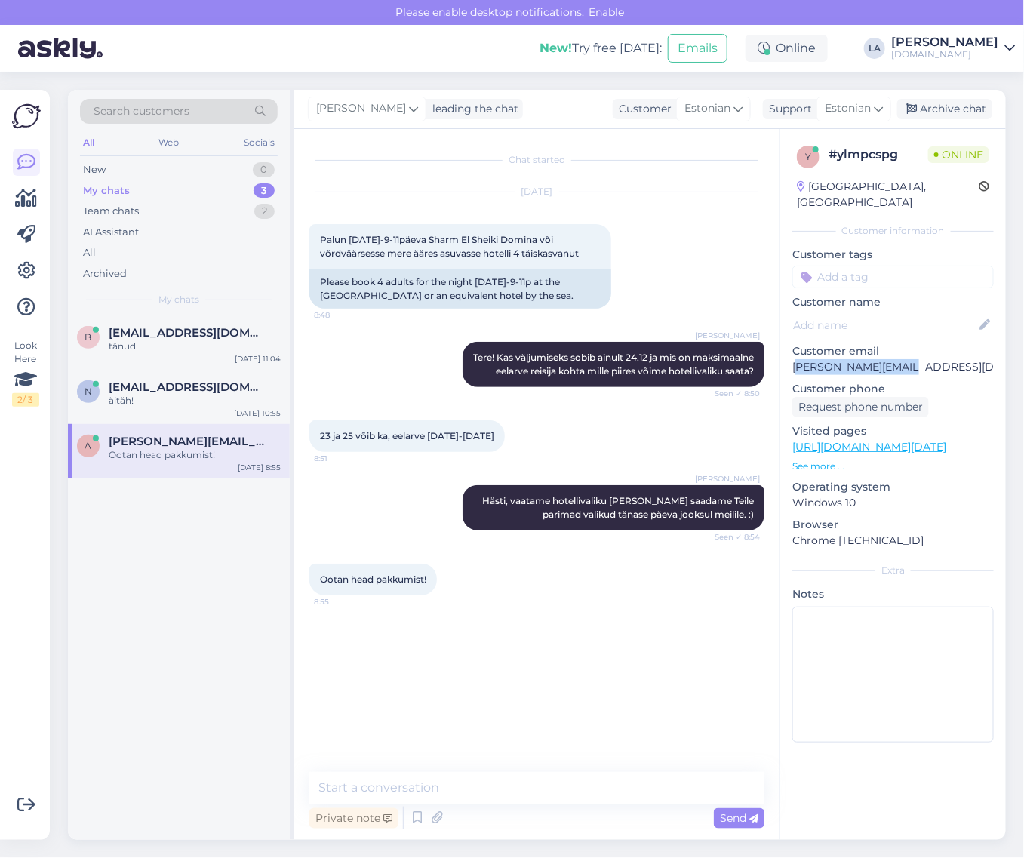
drag, startPoint x: 796, startPoint y: 349, endPoint x: 828, endPoint y: 348, distance: 32.5
click at [934, 359] on p "[PERSON_NAME][EMAIL_ADDRESS][DOMAIN_NAME]" at bounding box center [892, 367] width 201 height 16
drag, startPoint x: 790, startPoint y: 348, endPoint x: 903, endPoint y: 352, distance: 113.2
click at [903, 352] on div "y # ylmpcspg Online [GEOGRAPHIC_DATA], [GEOGRAPHIC_DATA] Customer information C…" at bounding box center [893, 447] width 226 height 636
copy p "[PERSON_NAME][EMAIL_ADDRESS][DOMAIN_NAME]"
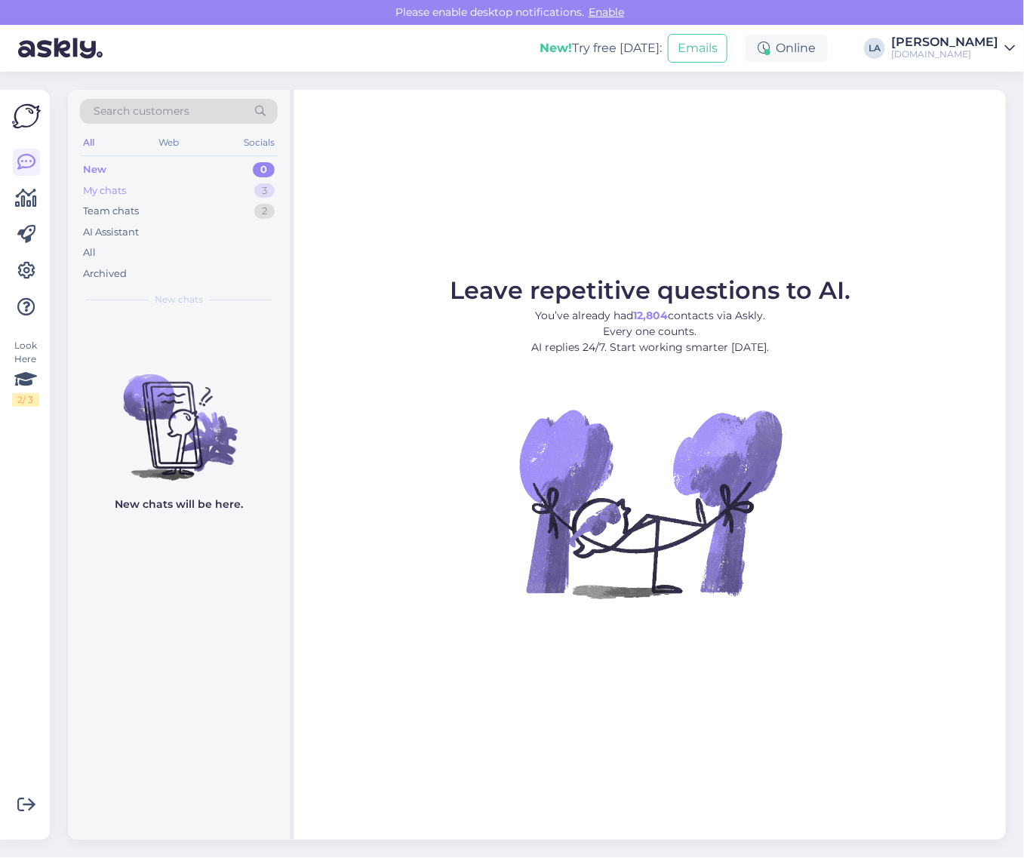
drag, startPoint x: 245, startPoint y: 186, endPoint x: 246, endPoint y: 280, distance: 94.3
click at [245, 187] on div "My chats 3" at bounding box center [179, 190] width 198 height 21
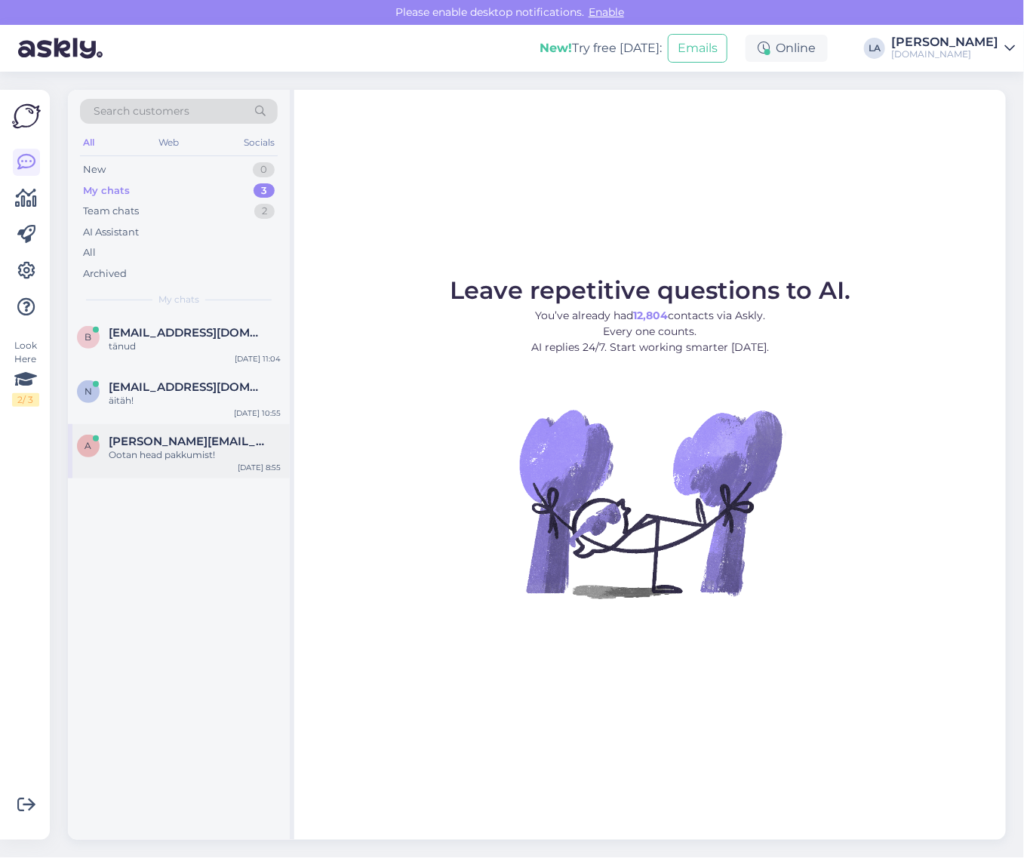
click at [198, 453] on div "Ootan head pakkumist!" at bounding box center [195, 455] width 172 height 14
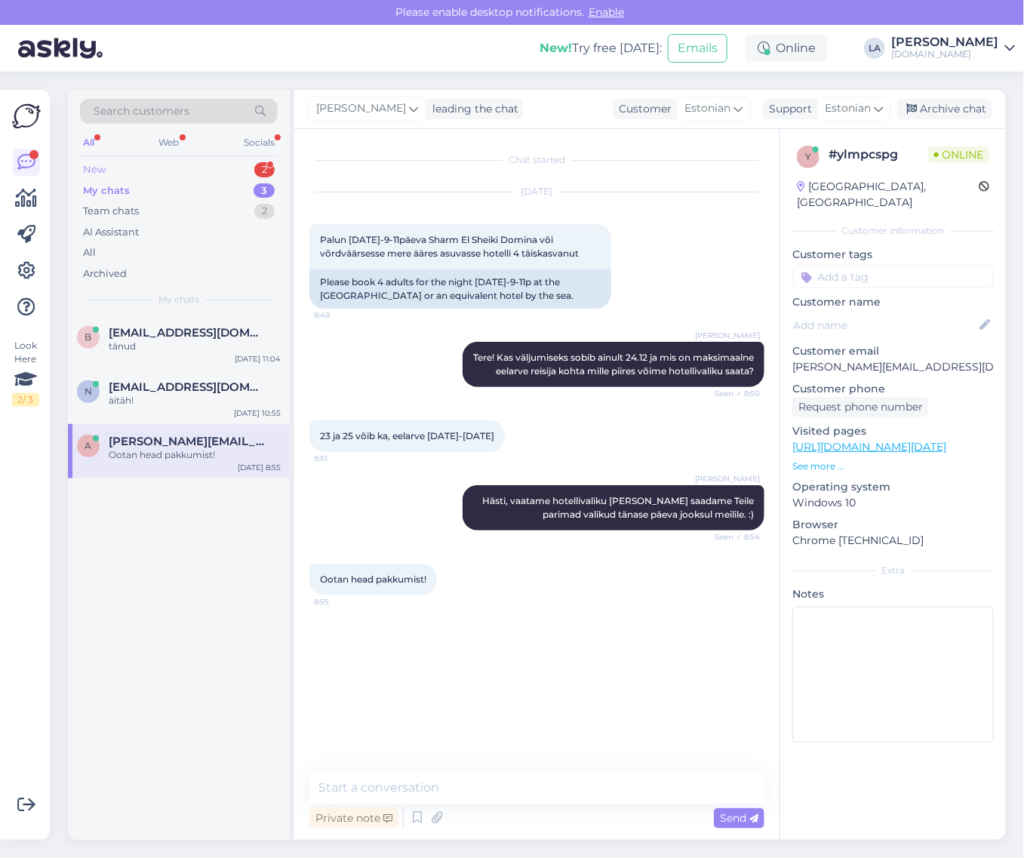
click at [216, 167] on div "New 2" at bounding box center [179, 169] width 198 height 21
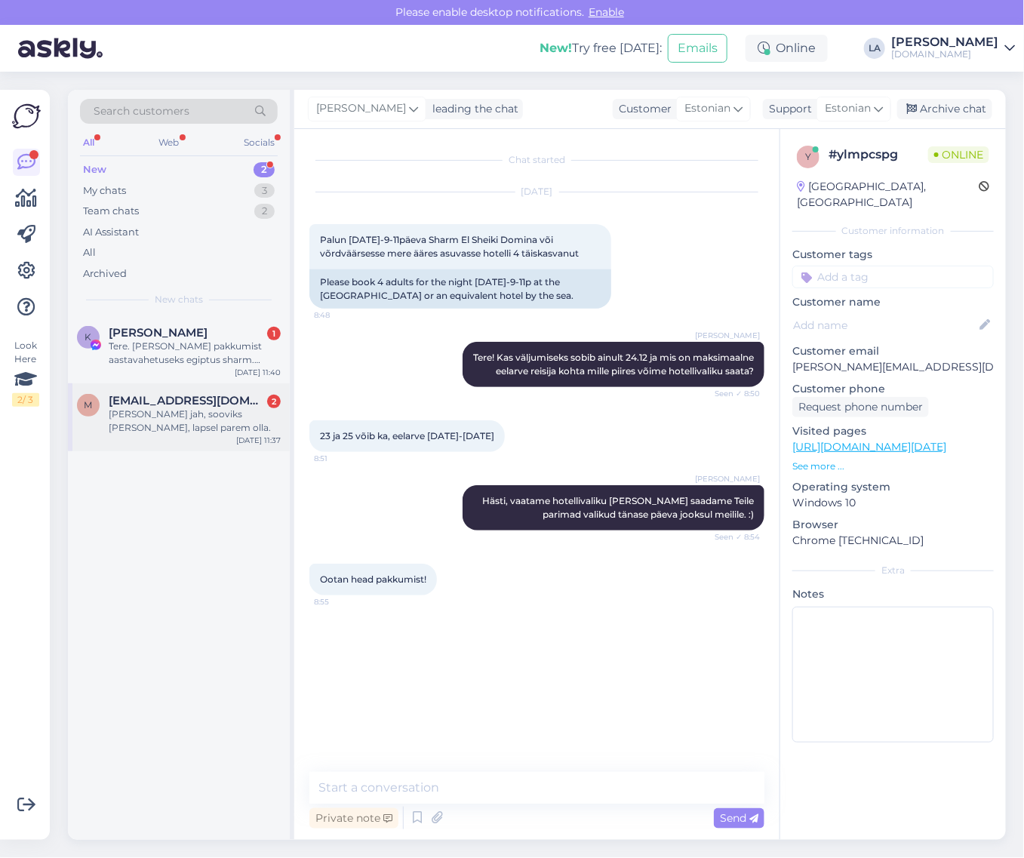
click at [210, 419] on div "Kui jah, sooviks võtta, lapsel parem olla." at bounding box center [195, 420] width 172 height 27
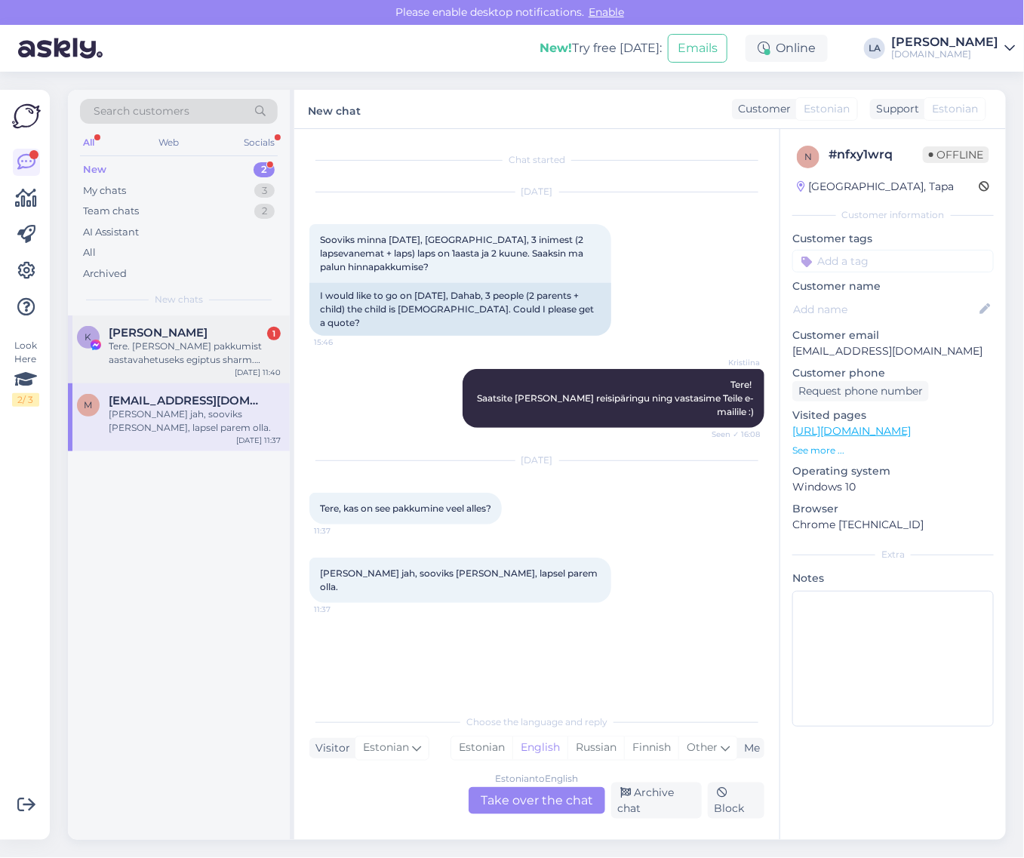
click at [200, 334] on span "Kadri Raudsepp" at bounding box center [158, 333] width 99 height 14
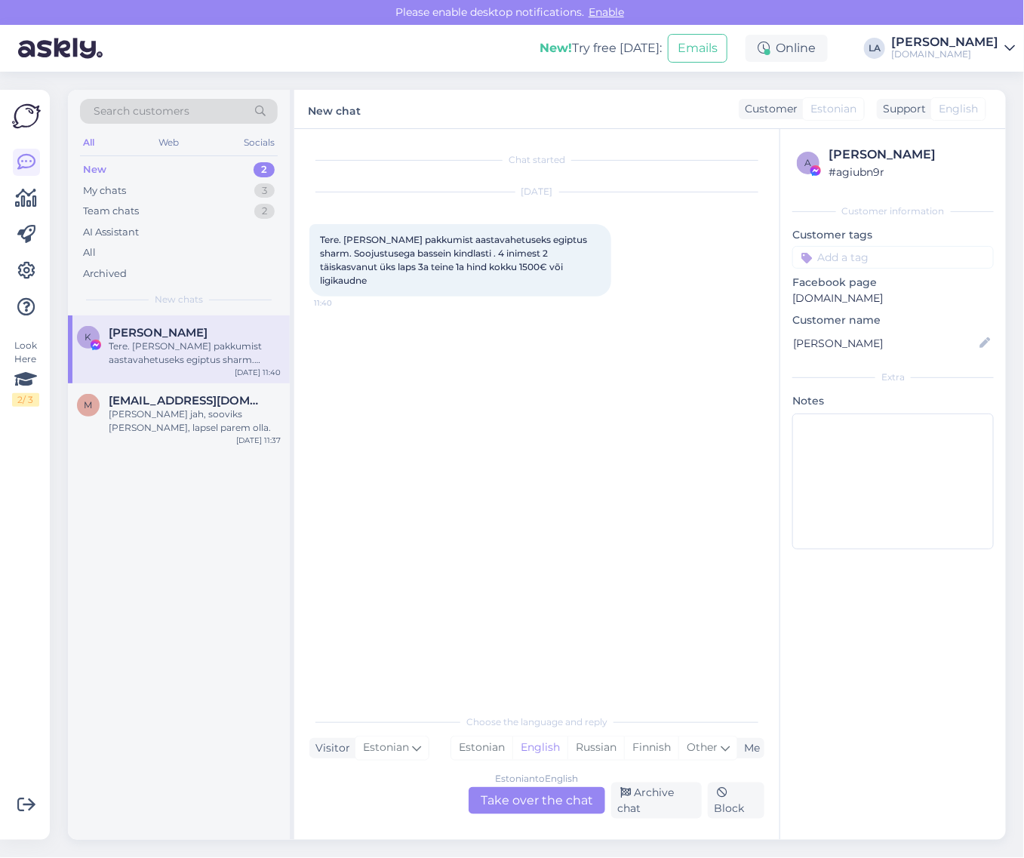
click at [560, 793] on div "Estonian to English Take over the chat" at bounding box center [537, 800] width 137 height 27
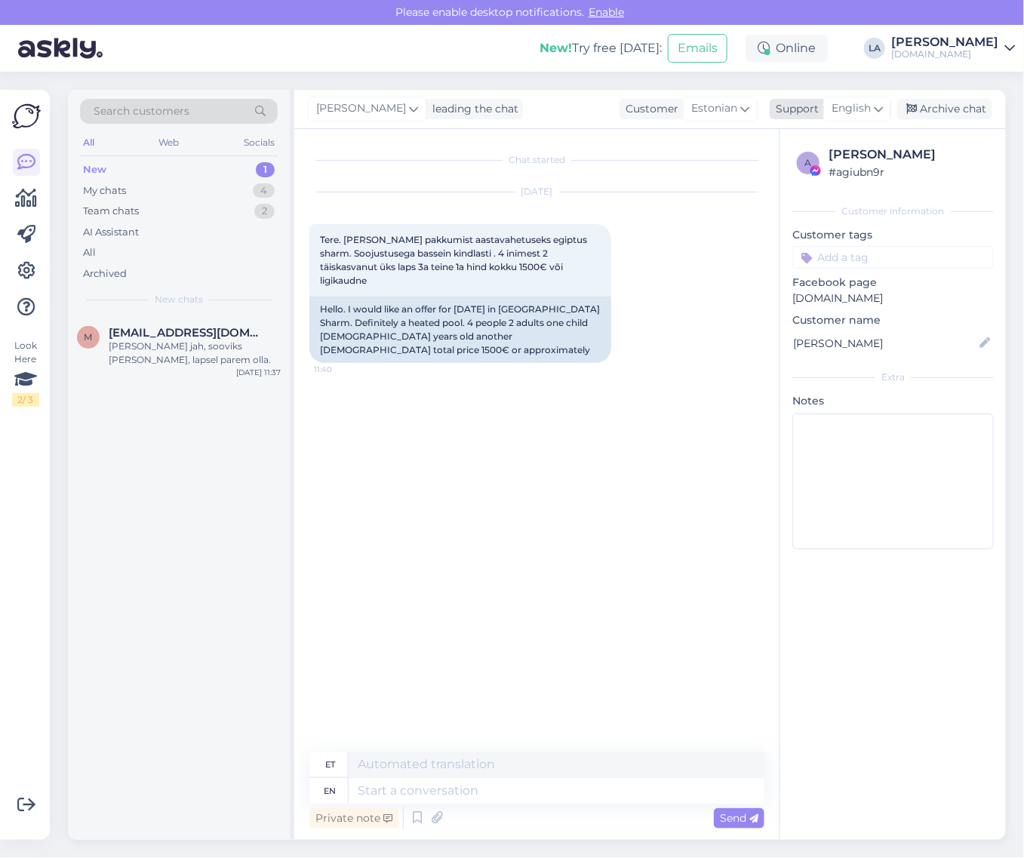
click at [862, 102] on span "English" at bounding box center [850, 108] width 39 height 17
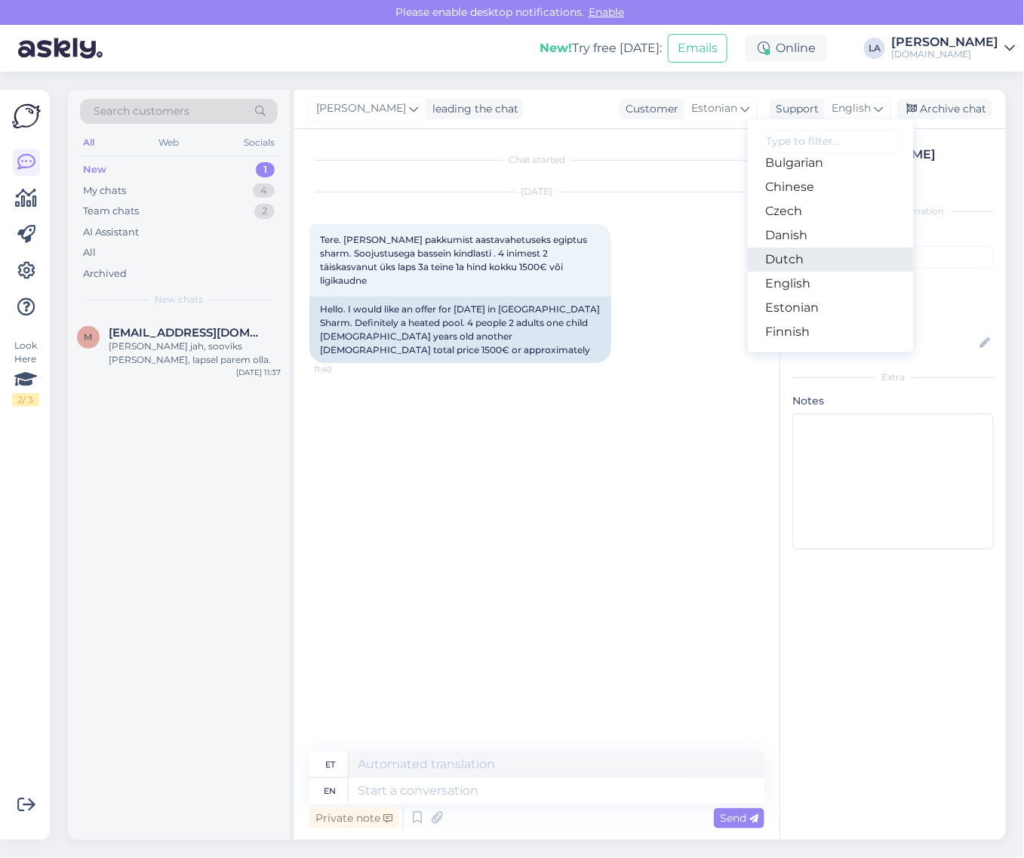
scroll to position [94, 0]
click at [804, 278] on link "Estonian" at bounding box center [831, 275] width 166 height 24
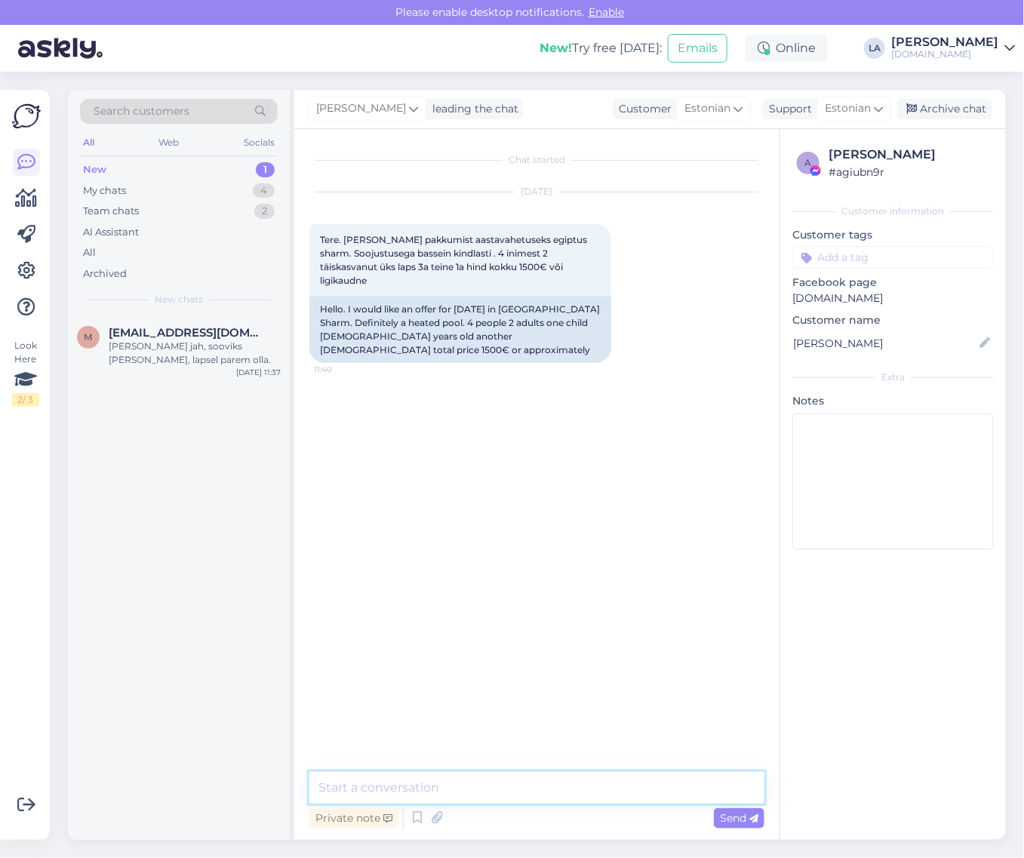
click at [458, 783] on textarea at bounding box center [536, 788] width 455 height 32
type textarea "Tere! Kas hind perele kokku 1500?"
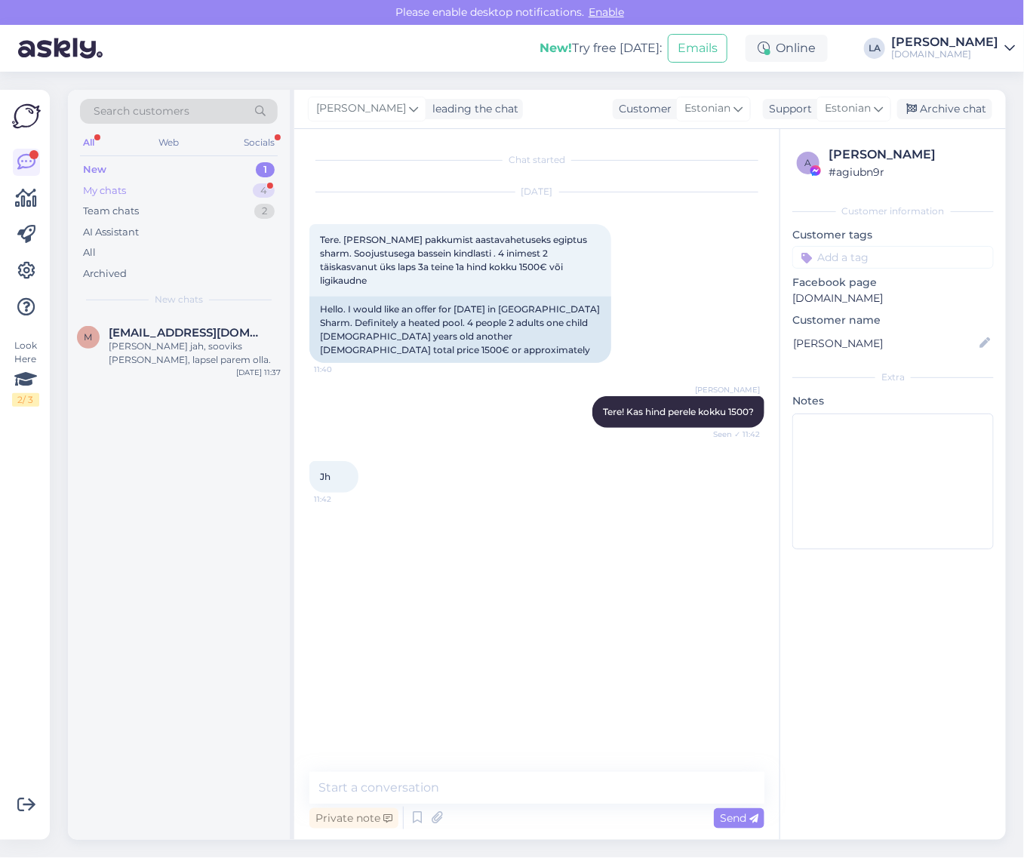
click at [269, 189] on div "4" at bounding box center [264, 190] width 22 height 15
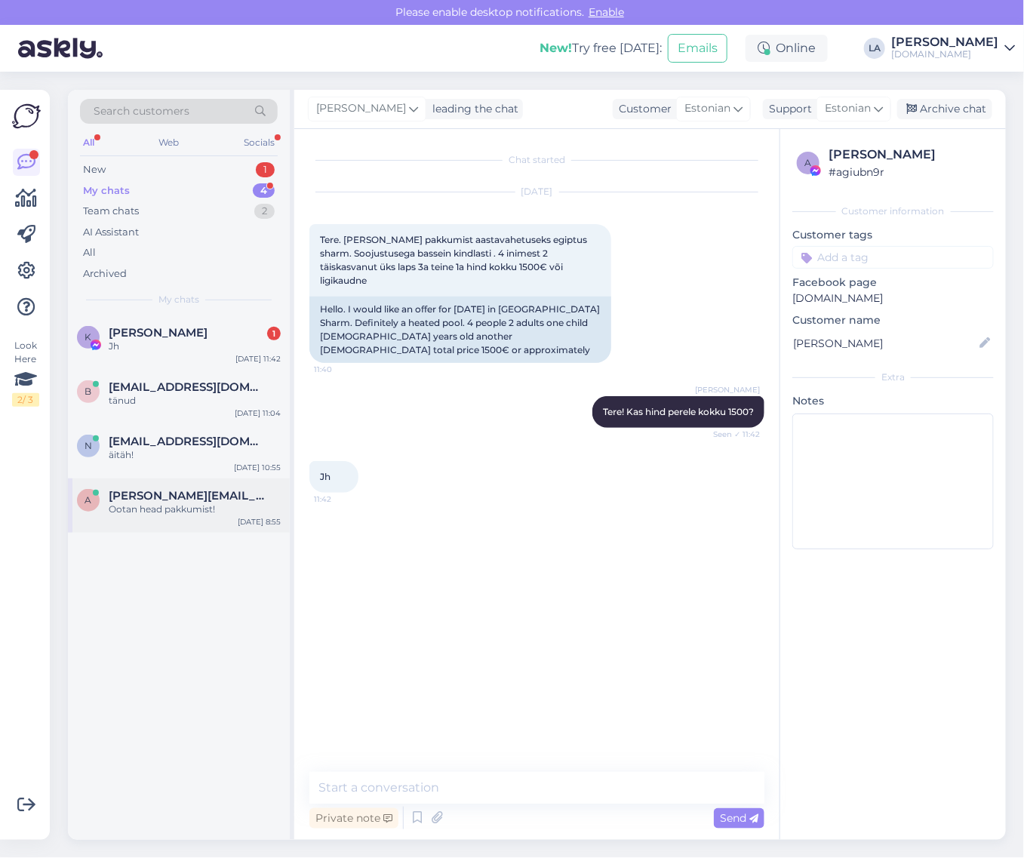
click at [224, 515] on div "Ootan head pakkumist!" at bounding box center [195, 510] width 172 height 14
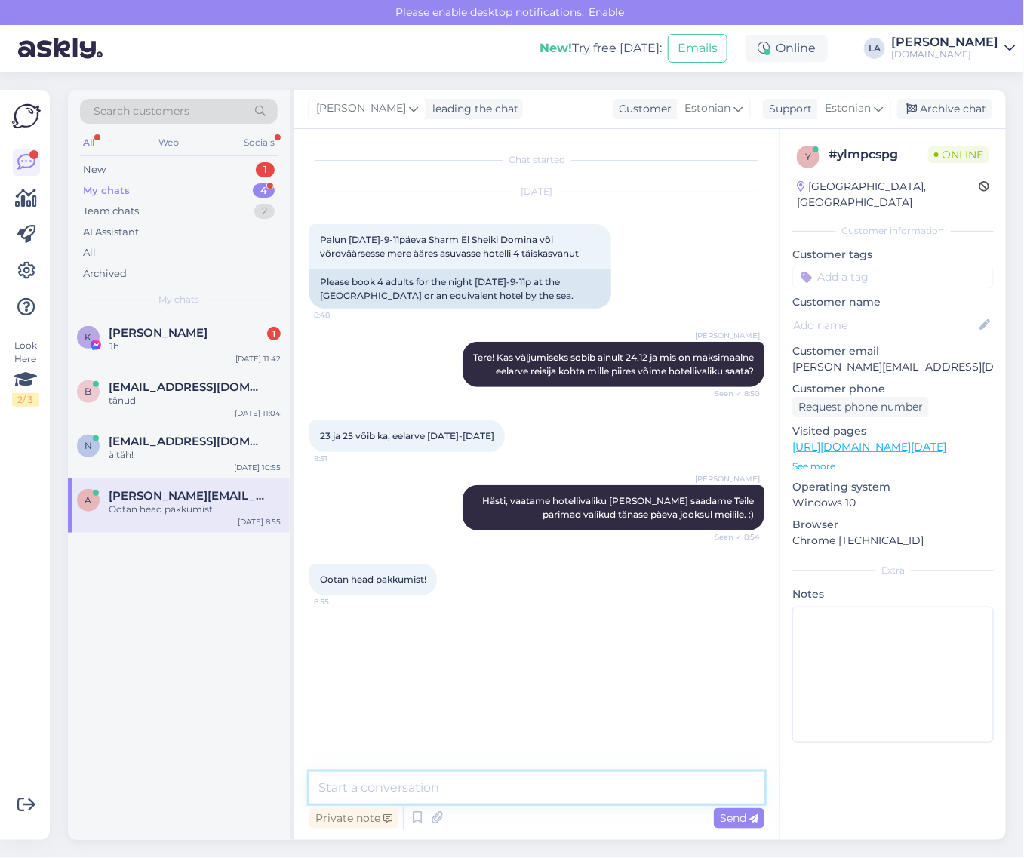
click at [521, 793] on textarea at bounding box center [536, 788] width 455 height 32
type textarea "Pakkumised on saadwetud meilile. :)"
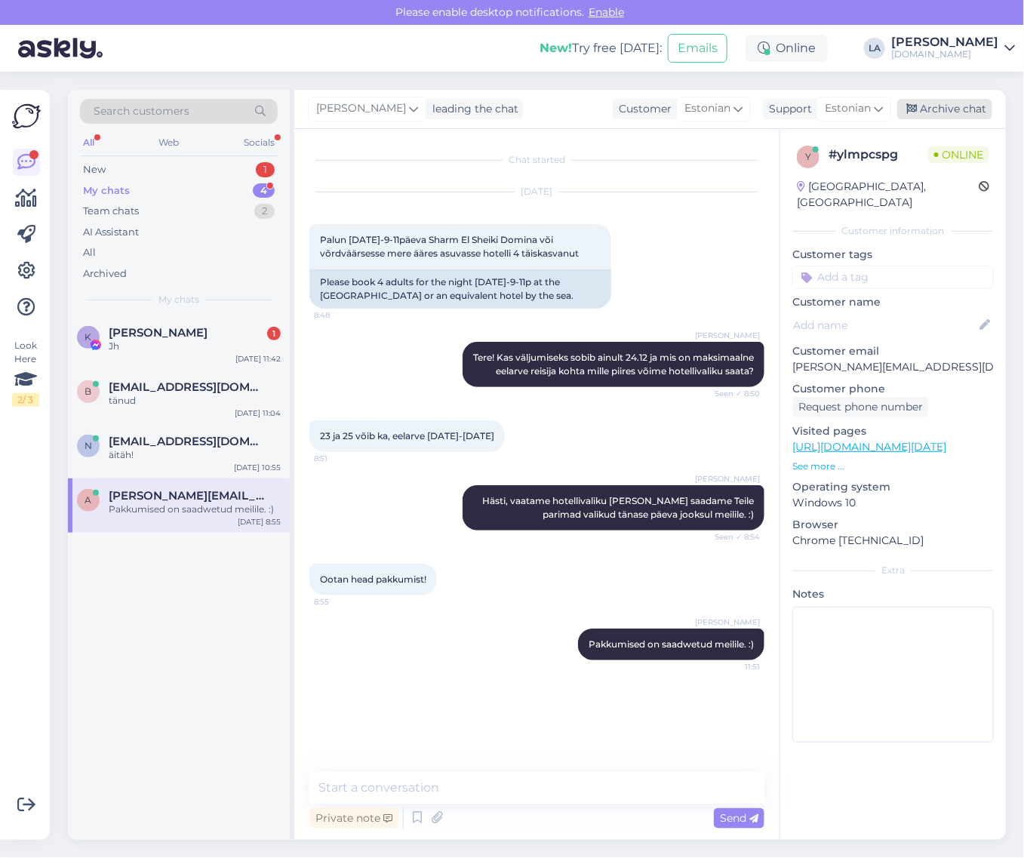
click at [930, 117] on div "Archive chat" at bounding box center [944, 109] width 95 height 20
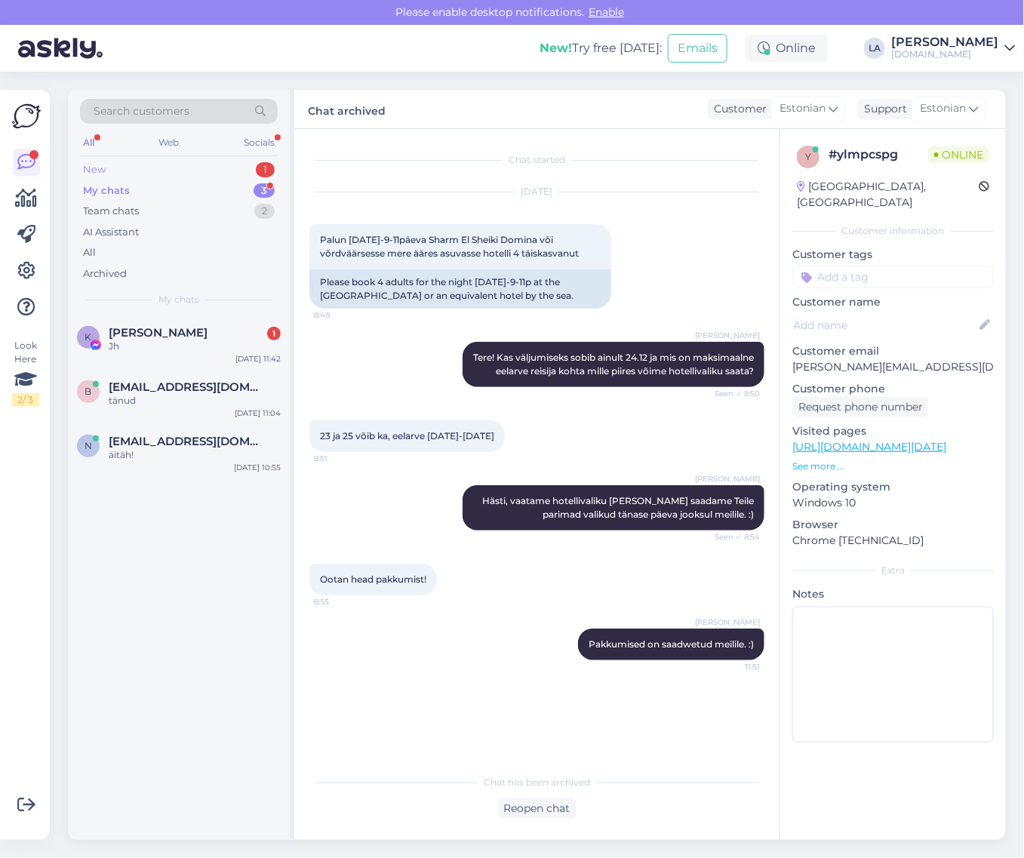
click at [217, 163] on div "New 1" at bounding box center [179, 169] width 198 height 21
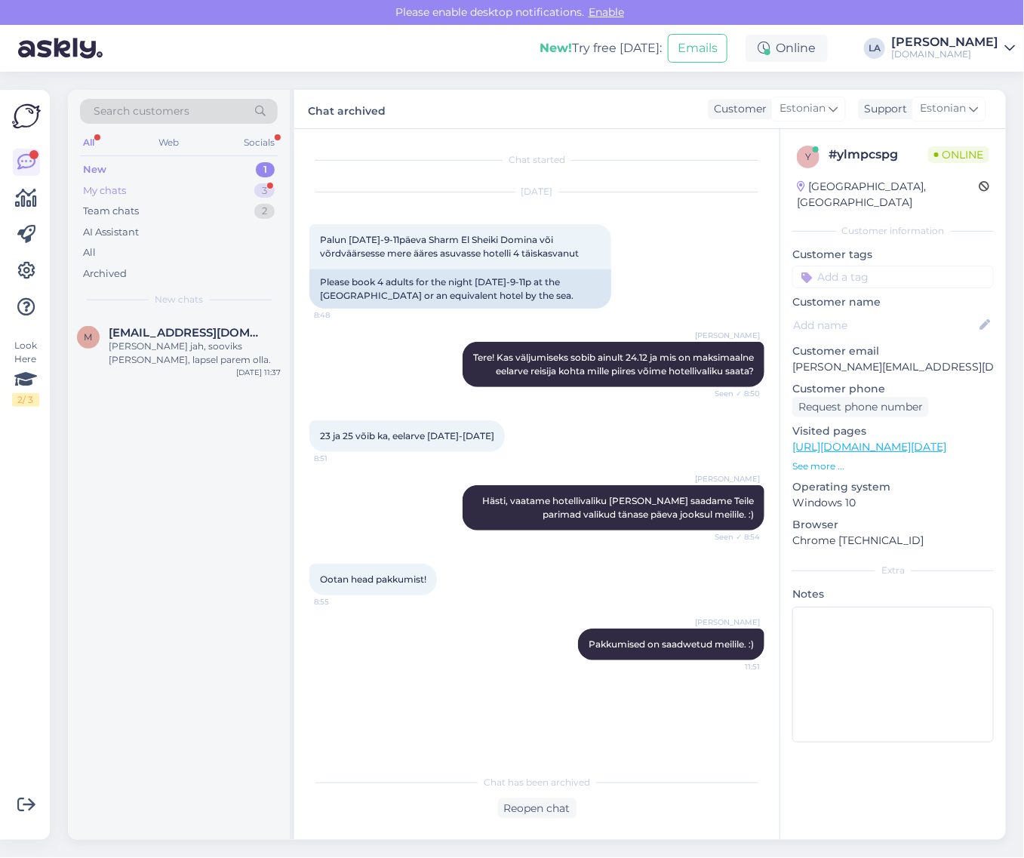
click at [232, 187] on div "My chats 3" at bounding box center [179, 190] width 198 height 21
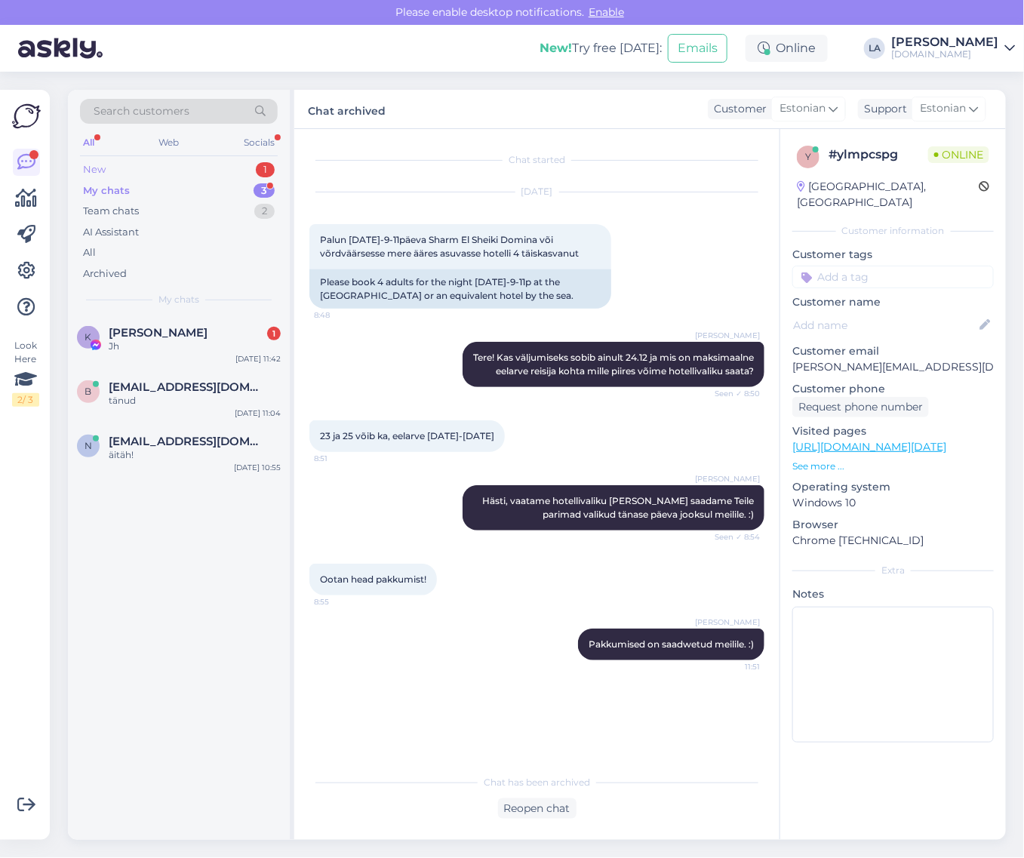
click at [232, 167] on div "New 1" at bounding box center [179, 169] width 198 height 21
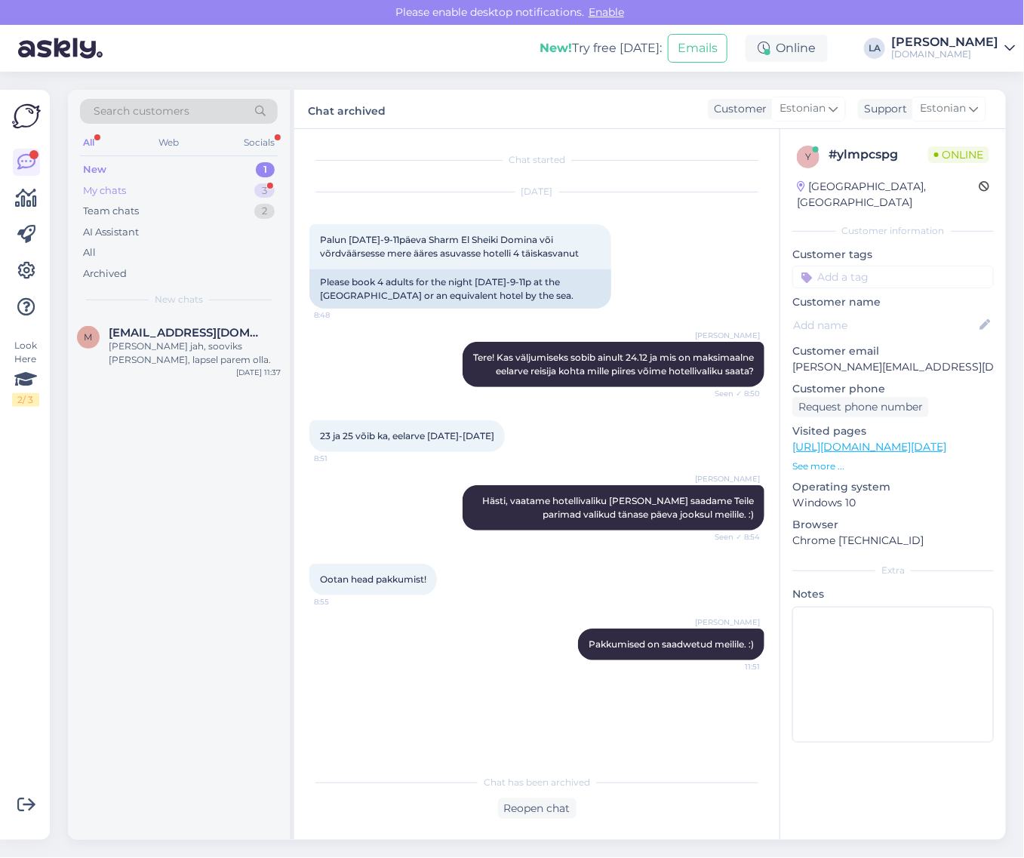
click at [245, 194] on div "My chats 3" at bounding box center [179, 190] width 198 height 21
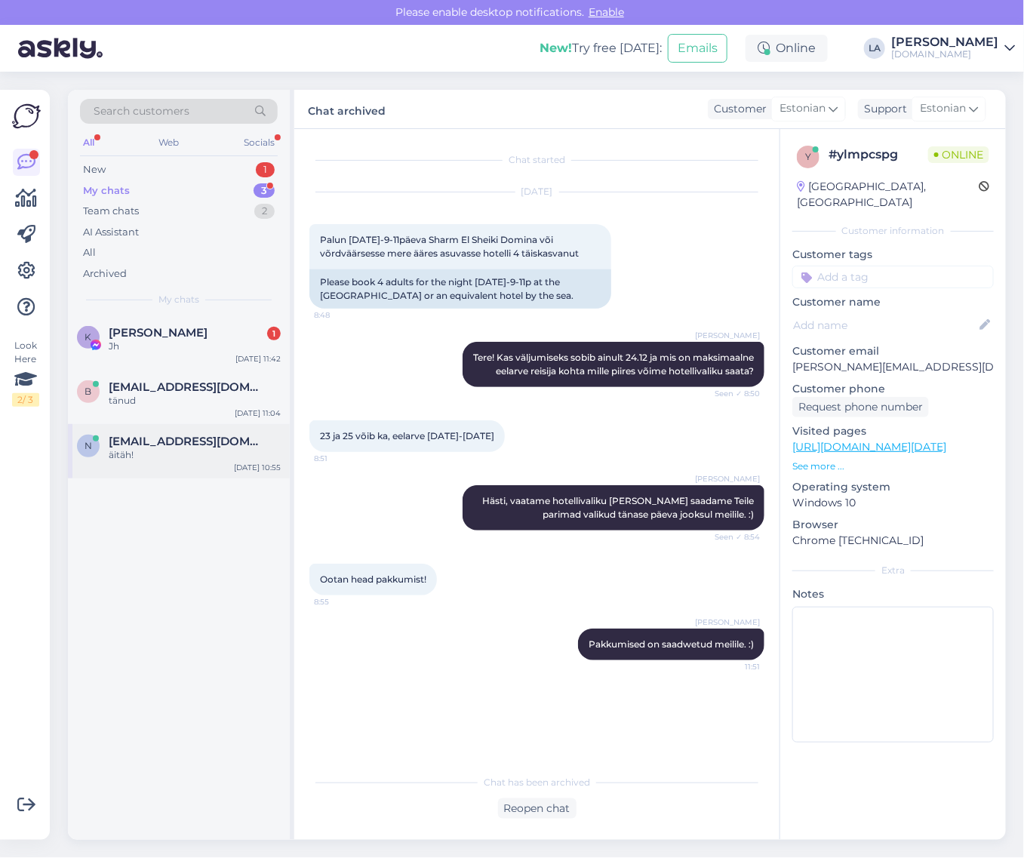
click at [189, 459] on div "äitäh!" at bounding box center [195, 455] width 172 height 14
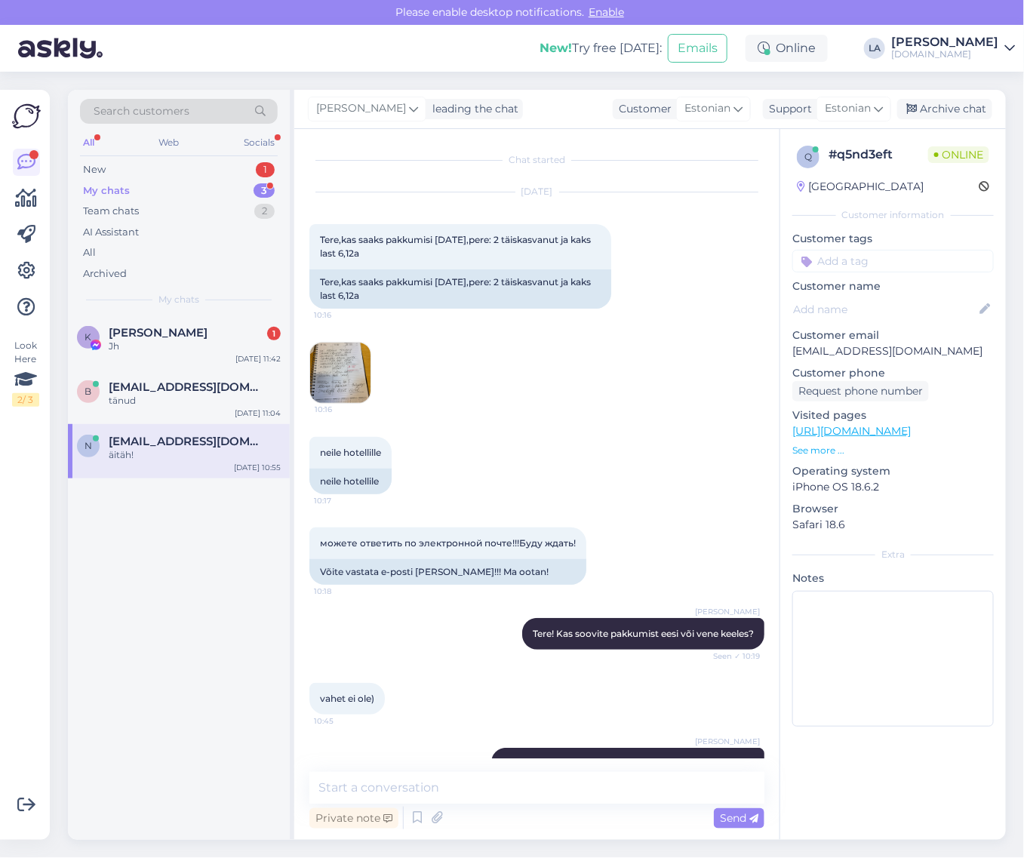
scroll to position [232, 0]
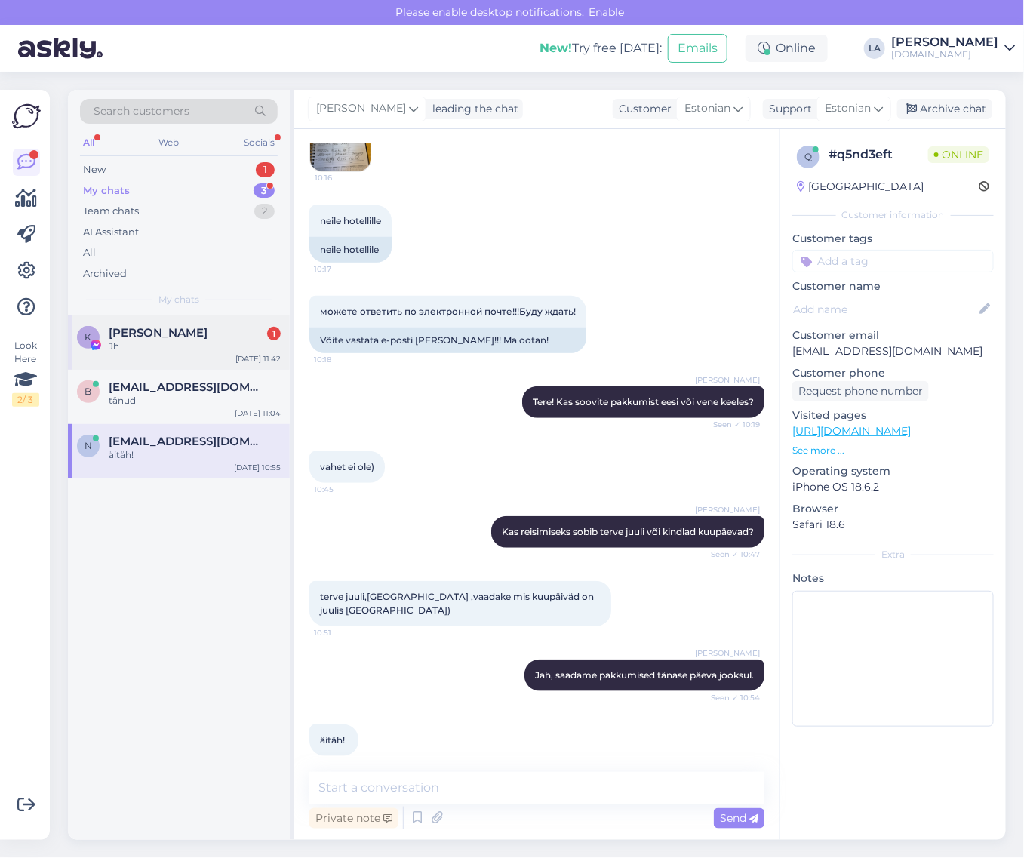
click at [185, 364] on div "K Kadri Raudsepp 1 Jh Oct 1 11:42" at bounding box center [179, 342] width 222 height 54
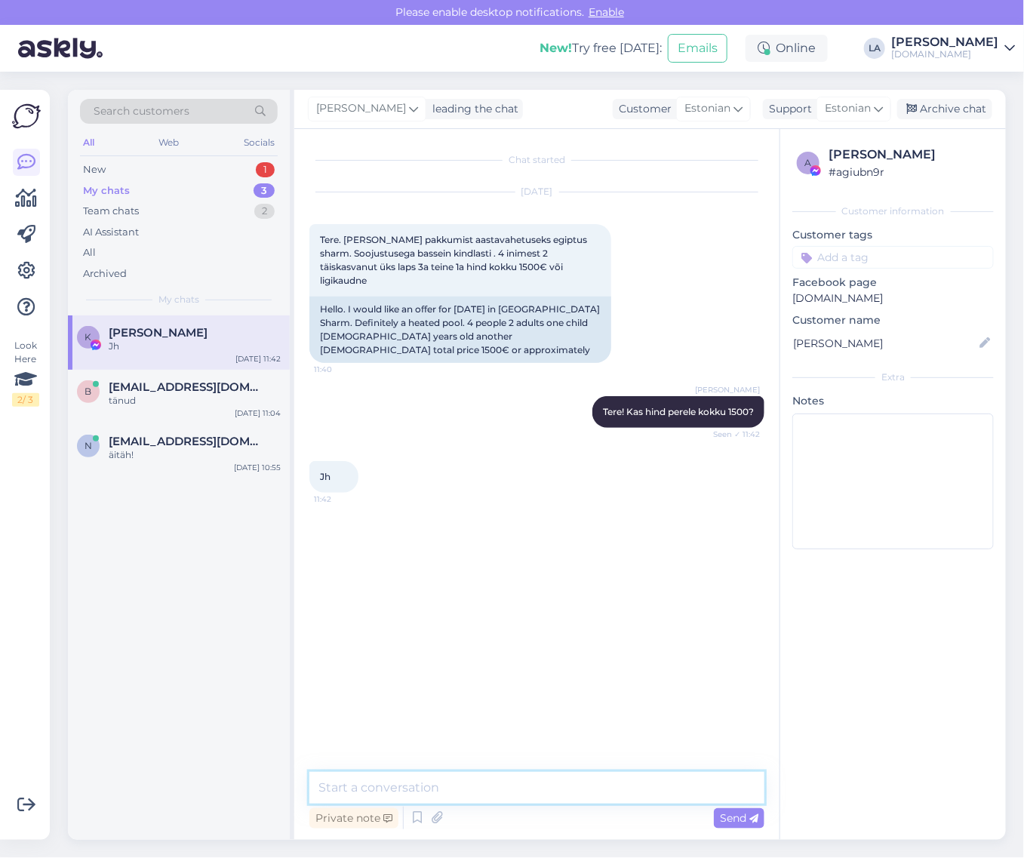
click at [451, 795] on textarea at bounding box center [536, 788] width 455 height 32
type textarea "Aastavahetuse reisile hakkavad hinna perele Sharmis alates 2100 €."
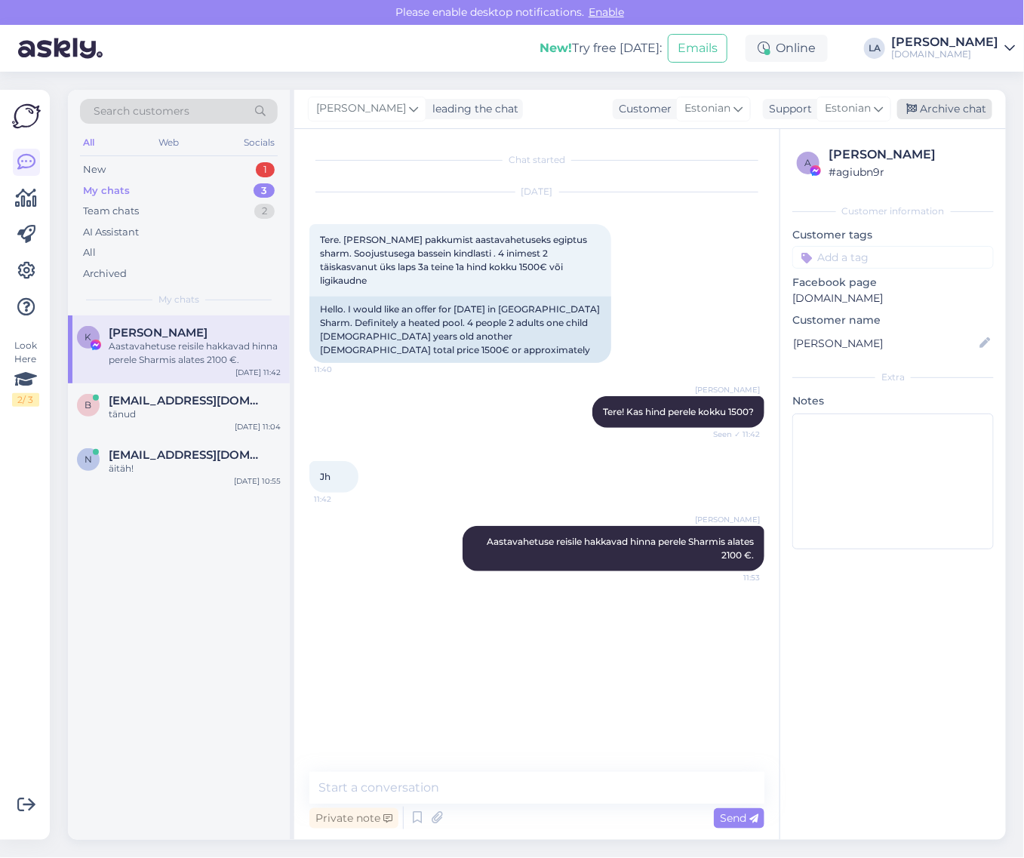
click at [930, 113] on div "Archive chat" at bounding box center [944, 109] width 95 height 20
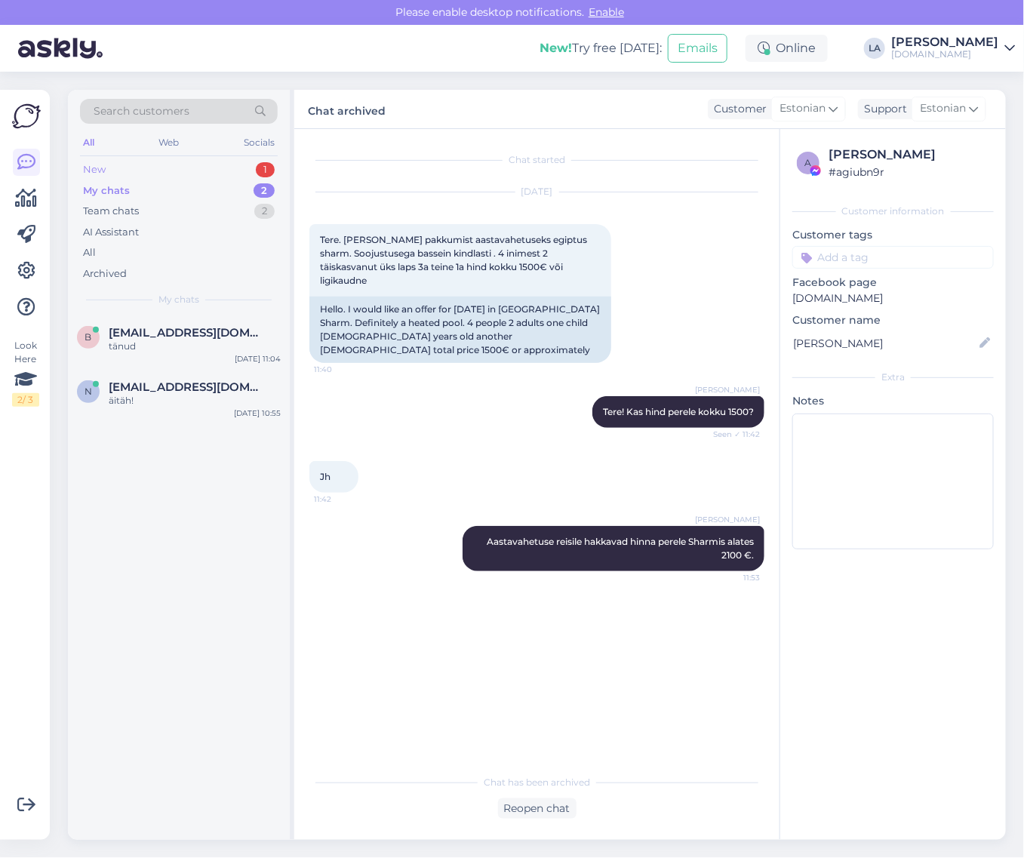
click at [263, 166] on div "1" at bounding box center [265, 169] width 19 height 15
click at [243, 168] on div "New 2" at bounding box center [179, 169] width 198 height 21
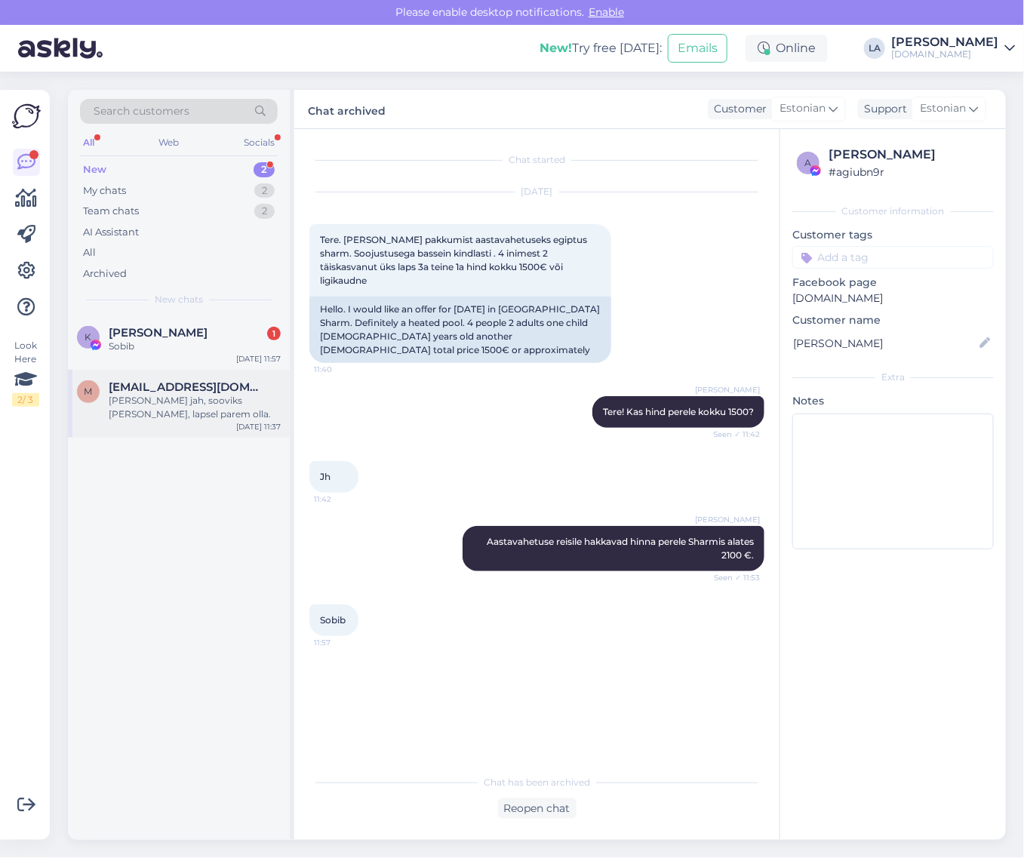
click at [196, 402] on div "Kui jah, sooviks võtta, lapsel parem olla." at bounding box center [195, 407] width 172 height 27
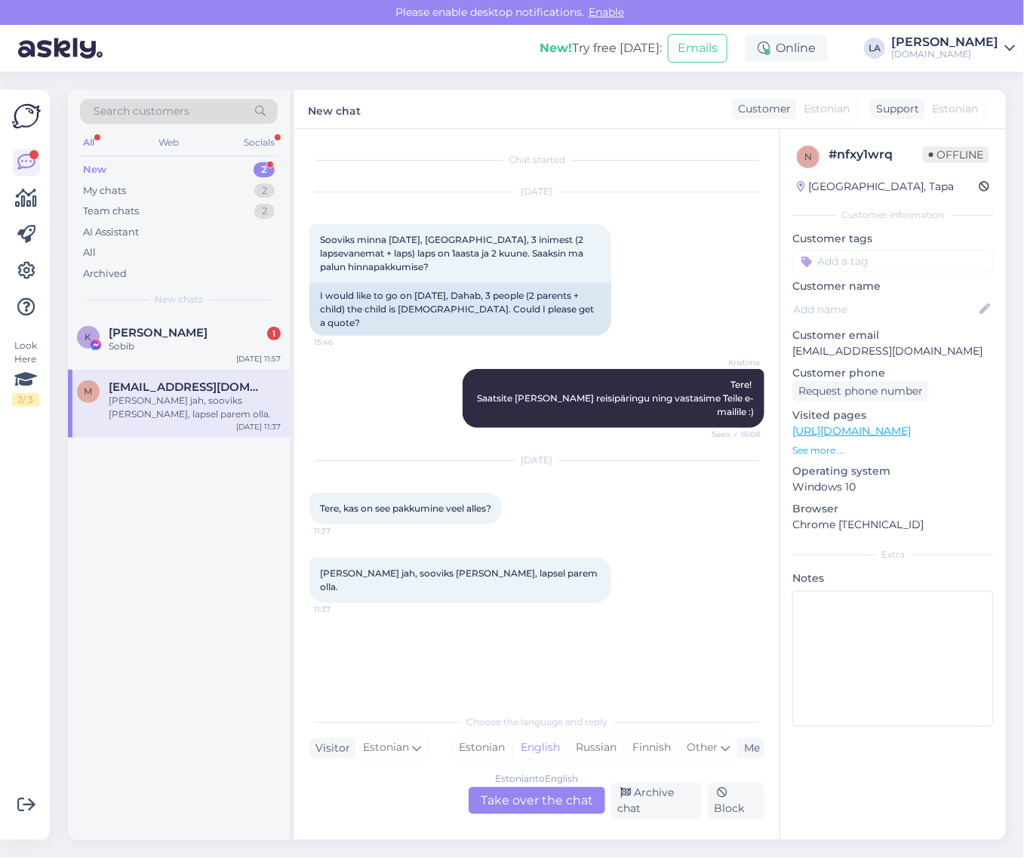
click at [518, 806] on div "Estonian to English Take over the chat" at bounding box center [537, 800] width 137 height 27
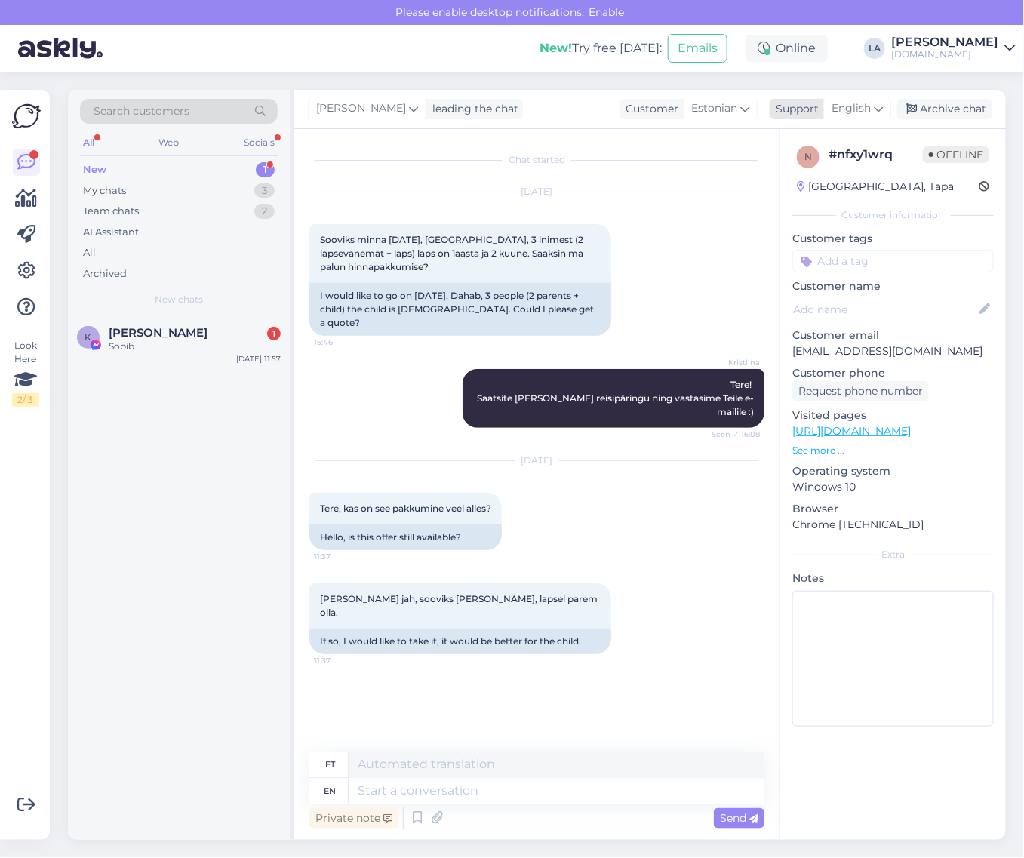
click at [878, 100] on icon at bounding box center [878, 108] width 9 height 17
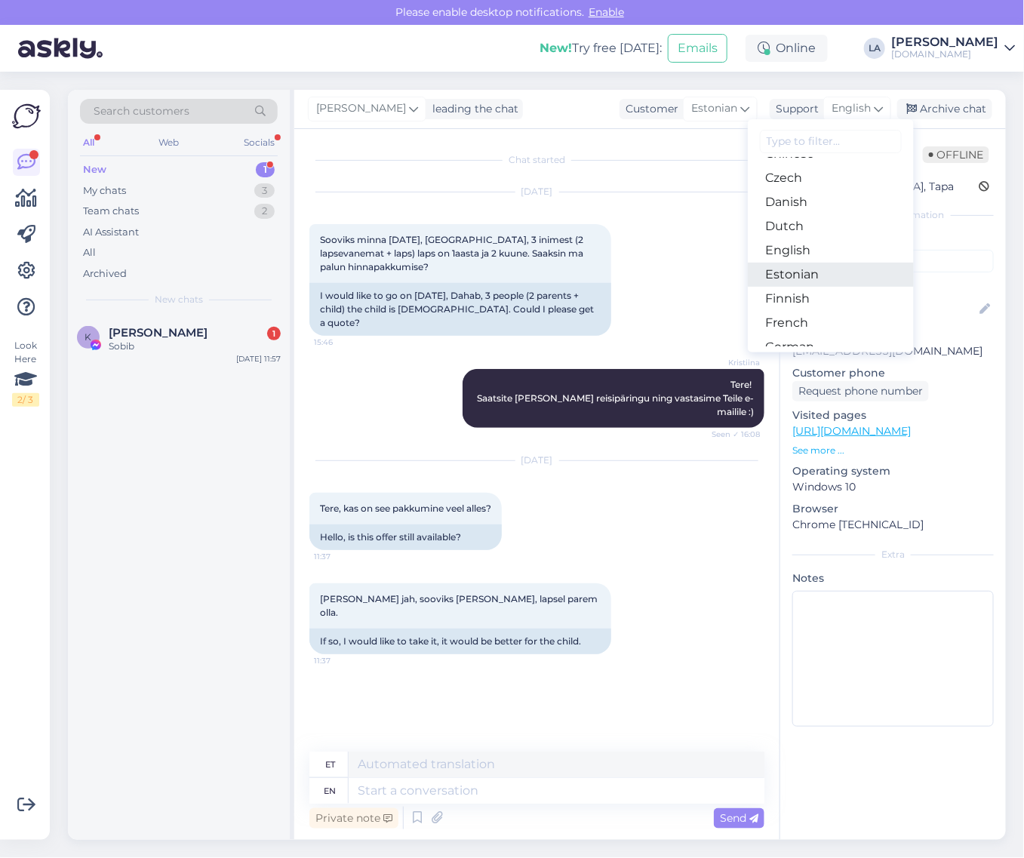
click at [798, 278] on link "Estonian" at bounding box center [831, 275] width 166 height 24
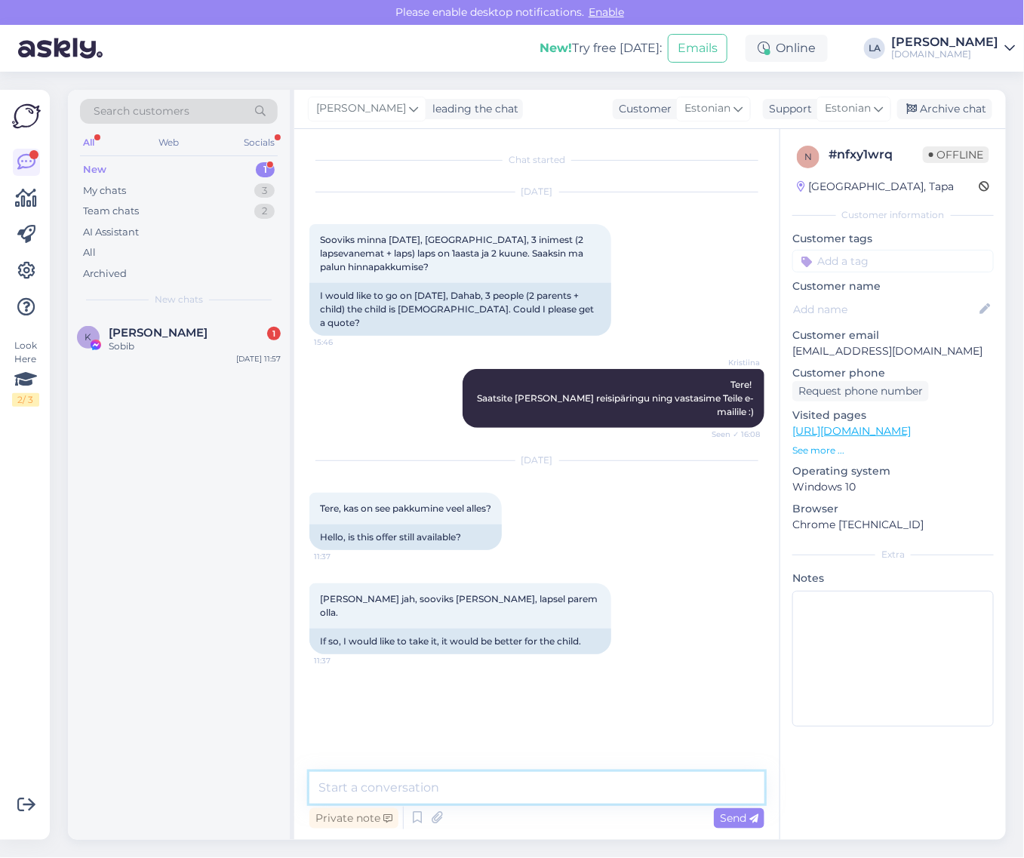
click at [455, 790] on textarea at bounding box center [536, 788] width 455 height 32
type textarea "Vastasime meilile."
drag, startPoint x: 919, startPoint y: 103, endPoint x: 811, endPoint y: 186, distance: 135.7
click at [919, 104] on div "Archive chat" at bounding box center [944, 109] width 95 height 20
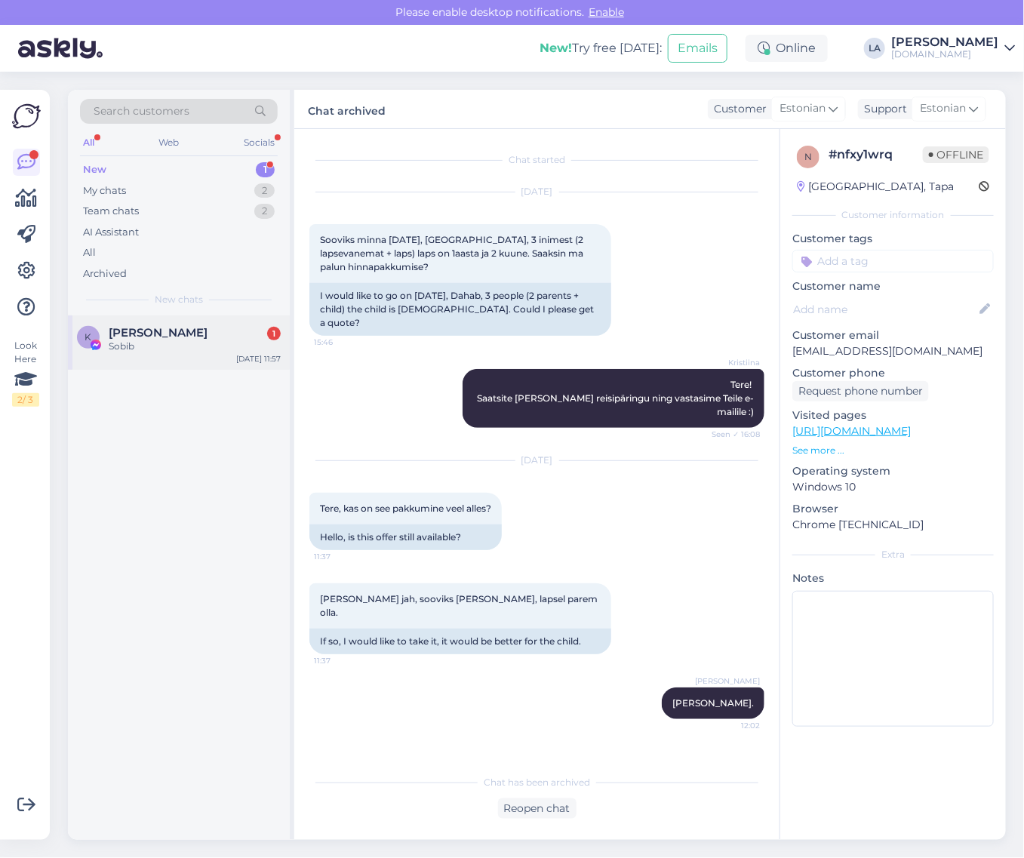
click at [175, 345] on div "Sobib" at bounding box center [195, 347] width 172 height 14
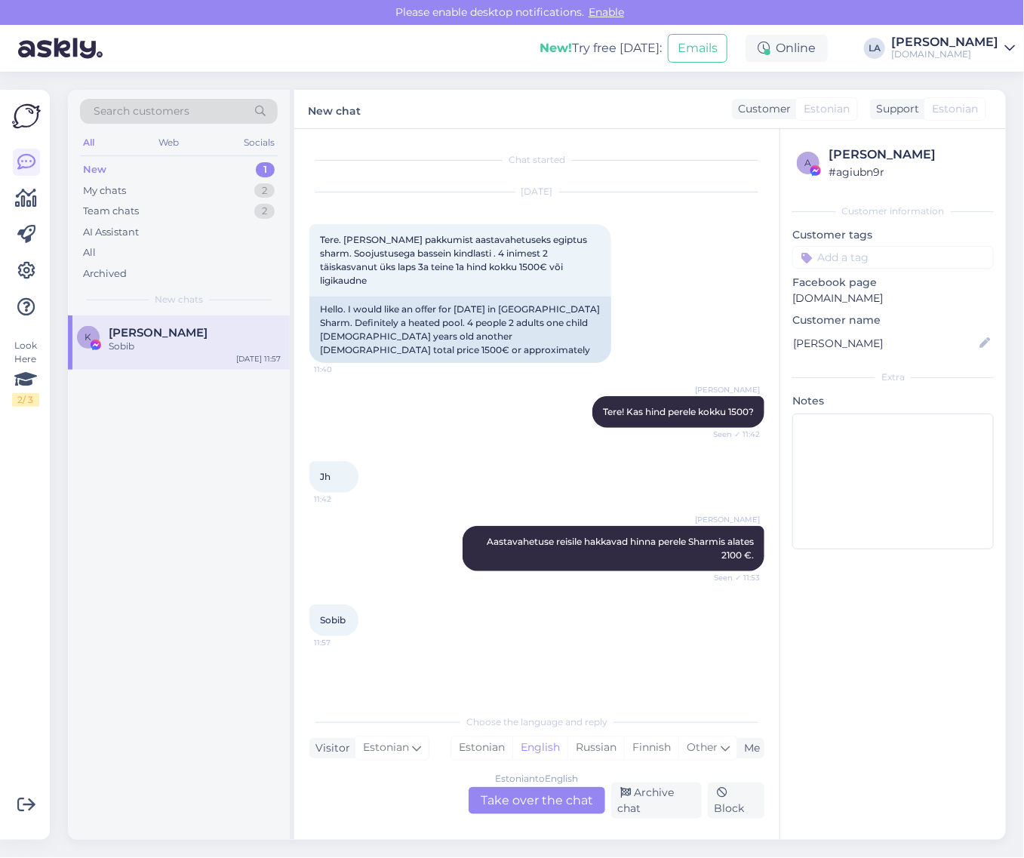
click at [540, 790] on div "Estonian to English Take over the chat" at bounding box center [537, 800] width 137 height 27
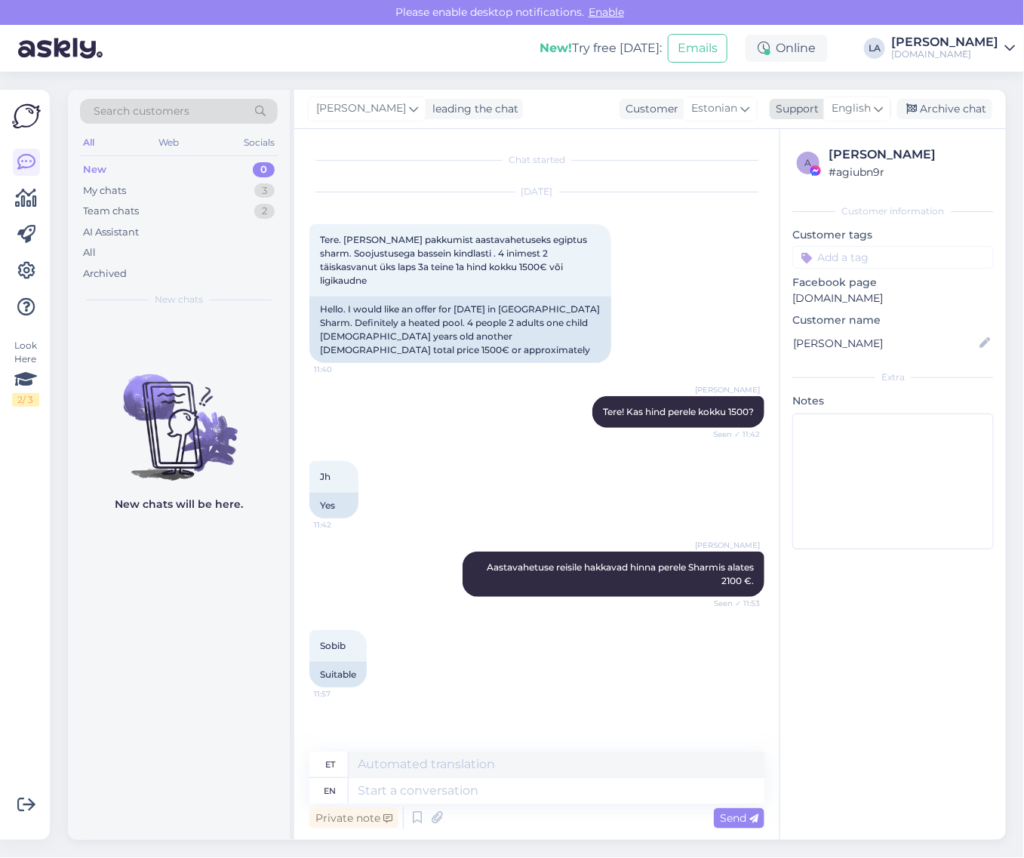
click at [854, 107] on span "English" at bounding box center [850, 108] width 39 height 17
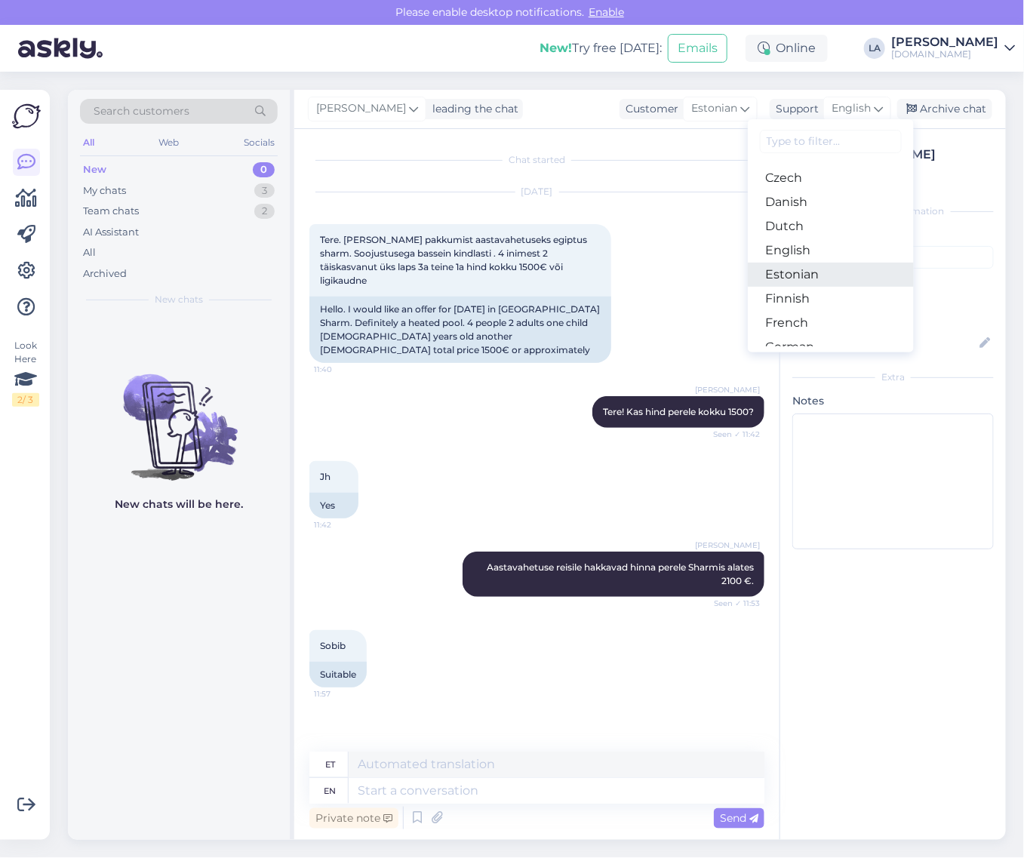
click at [798, 272] on link "Estonian" at bounding box center [831, 275] width 166 height 24
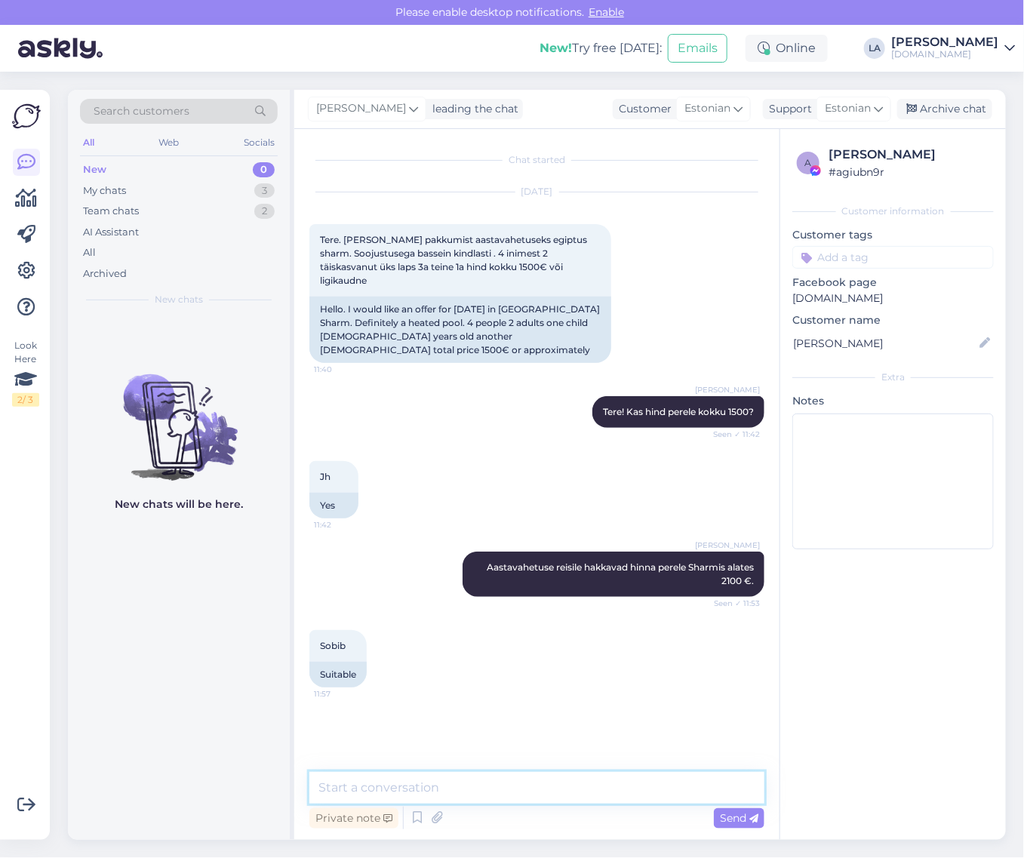
click at [427, 801] on textarea at bounding box center [536, 788] width 455 height 32
type textarea "Saadame pakkumised tänase päeva jooksul meilile."
